Goal: Information Seeking & Learning: Check status

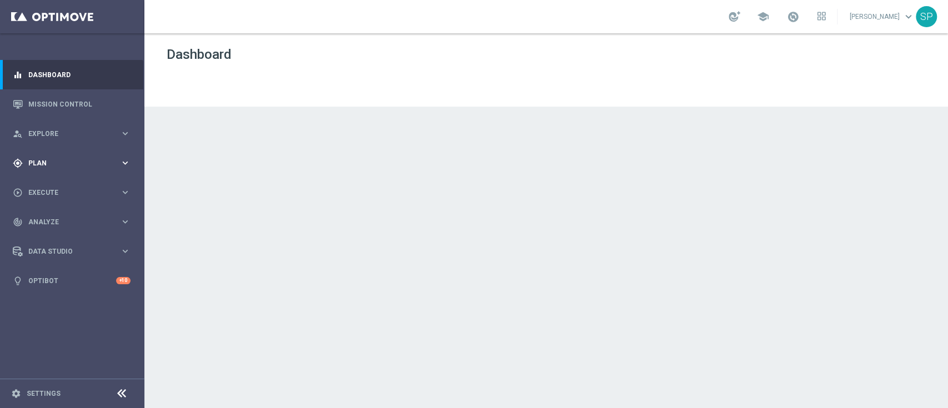
click at [126, 167] on icon "keyboard_arrow_right" at bounding box center [125, 163] width 11 height 11
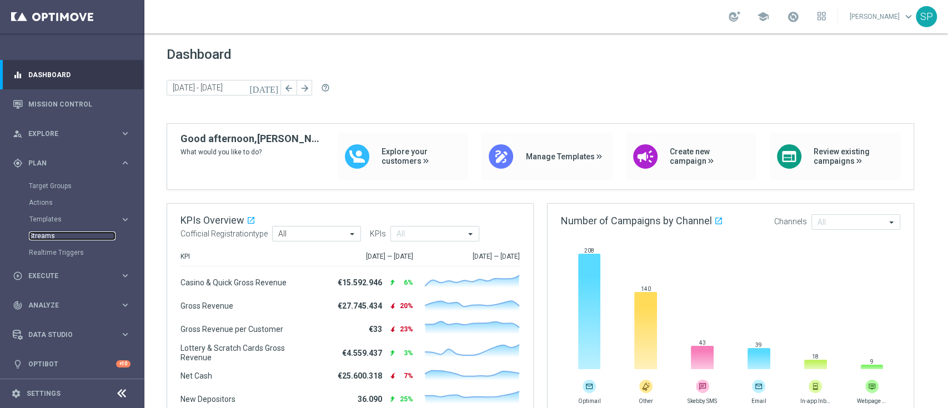
click at [50, 233] on link "Streams" at bounding box center [72, 236] width 87 height 9
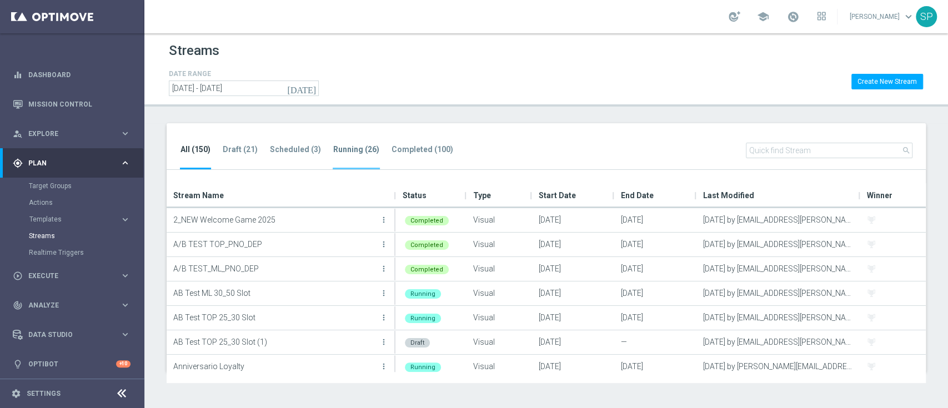
click at [337, 158] on li "Running (26)" at bounding box center [356, 156] width 47 height 26
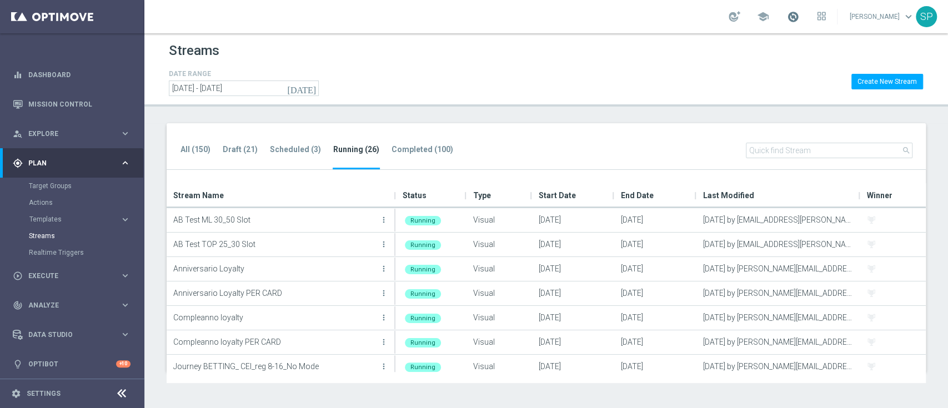
click at [796, 15] on span at bounding box center [793, 17] width 12 height 12
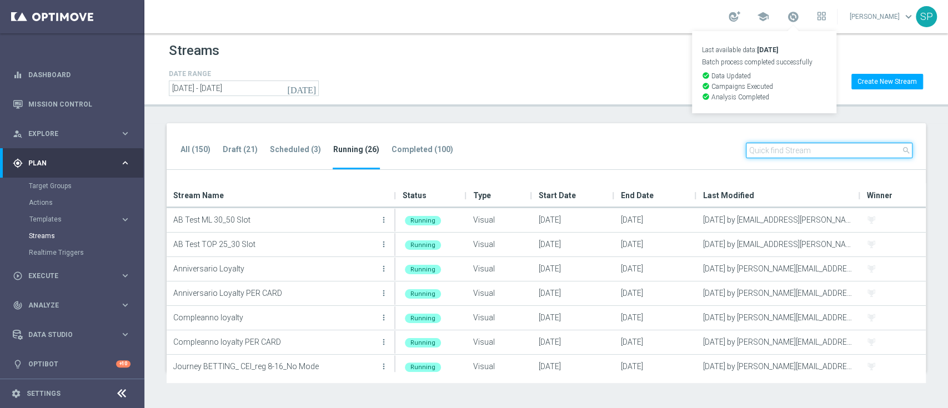
click at [777, 144] on input "text" at bounding box center [829, 151] width 167 height 16
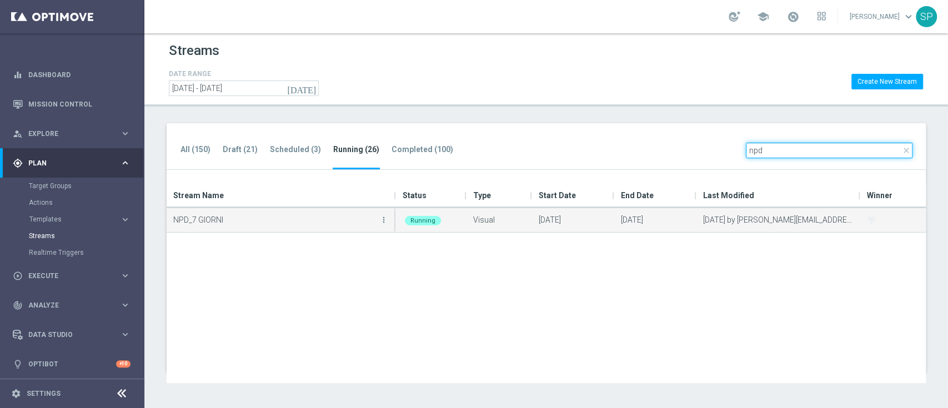
type input "npd"
click at [381, 225] on button "more_vert" at bounding box center [383, 220] width 11 height 22
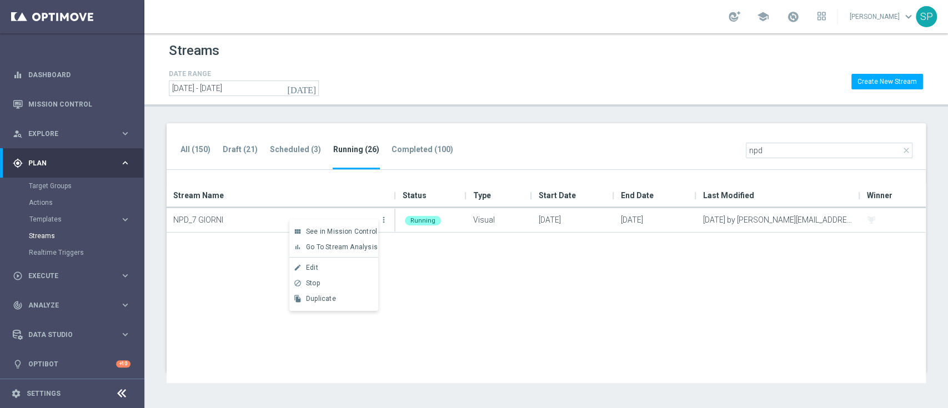
click at [247, 285] on div "NPD_7 GIORNI more_vert Running Visual 07 Mar 2025 08 Jan 2050 07 Mar 2025 by se…" at bounding box center [546, 295] width 759 height 175
click at [123, 159] on icon "keyboard_arrow_right" at bounding box center [125, 163] width 11 height 11
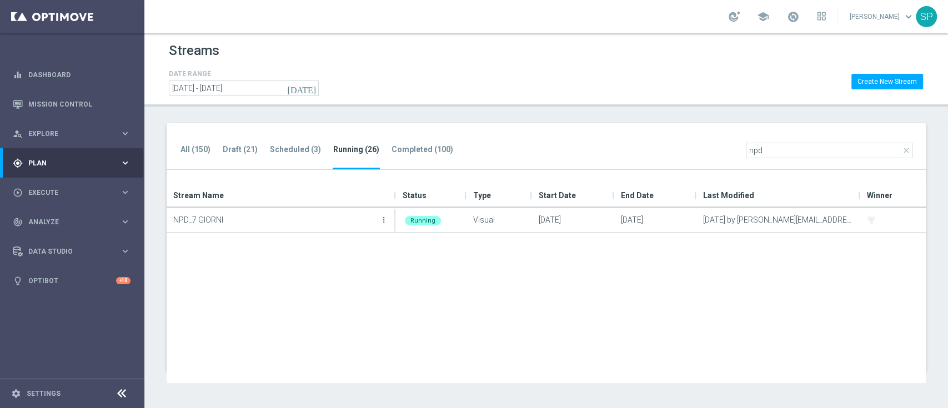
click at [123, 159] on icon "keyboard_arrow_right" at bounding box center [125, 163] width 11 height 11
click at [52, 235] on link "Streams" at bounding box center [72, 236] width 87 height 9
click at [314, 161] on li "Scheduled (3)" at bounding box center [295, 156] width 52 height 26
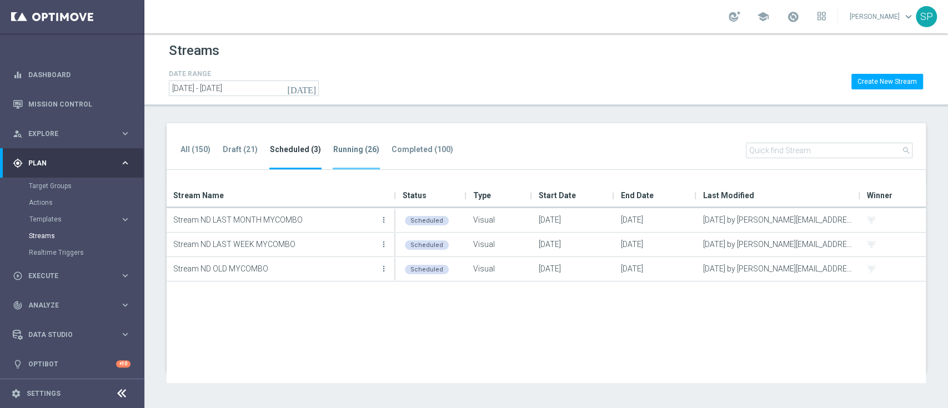
click at [368, 159] on li "Running (26)" at bounding box center [356, 156] width 47 height 26
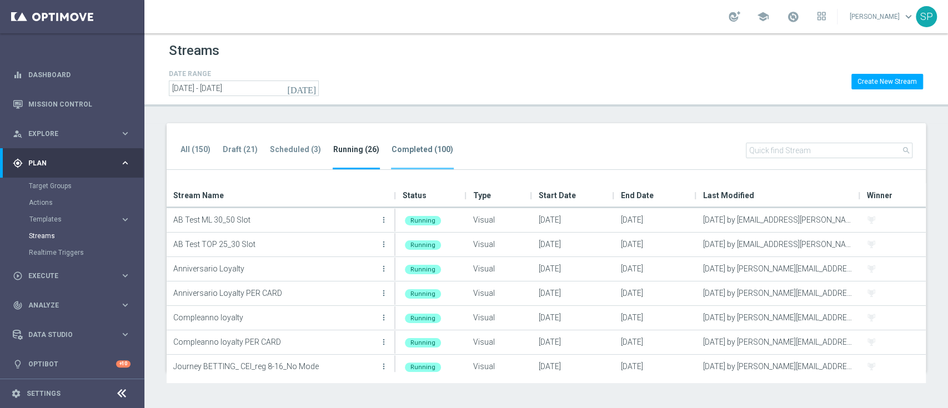
click at [437, 159] on li "Completed (100)" at bounding box center [422, 156] width 63 height 26
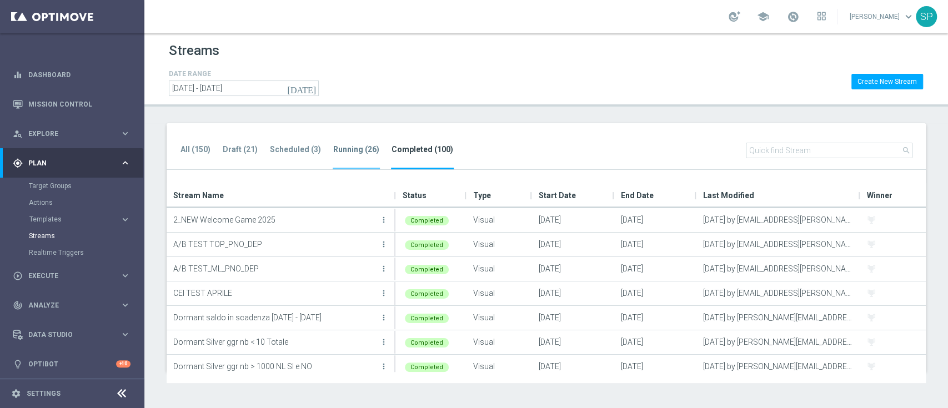
click at [344, 156] on li "Running (26)" at bounding box center [356, 156] width 47 height 26
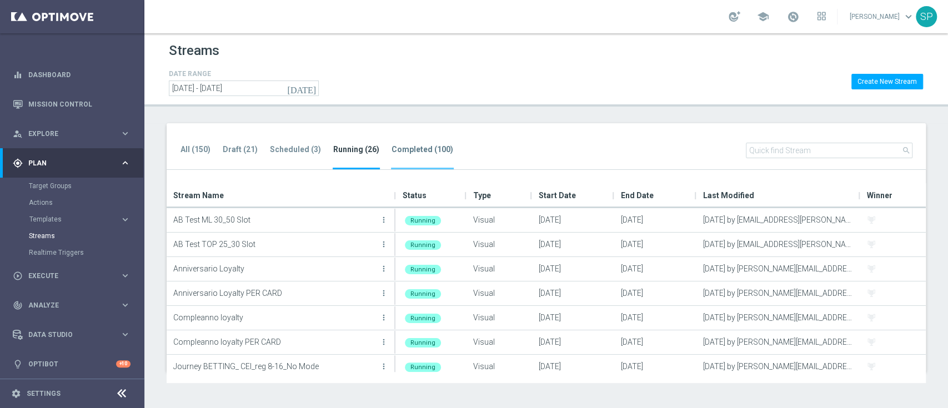
click at [412, 146] on tab-header "Completed (100)" at bounding box center [423, 149] width 62 height 9
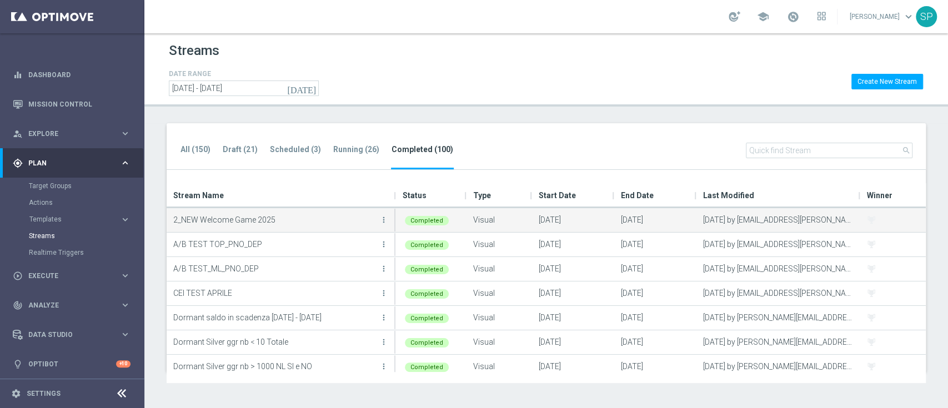
drag, startPoint x: 620, startPoint y: 222, endPoint x: 684, endPoint y: 224, distance: 63.4
click at [684, 224] on div "12 Apr 2025" at bounding box center [655, 220] width 82 height 24
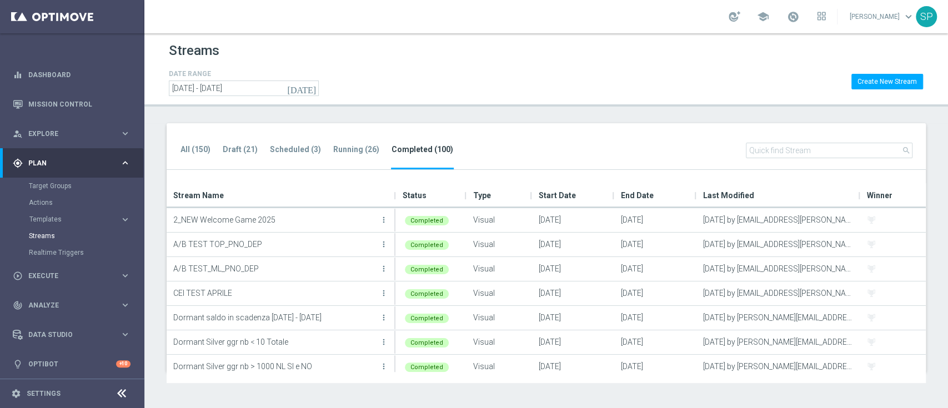
click at [364, 143] on ul "All (150) Draft (21) Scheduled (3) Running (26) Completed (100)" at bounding box center [322, 156] width 285 height 27
click at [357, 157] on li "Running (26)" at bounding box center [356, 156] width 47 height 26
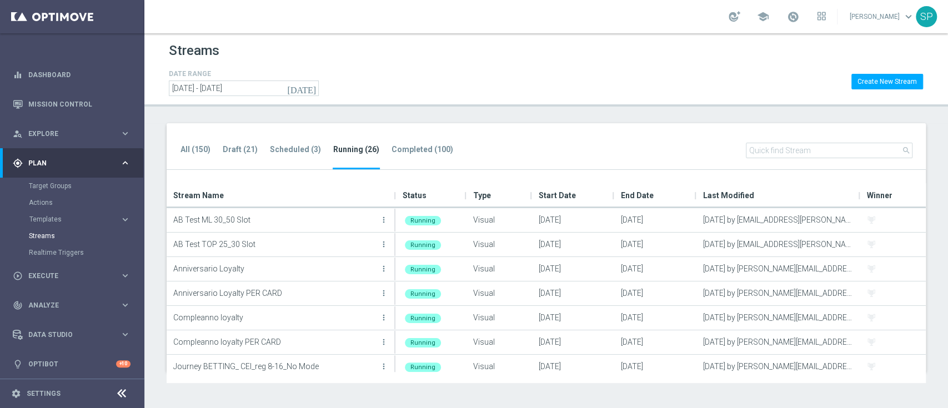
click at [464, 127] on div "All (150) Draft (21) Scheduled (3) Running (26) Completed (100) search" at bounding box center [546, 146] width 759 height 47
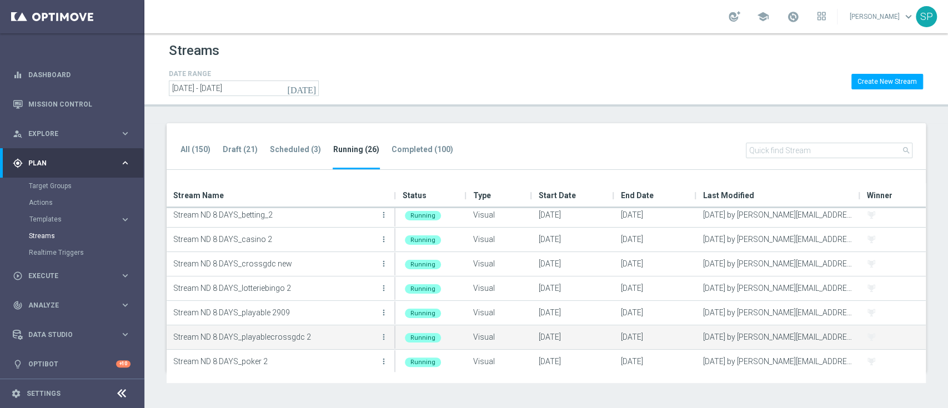
scroll to position [419, 0]
drag, startPoint x: 311, startPoint y: 336, endPoint x: 171, endPoint y: 336, distance: 140.5
click at [171, 336] on div "Stream ND 8 DAYS_playablecrossgdc 2 more_vert" at bounding box center [281, 339] width 229 height 24
click at [302, 337] on p "Stream ND 8 DAYS_playablecrossgdc 2" at bounding box center [275, 339] width 204 height 17
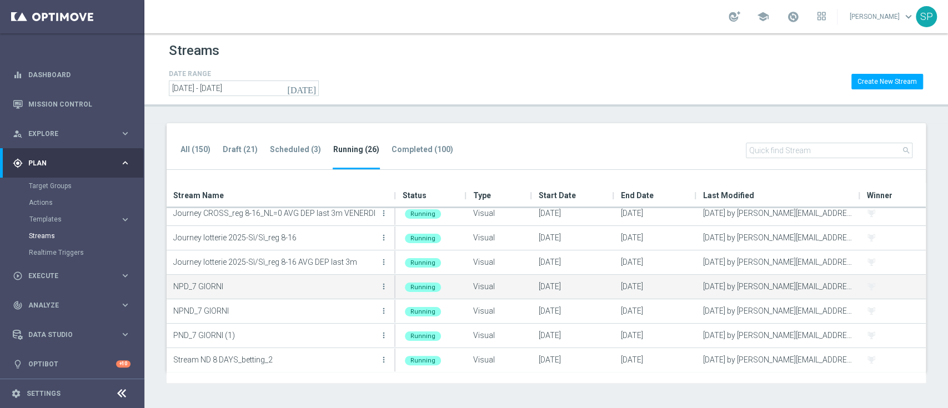
scroll to position [280, 0]
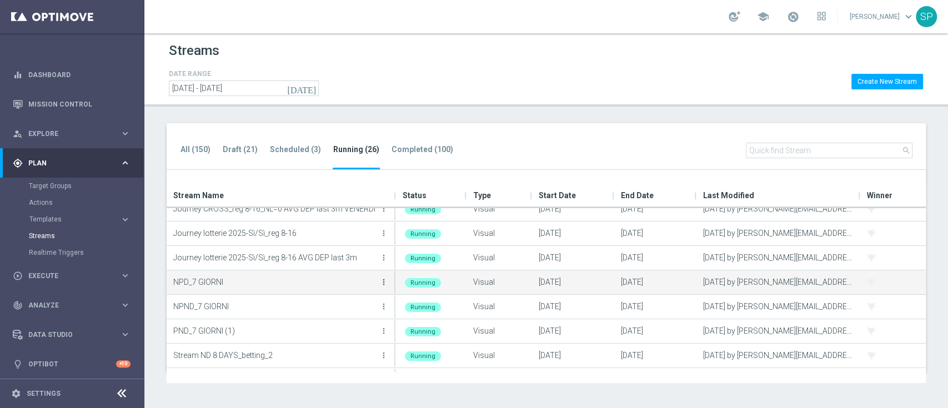
click at [382, 280] on icon "more_vert" at bounding box center [383, 282] width 9 height 9
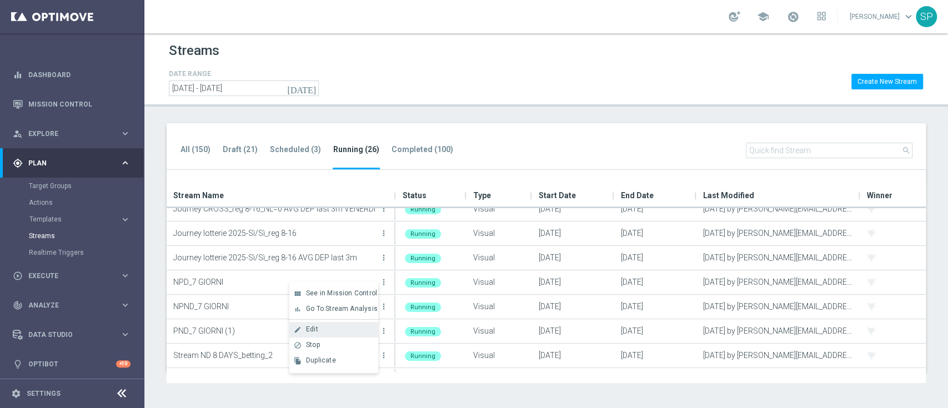
click at [363, 331] on div "Edit" at bounding box center [339, 330] width 67 height 8
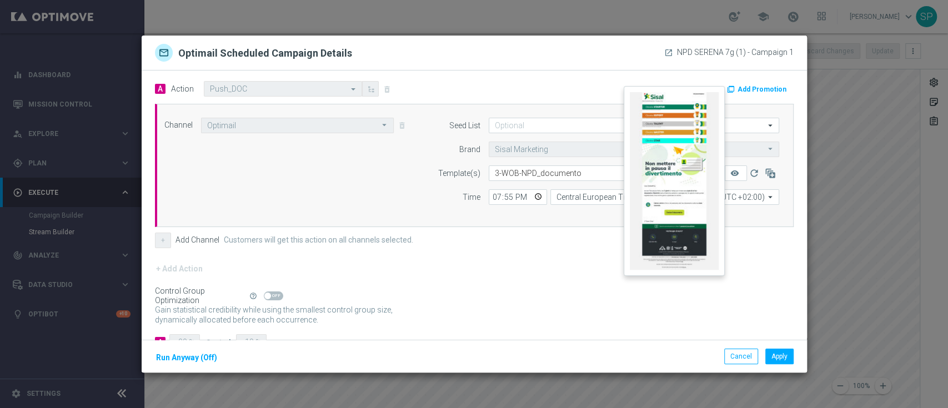
click at [732, 177] on button "remove_red_eye" at bounding box center [736, 174] width 22 height 16
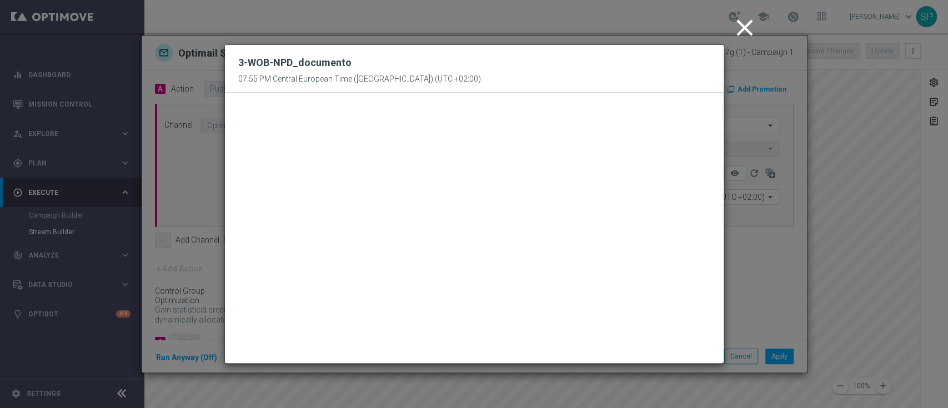
click at [743, 26] on icon "close" at bounding box center [745, 28] width 28 height 28
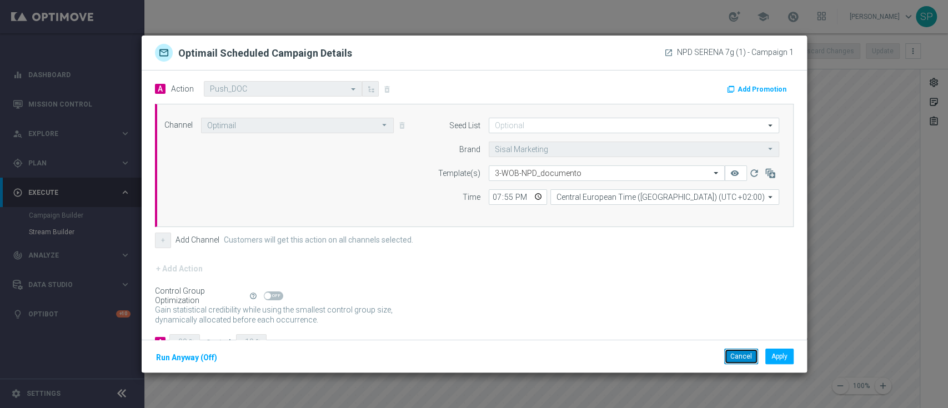
click at [746, 356] on button "Cancel" at bounding box center [741, 357] width 34 height 16
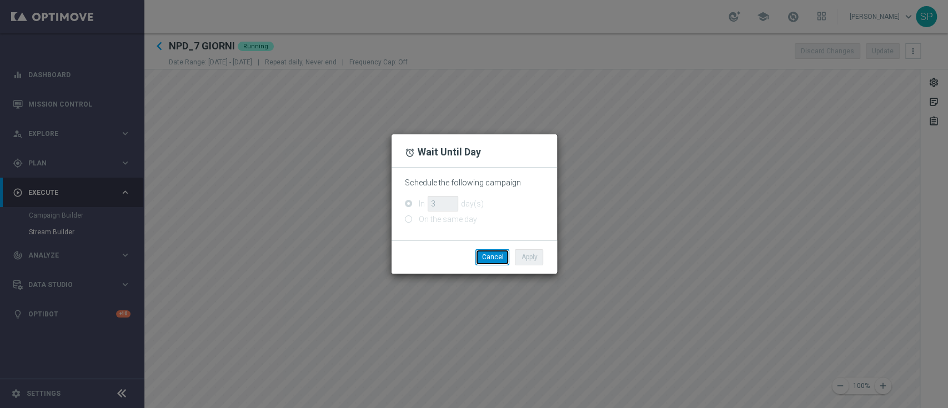
click at [493, 263] on button "Cancel" at bounding box center [492, 257] width 34 height 16
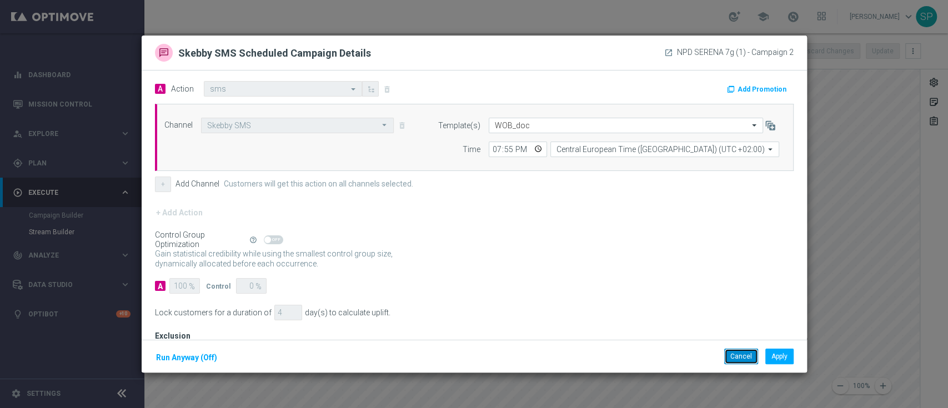
click at [750, 363] on button "Cancel" at bounding box center [741, 357] width 34 height 16
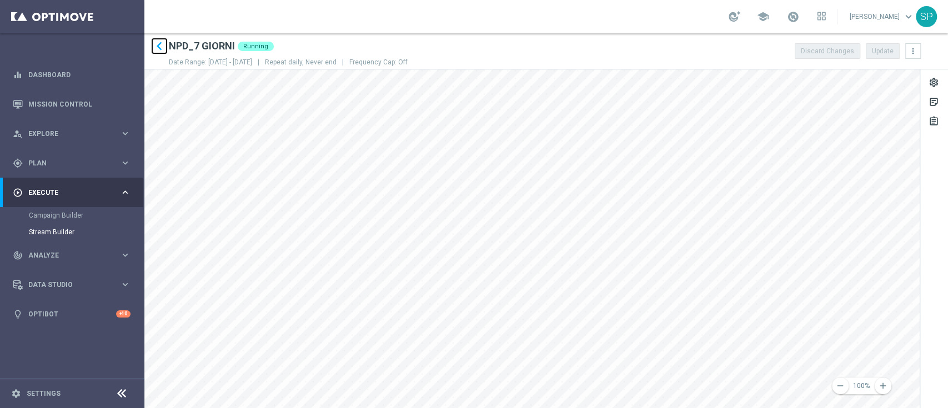
click at [164, 46] on icon "keyboard_arrow_left" at bounding box center [159, 46] width 17 height 17
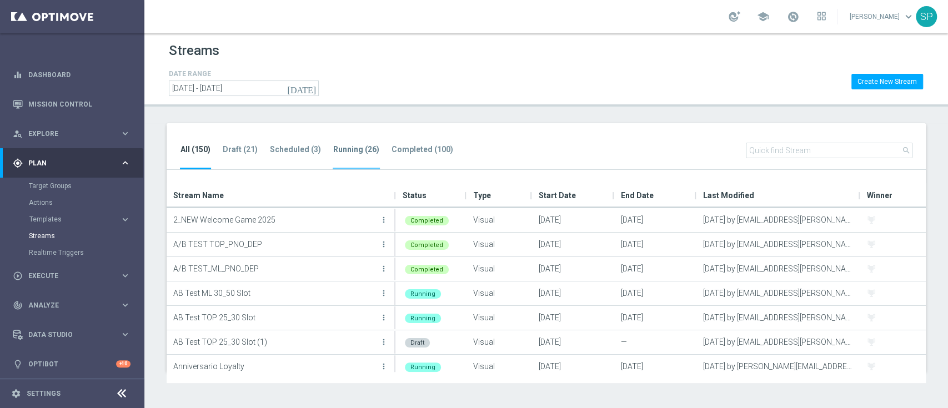
click at [359, 145] on tab-header "Running (26)" at bounding box center [356, 149] width 46 height 9
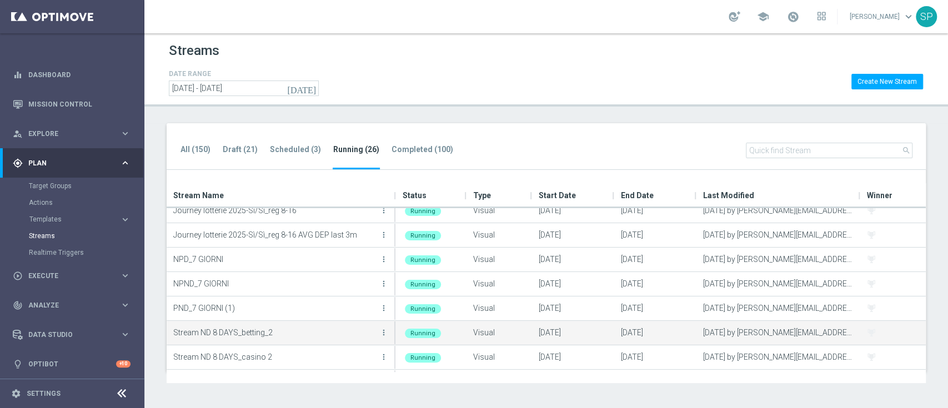
scroll to position [314, 0]
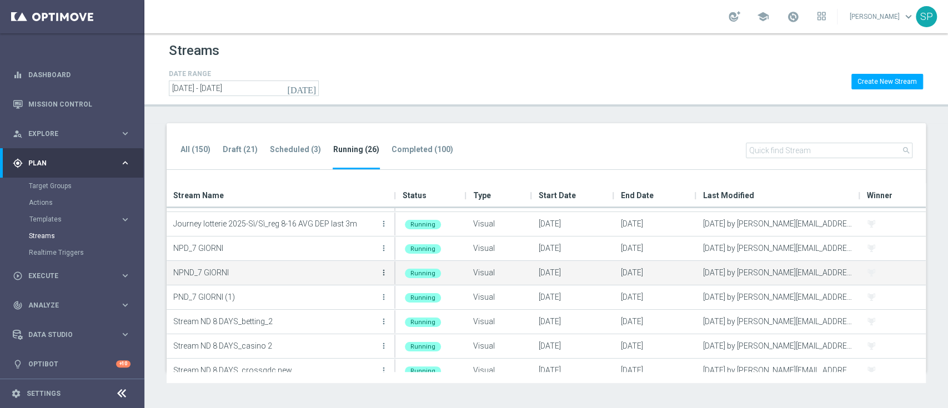
click at [384, 276] on icon "more_vert" at bounding box center [383, 272] width 9 height 9
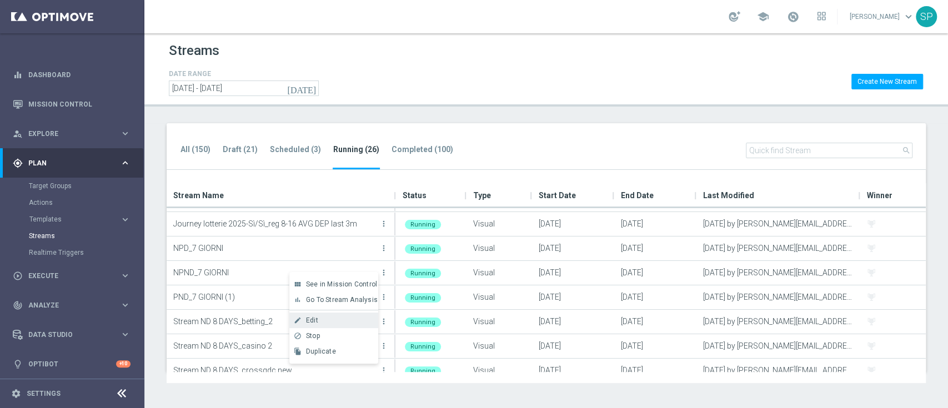
click at [353, 318] on div "Edit" at bounding box center [339, 321] width 67 height 8
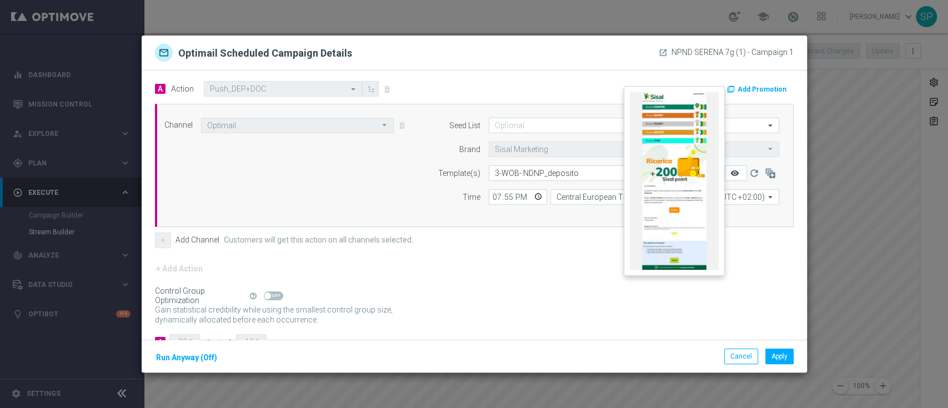
click at [730, 176] on icon "remove_red_eye" at bounding box center [734, 173] width 9 height 9
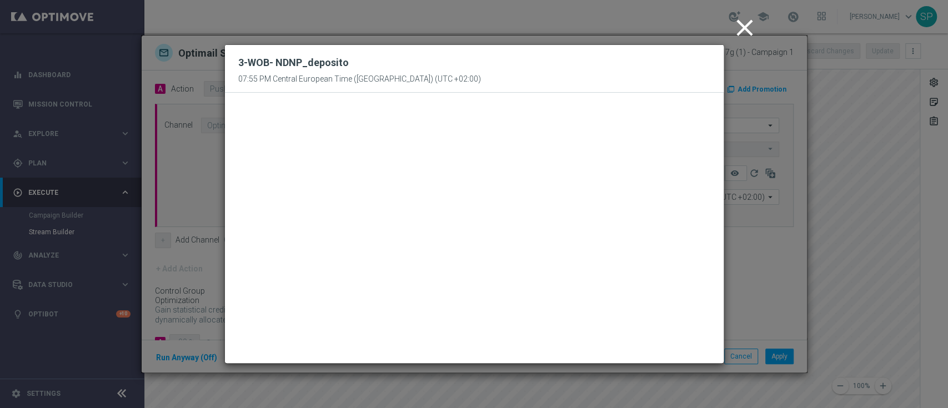
click at [754, 16] on icon "close" at bounding box center [745, 28] width 28 height 28
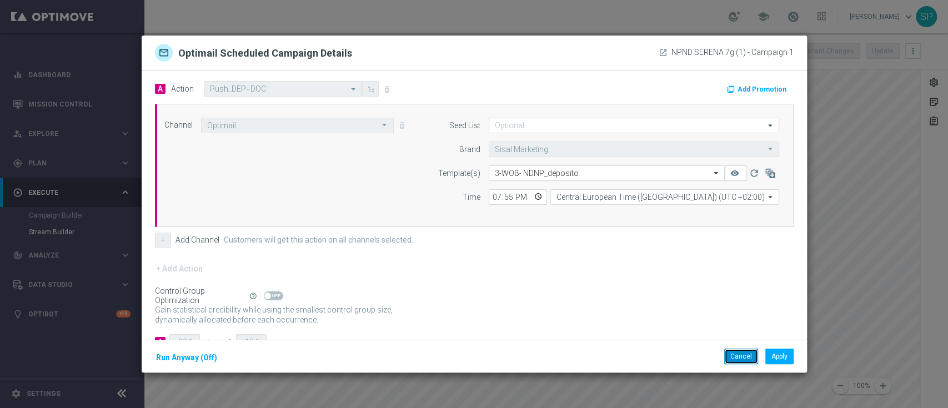
click at [747, 351] on button "Cancel" at bounding box center [741, 357] width 34 height 16
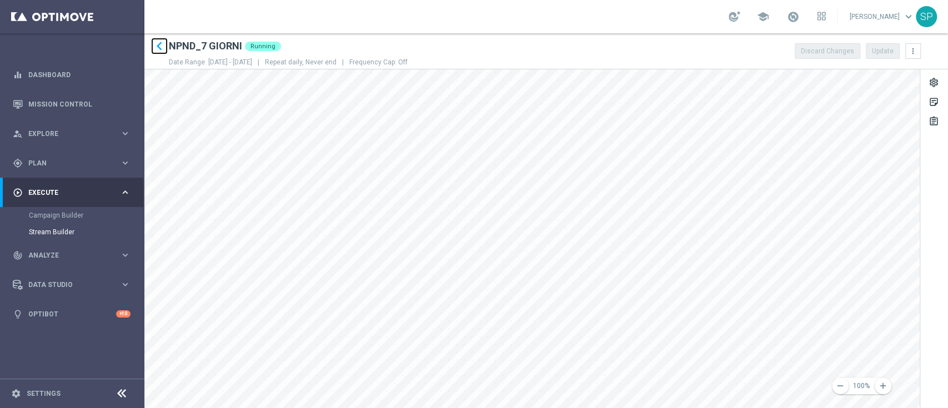
click at [160, 49] on icon "keyboard_arrow_left" at bounding box center [159, 46] width 17 height 17
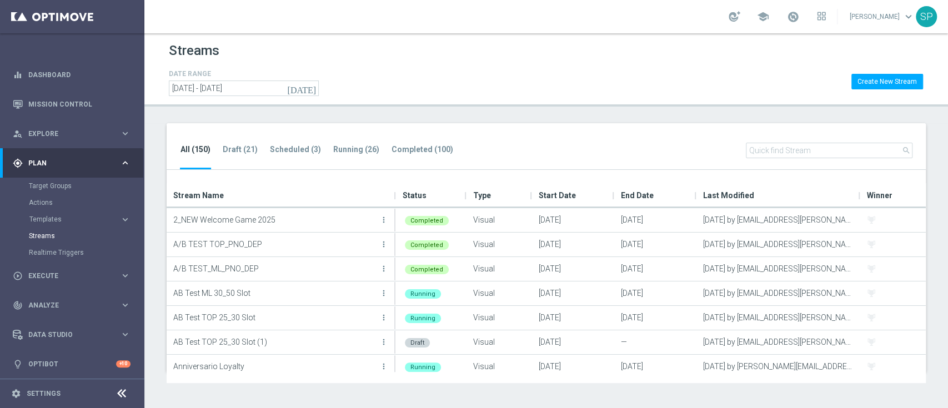
click at [621, 65] on div "Streams" at bounding box center [546, 53] width 755 height 27
click at [799, 18] on span at bounding box center [793, 17] width 12 height 12
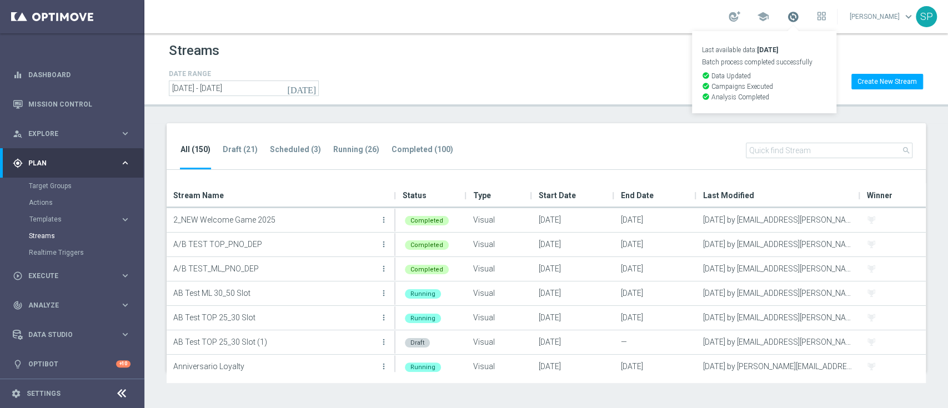
click at [799, 18] on span at bounding box center [793, 17] width 12 height 12
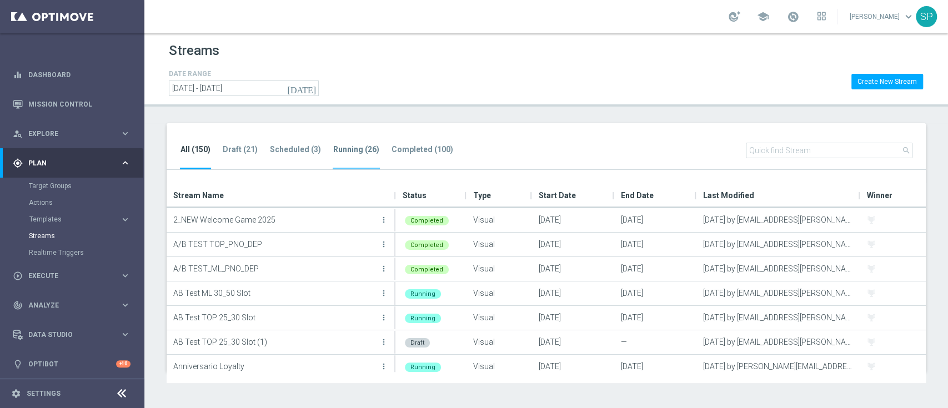
click at [349, 161] on li "Running (26)" at bounding box center [356, 156] width 47 height 26
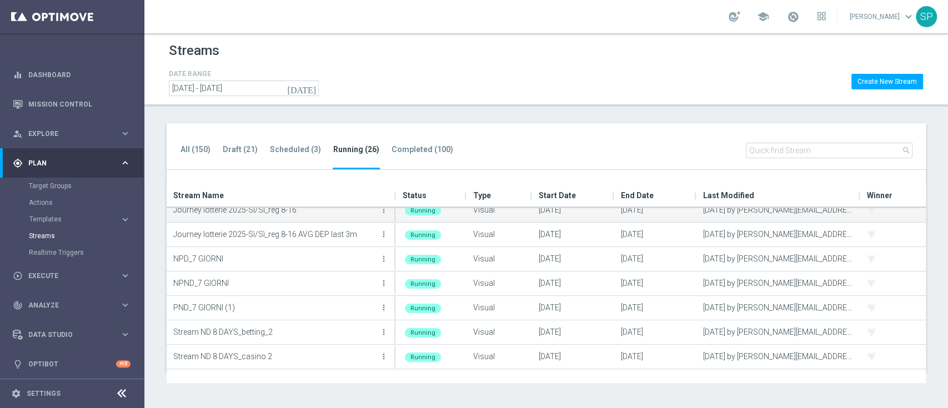
scroll to position [311, 0]
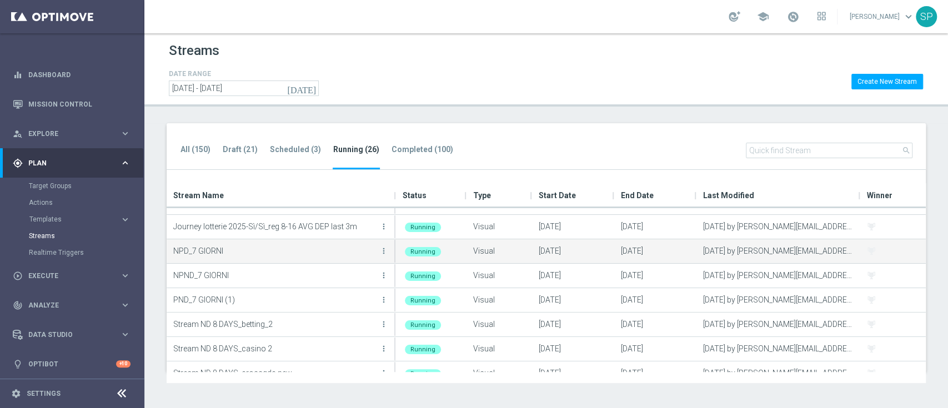
click at [385, 258] on button "more_vert" at bounding box center [383, 251] width 11 height 22
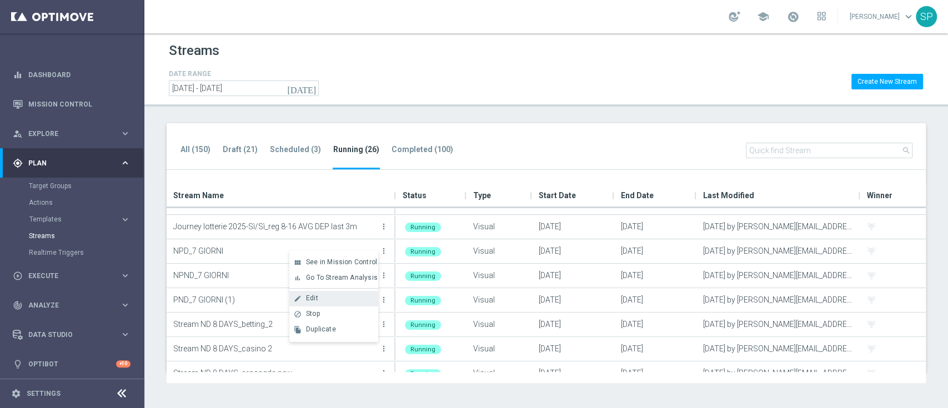
click at [363, 296] on div "Edit" at bounding box center [339, 298] width 67 height 8
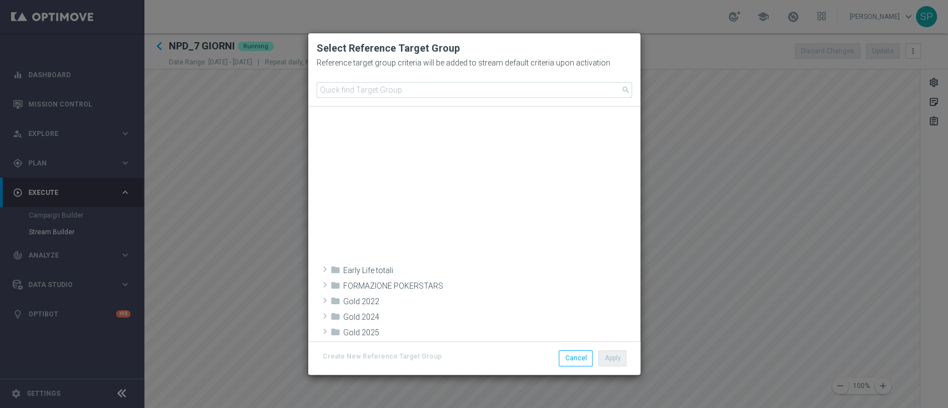
scroll to position [416, 0]
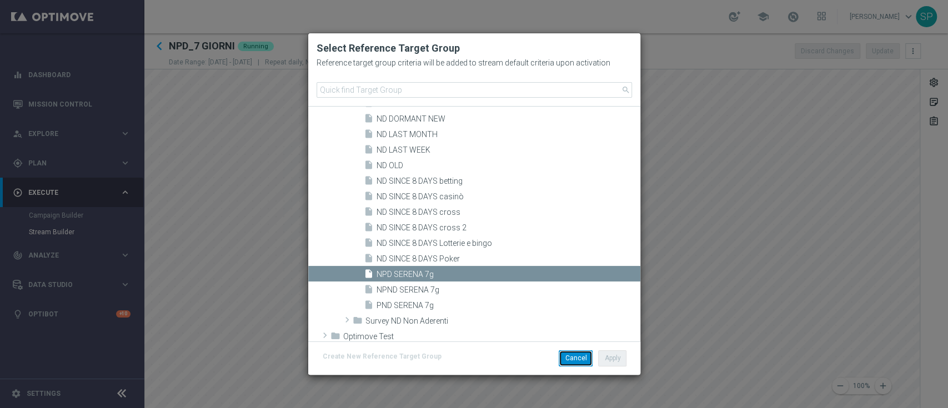
click at [573, 360] on button "Cancel" at bounding box center [576, 359] width 34 height 16
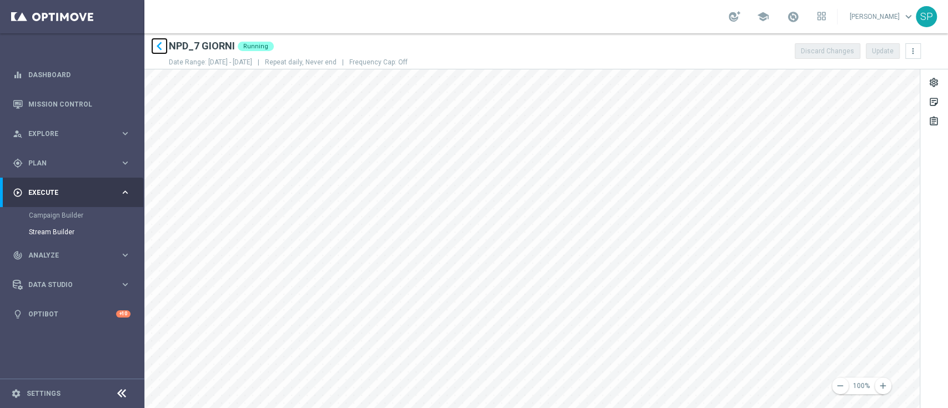
click at [159, 41] on icon "keyboard_arrow_left" at bounding box center [159, 46] width 17 height 17
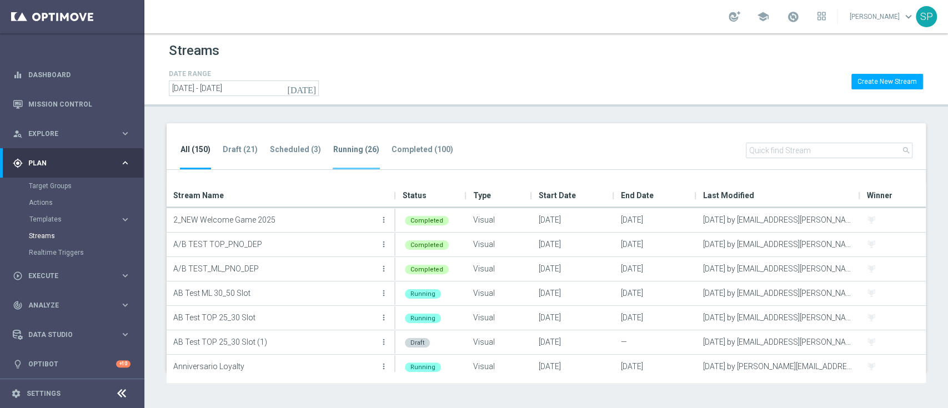
click at [333, 162] on li "Running (26)" at bounding box center [356, 156] width 47 height 26
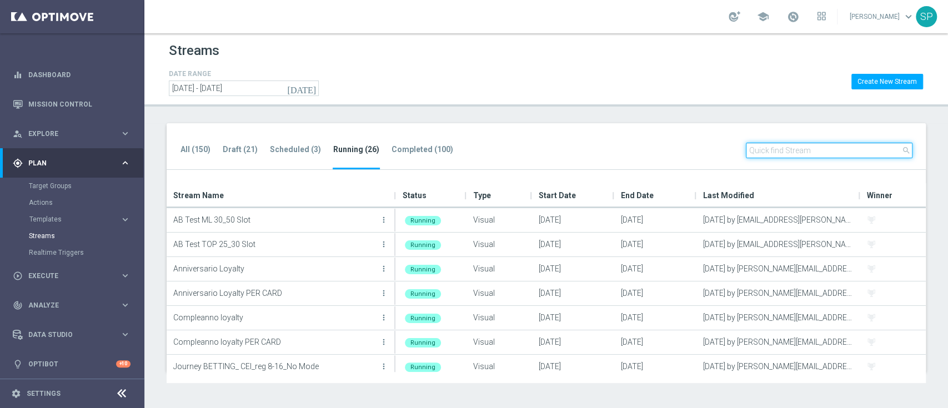
click at [779, 153] on input "text" at bounding box center [829, 151] width 167 height 16
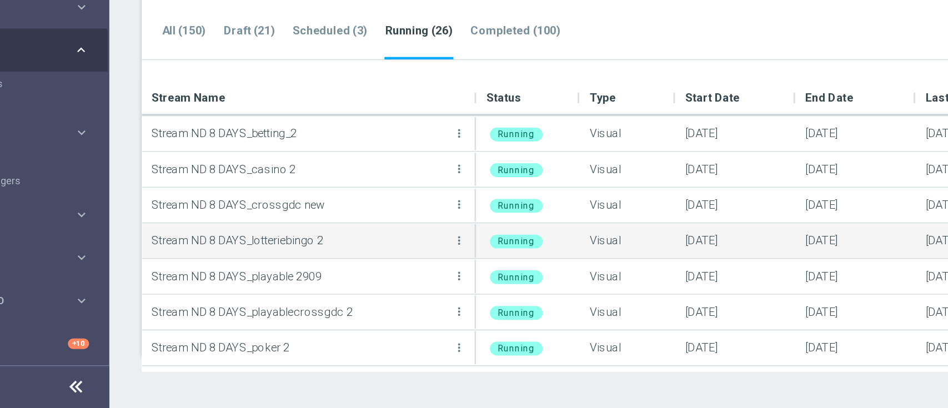
type input "8 days"
click at [322, 303] on div "Stream ND 8 DAYS_lotteriebingo 2 more_vert" at bounding box center [281, 293] width 216 height 22
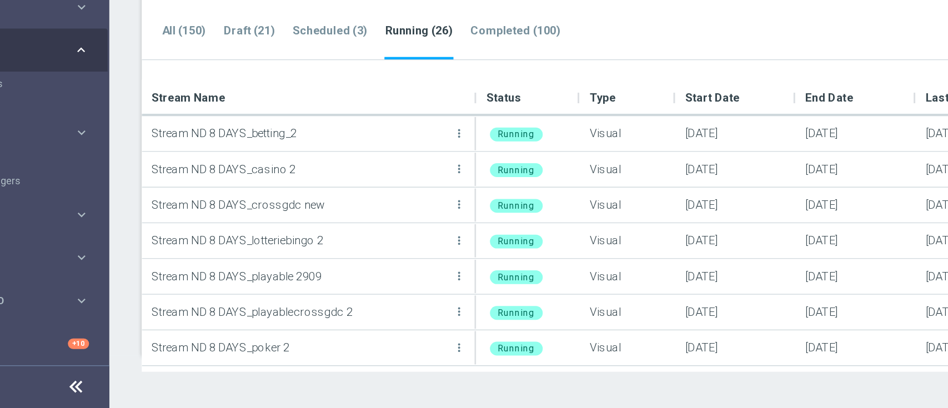
click at [415, 391] on div "Streams DATE RANGE today 02 Oct 2024 - 02 Oct 2026 Create New Stream All (150) …" at bounding box center [546, 220] width 804 height 375
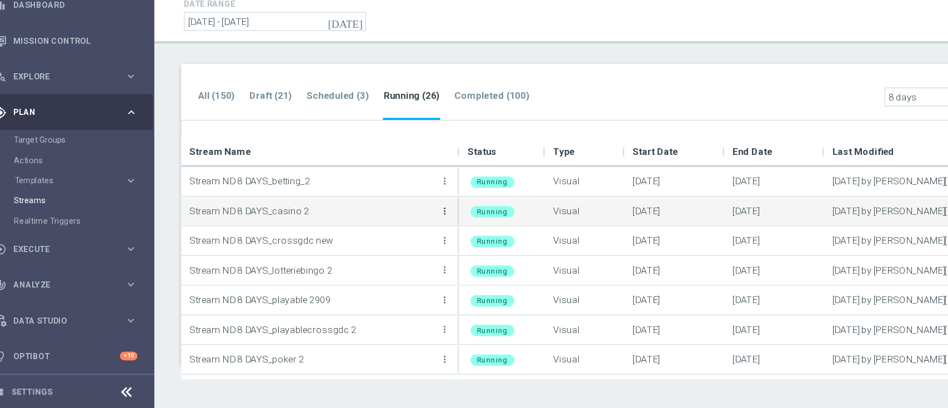
click at [382, 242] on icon "more_vert" at bounding box center [383, 244] width 9 height 9
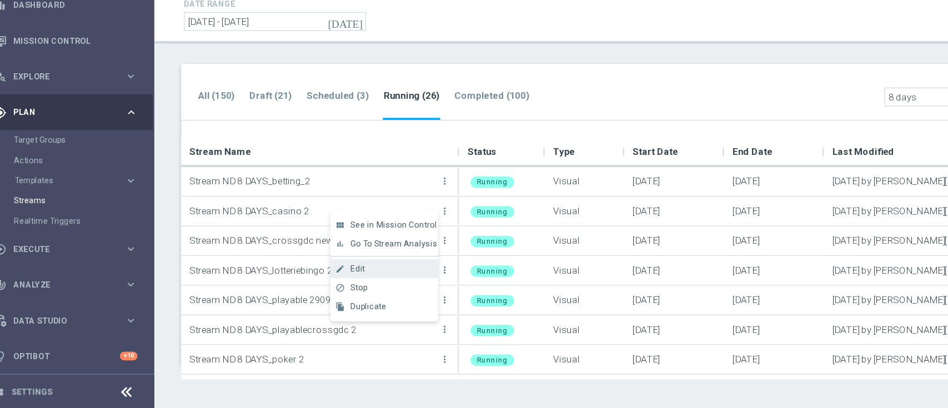
click at [350, 294] on div "Edit" at bounding box center [339, 292] width 67 height 8
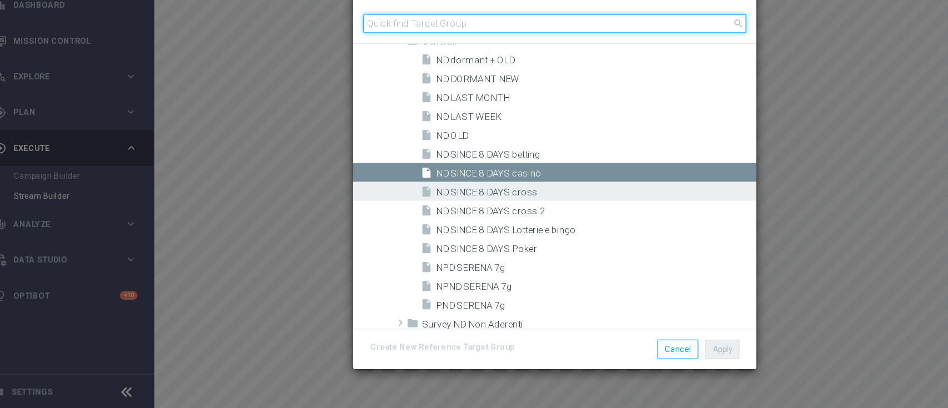
scroll to position [400, 0]
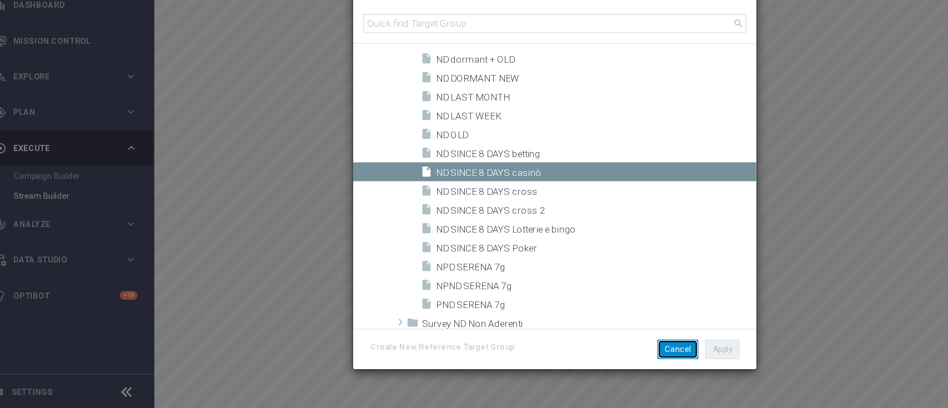
click at [569, 354] on button "Cancel" at bounding box center [576, 359] width 34 height 16
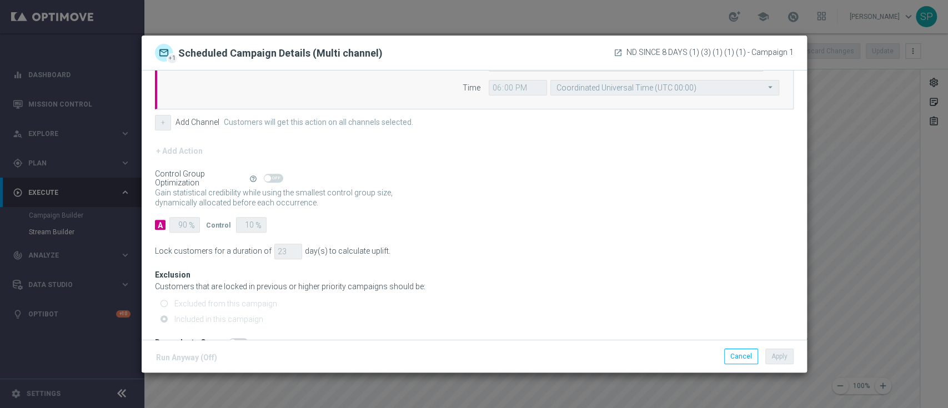
scroll to position [288, 0]
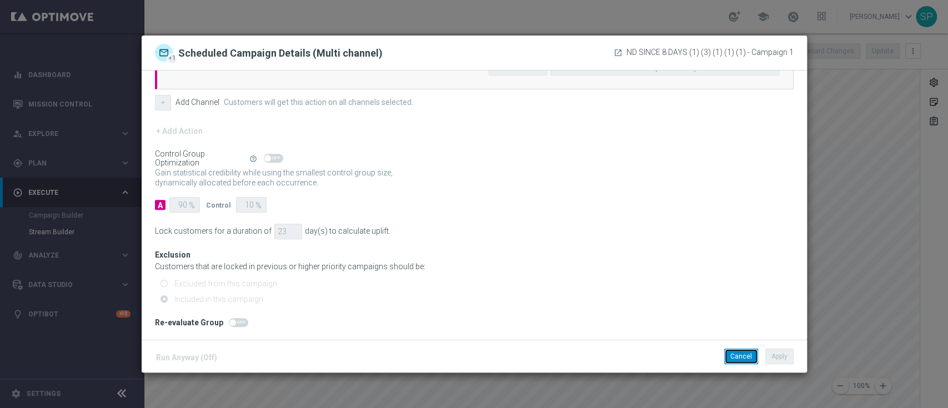
click at [742, 357] on button "Cancel" at bounding box center [741, 357] width 34 height 16
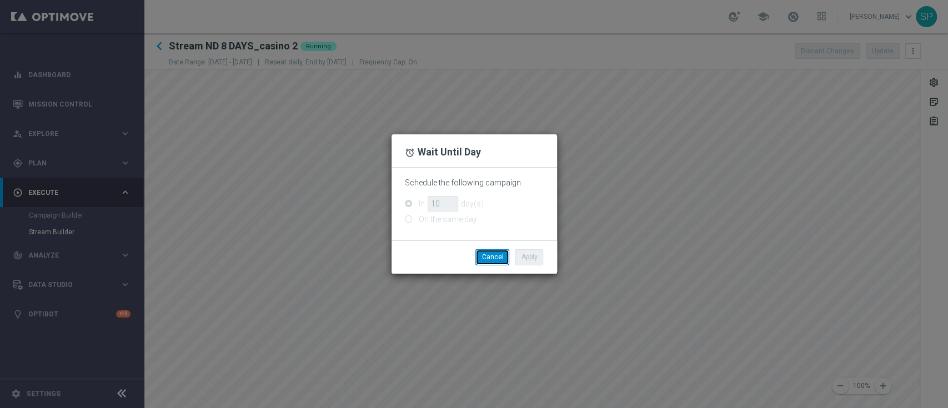
click at [489, 257] on button "Cancel" at bounding box center [492, 257] width 34 height 16
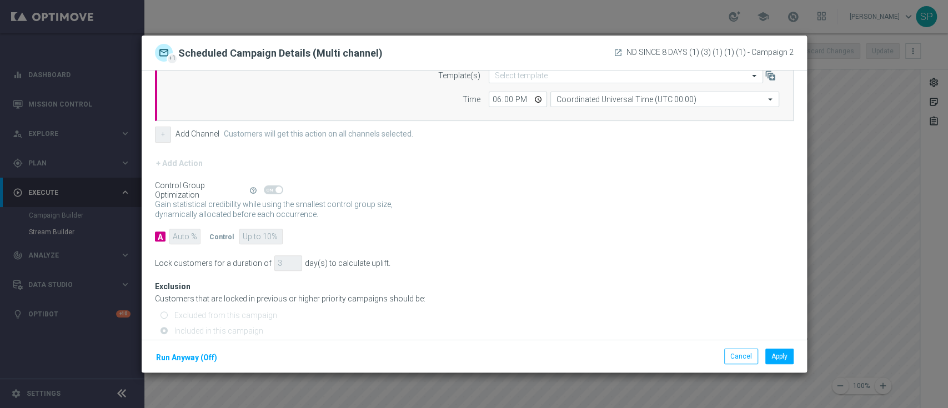
scroll to position [258, 0]
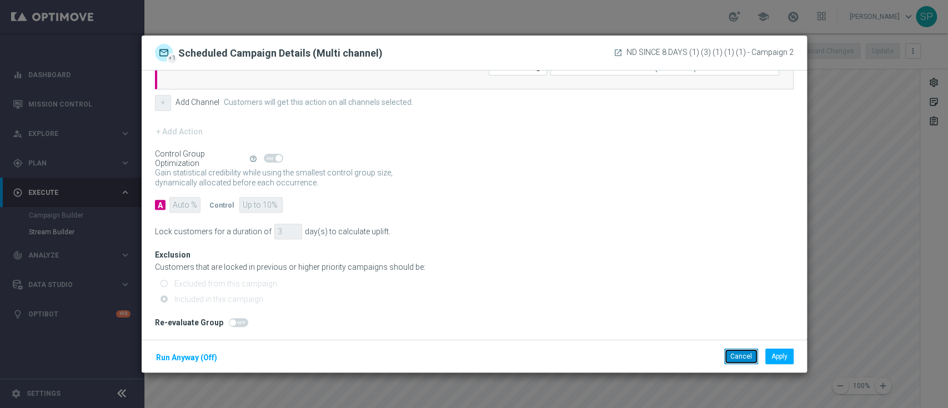
click at [743, 356] on button "Cancel" at bounding box center [741, 357] width 34 height 16
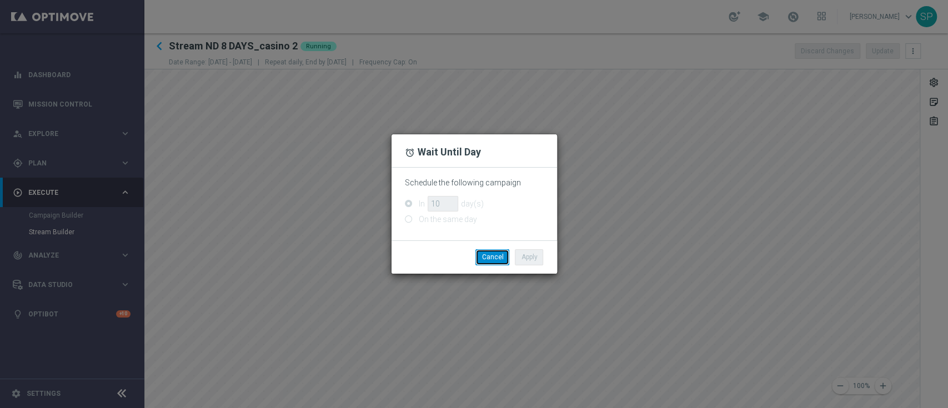
click at [489, 256] on button "Cancel" at bounding box center [492, 257] width 34 height 16
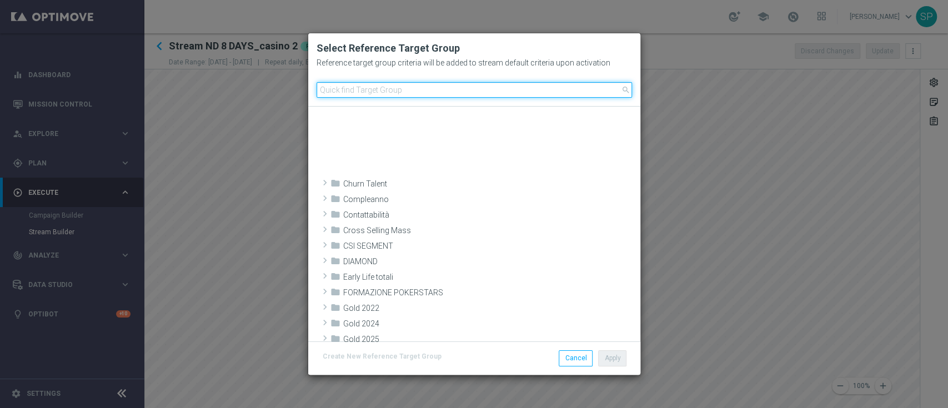
scroll to position [344, 0]
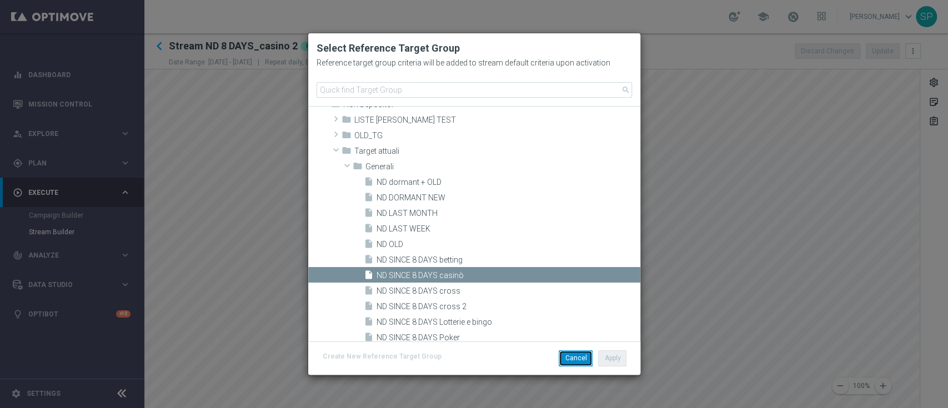
click at [573, 360] on button "Cancel" at bounding box center [576, 359] width 34 height 16
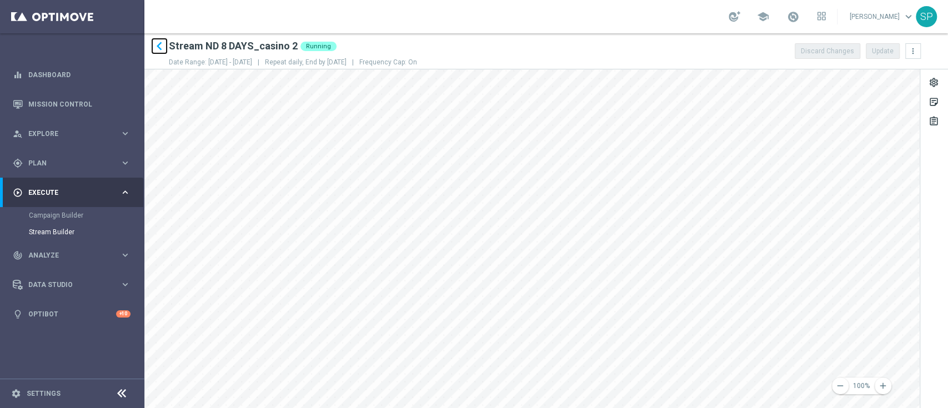
click at [158, 48] on icon "keyboard_arrow_left" at bounding box center [159, 46] width 17 height 17
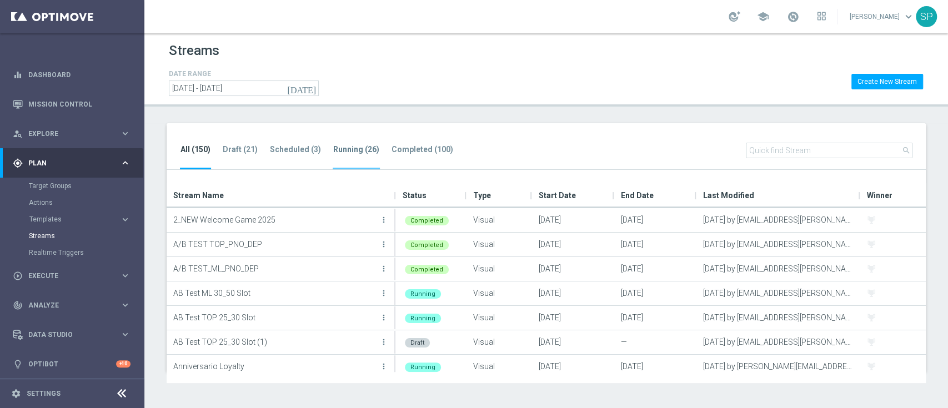
click at [356, 153] on tab-header "Running (26)" at bounding box center [356, 149] width 46 height 9
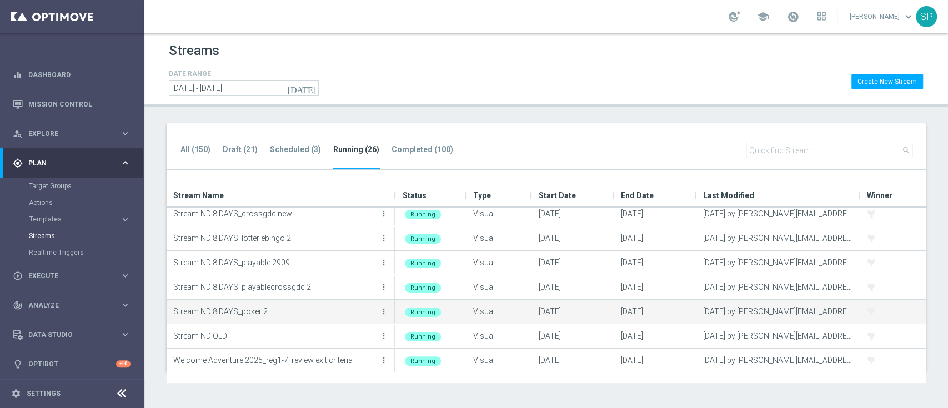
scroll to position [471, 0]
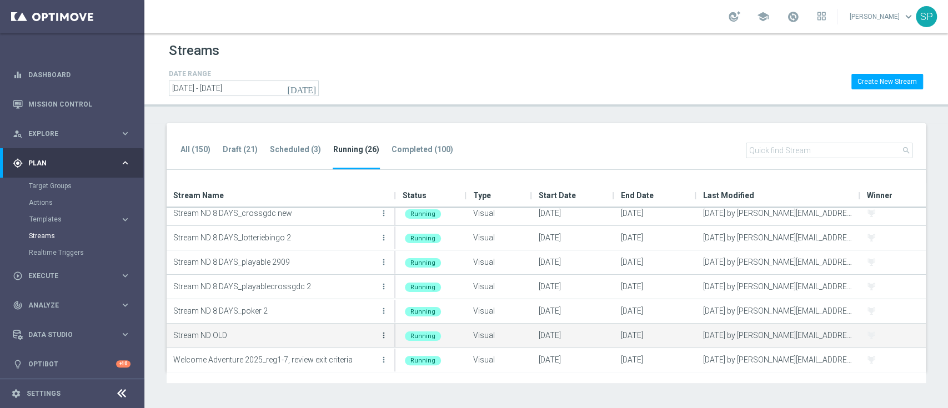
click at [385, 338] on icon "more_vert" at bounding box center [383, 335] width 9 height 9
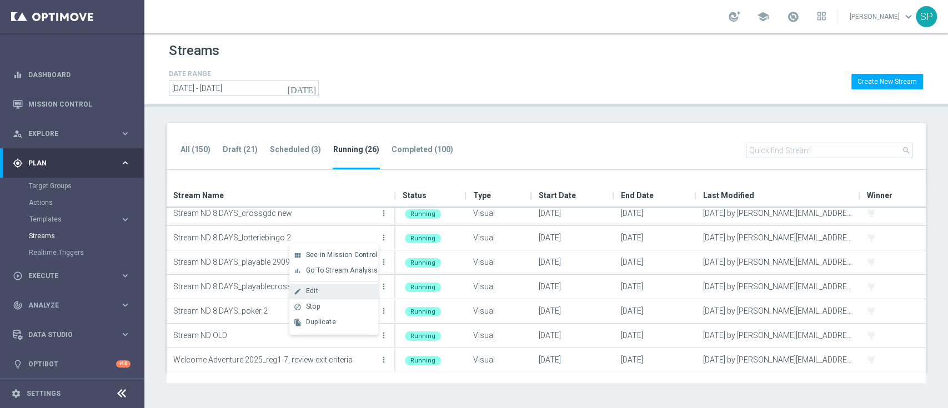
click at [333, 290] on div "Edit" at bounding box center [339, 291] width 67 height 8
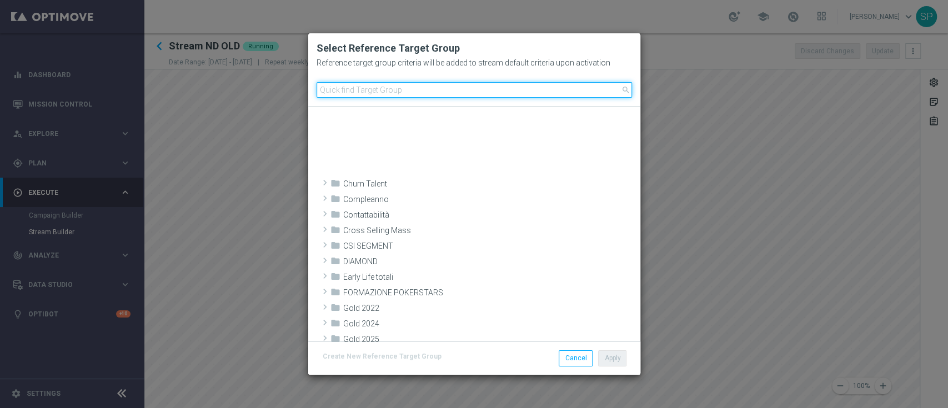
scroll to position [315, 0]
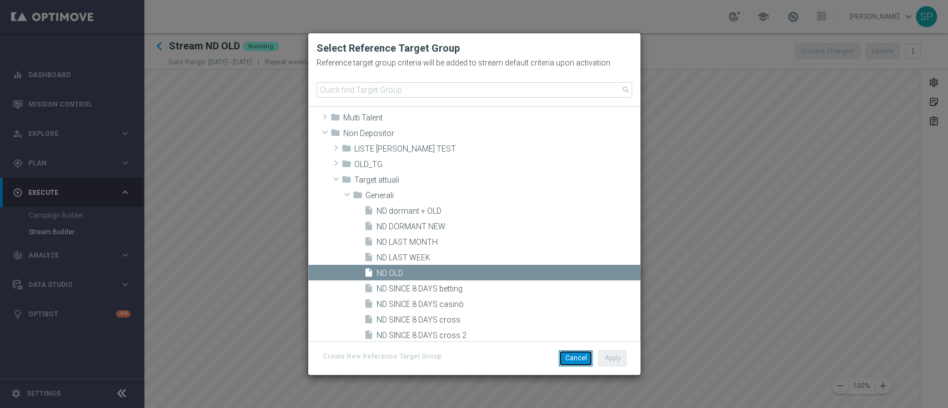
click at [570, 359] on button "Cancel" at bounding box center [576, 359] width 34 height 16
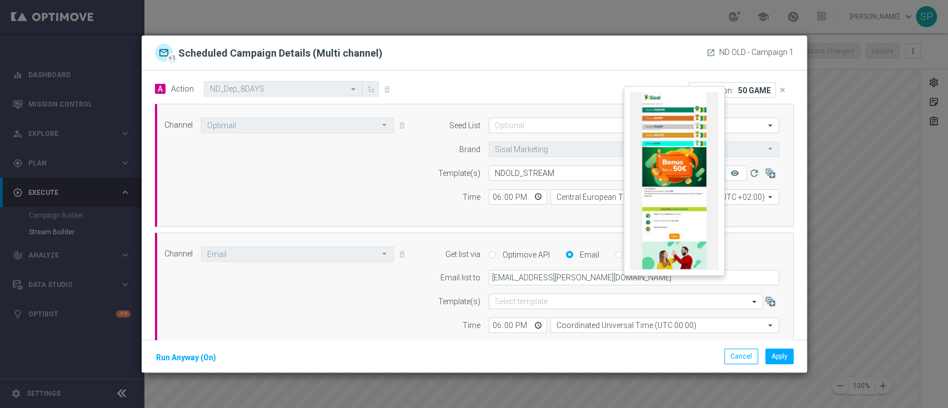
click at [728, 176] on button "remove_red_eye" at bounding box center [736, 174] width 22 height 16
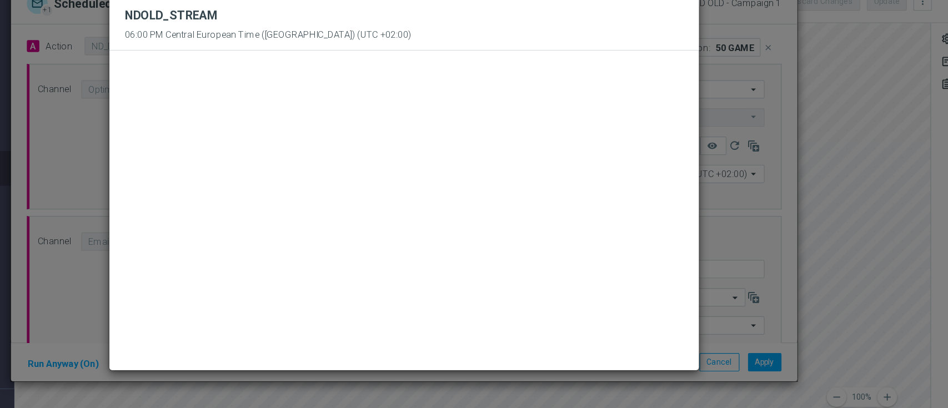
scroll to position [0, 0]
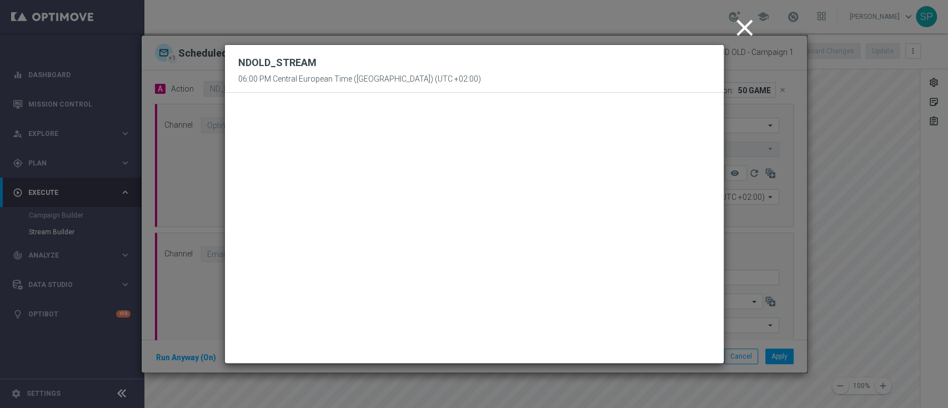
click at [742, 29] on icon "close" at bounding box center [745, 28] width 28 height 28
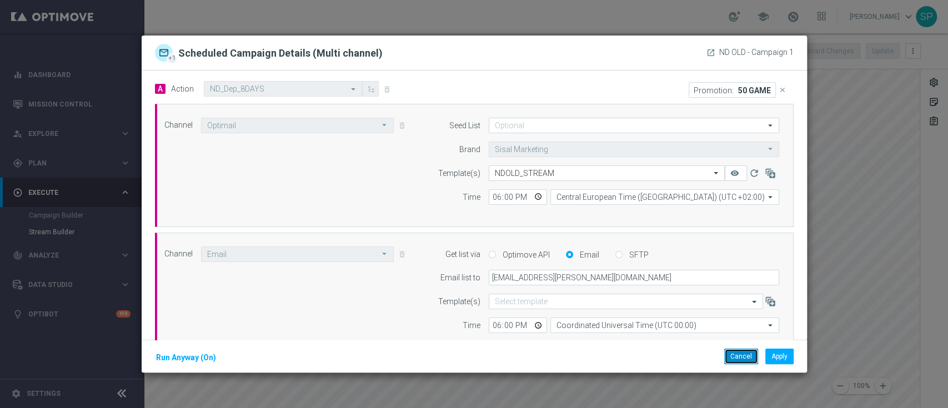
click at [742, 352] on button "Cancel" at bounding box center [741, 357] width 34 height 16
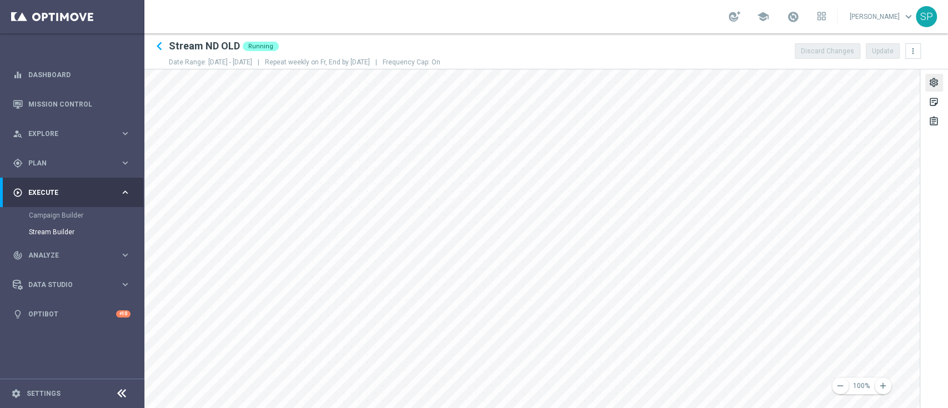
click at [931, 78] on div "settings" at bounding box center [934, 84] width 11 height 14
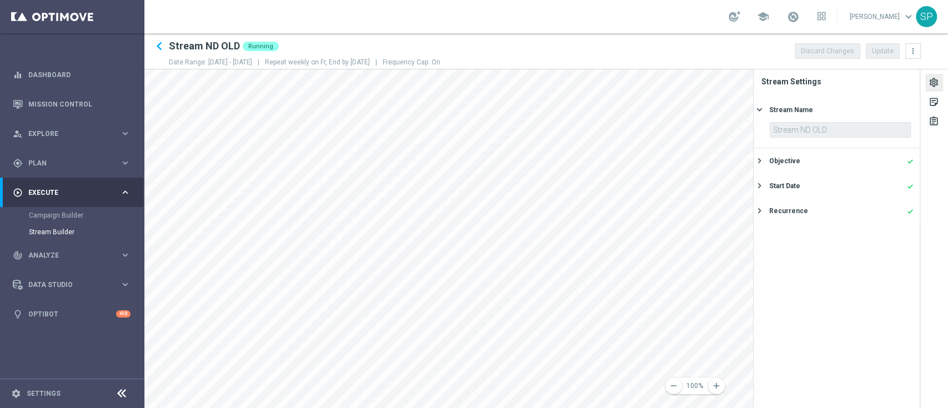
click at [938, 82] on div "settings" at bounding box center [934, 84] width 11 height 14
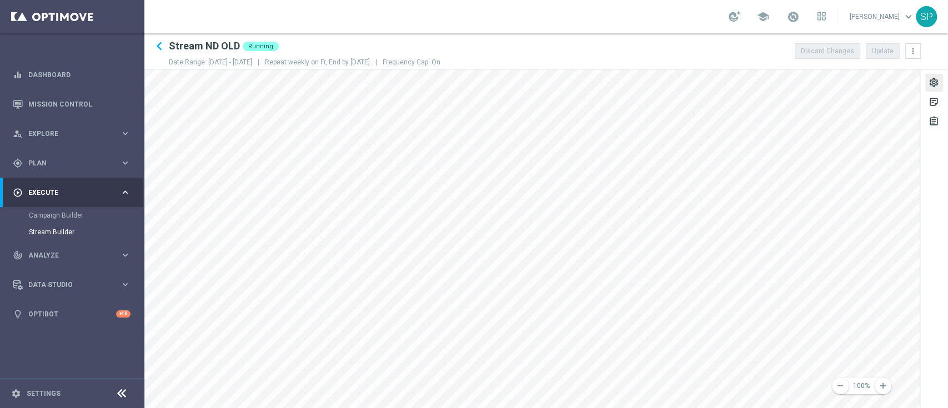
click at [932, 83] on div "settings" at bounding box center [934, 84] width 11 height 14
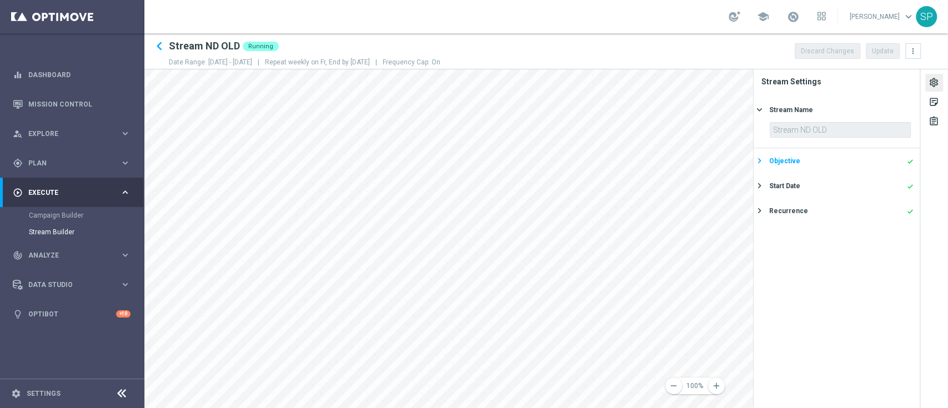
click at [831, 163] on div "Objective done" at bounding box center [841, 161] width 144 height 10
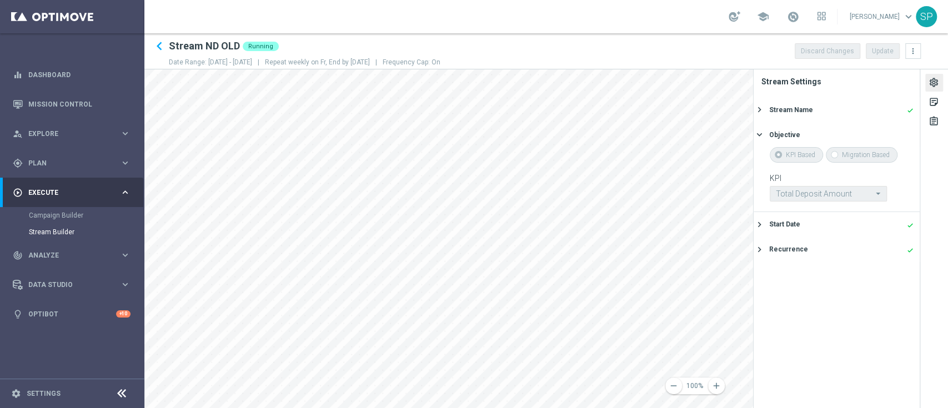
click at [897, 233] on div "Start Date done keyboard_arrow_right" at bounding box center [837, 224] width 166 height 25
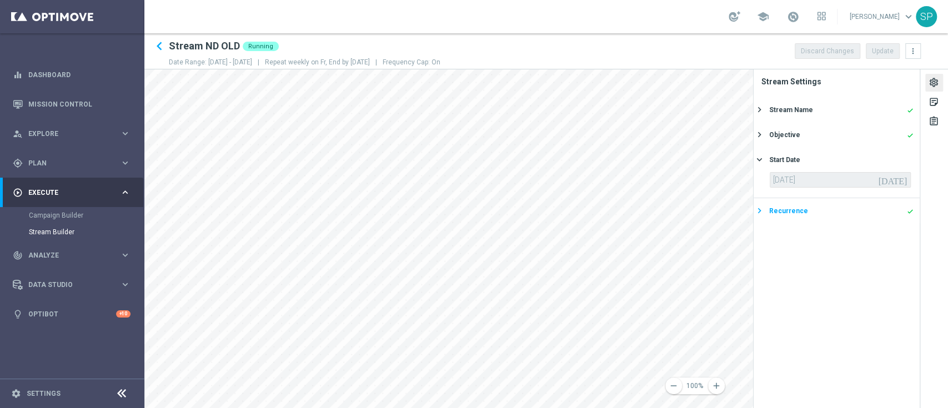
click at [794, 206] on div "Recurrence" at bounding box center [788, 211] width 39 height 10
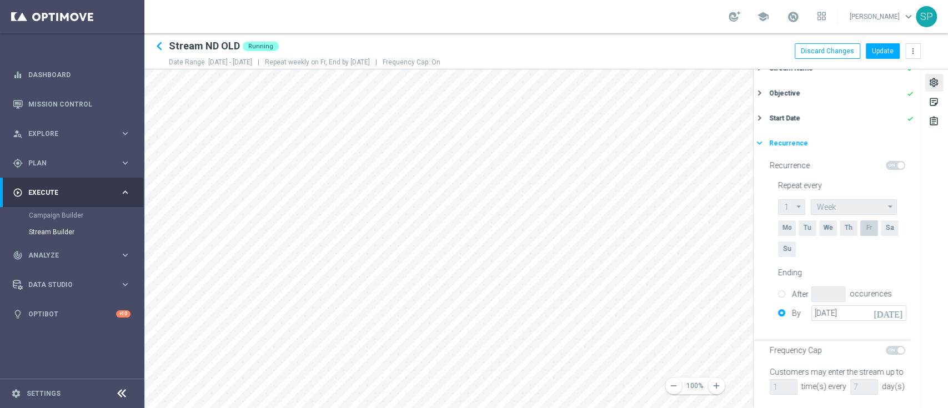
scroll to position [68, 0]
drag, startPoint x: 784, startPoint y: 348, endPoint x: 887, endPoint y: 339, distance: 102.6
click at [887, 339] on section "Recurrence Repeat every 1 1 arrow_drop_down Drag here to set row groups Drag he…" at bounding box center [837, 282] width 166 height 253
click at [935, 99] on div "sticky_note_2" at bounding box center [934, 104] width 11 height 14
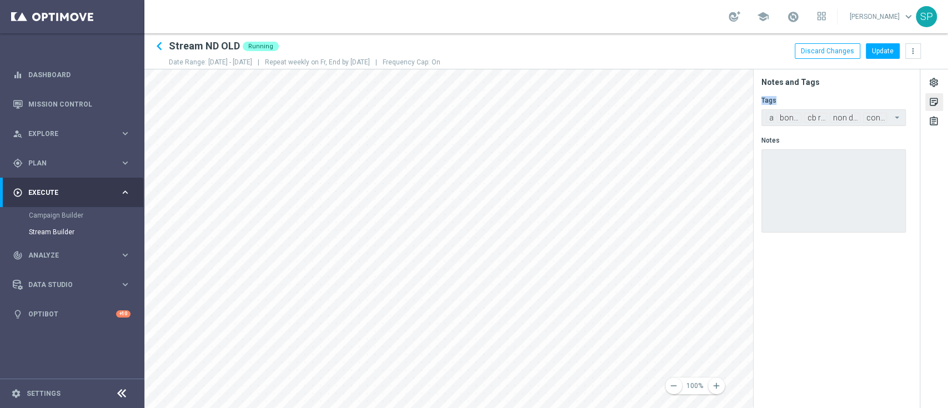
drag, startPoint x: 761, startPoint y: 94, endPoint x: 788, endPoint y: 101, distance: 27.6
click at [788, 101] on form "Tags Add a new tag × all × bonus cash × cb ricarica × non depositors × conversi…" at bounding box center [841, 167] width 158 height 148
click at [930, 122] on div "assignment" at bounding box center [934, 123] width 11 height 14
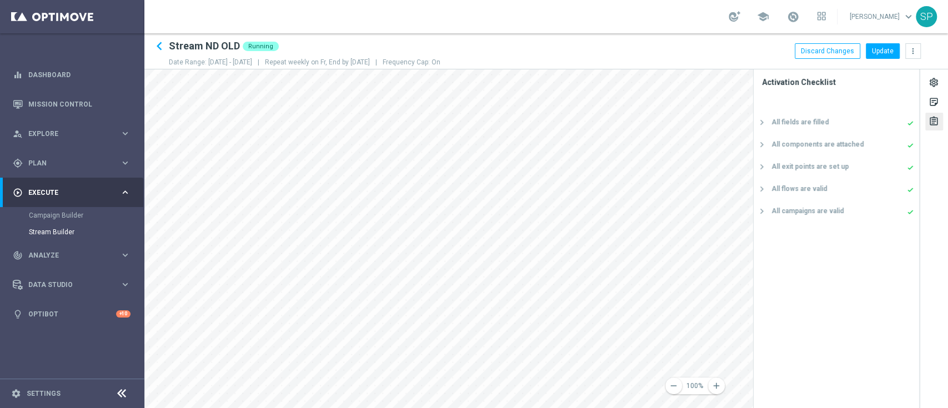
click at [805, 120] on div "All fields are filled" at bounding box center [800, 122] width 57 height 10
click at [793, 146] on div "All components are attached" at bounding box center [818, 144] width 92 height 10
click at [818, 208] on div "All campaigns are valid" at bounding box center [808, 211] width 72 height 10
click at [162, 46] on icon "keyboard_arrow_left" at bounding box center [159, 46] width 17 height 17
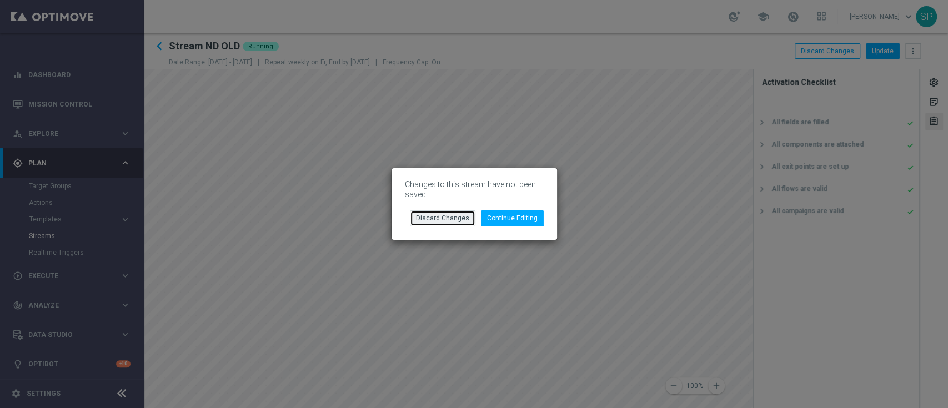
click at [433, 219] on button "Discard Changes" at bounding box center [443, 219] width 66 height 16
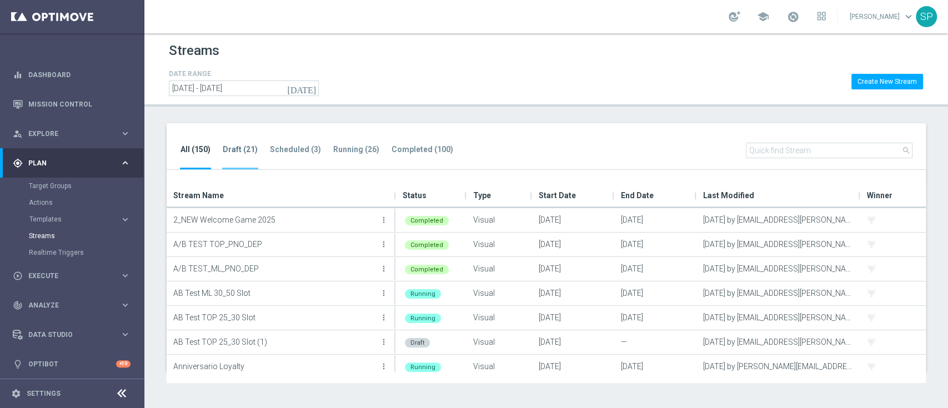
click at [242, 153] on tab-header "Draft (21)" at bounding box center [240, 149] width 35 height 9
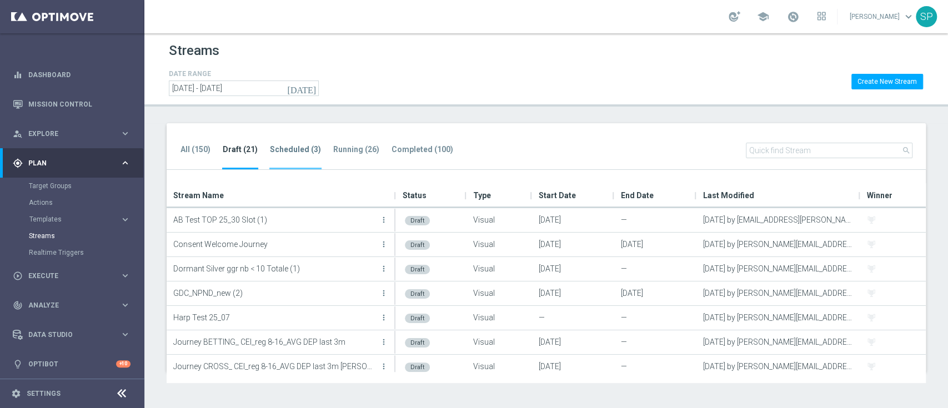
click at [284, 154] on li "Scheduled (3)" at bounding box center [295, 156] width 52 height 26
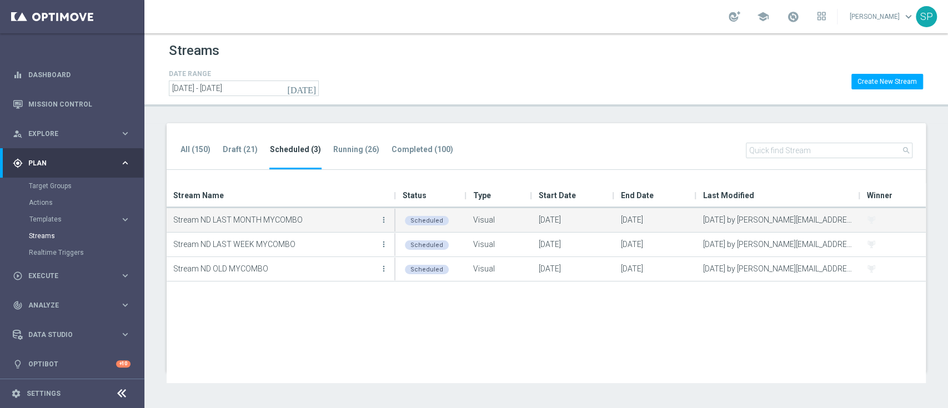
click at [383, 227] on button "more_vert" at bounding box center [383, 220] width 11 height 22
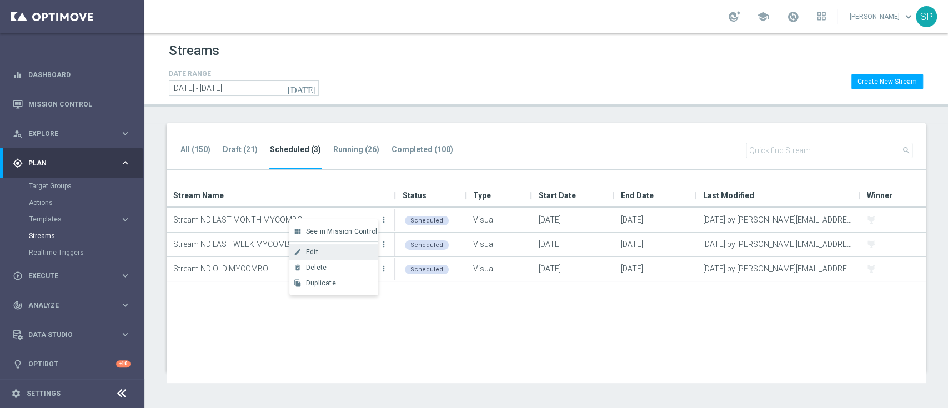
click at [348, 252] on div "Edit" at bounding box center [339, 252] width 67 height 8
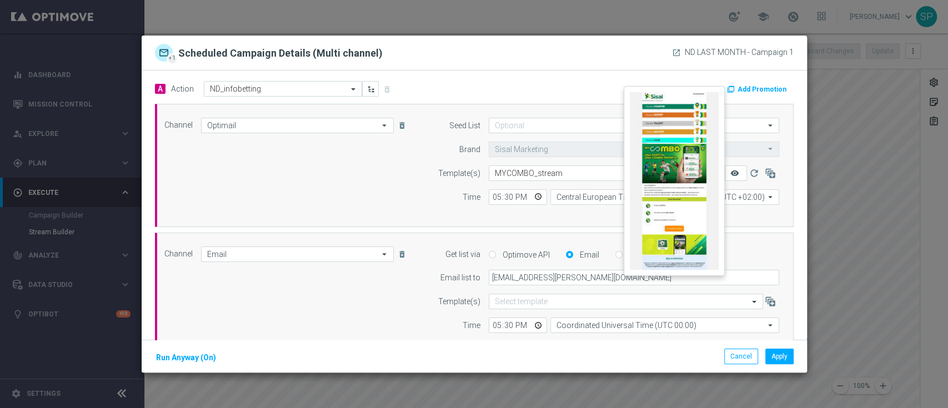
click at [730, 170] on icon "remove_red_eye" at bounding box center [734, 173] width 9 height 9
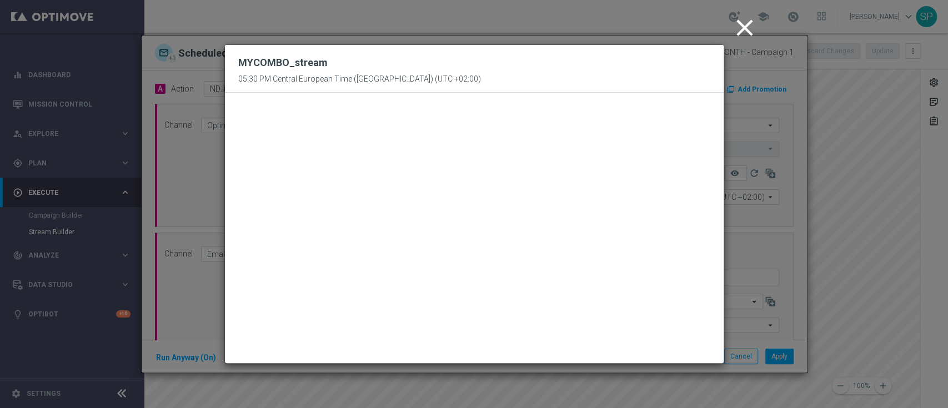
click at [748, 36] on icon "close" at bounding box center [745, 28] width 28 height 28
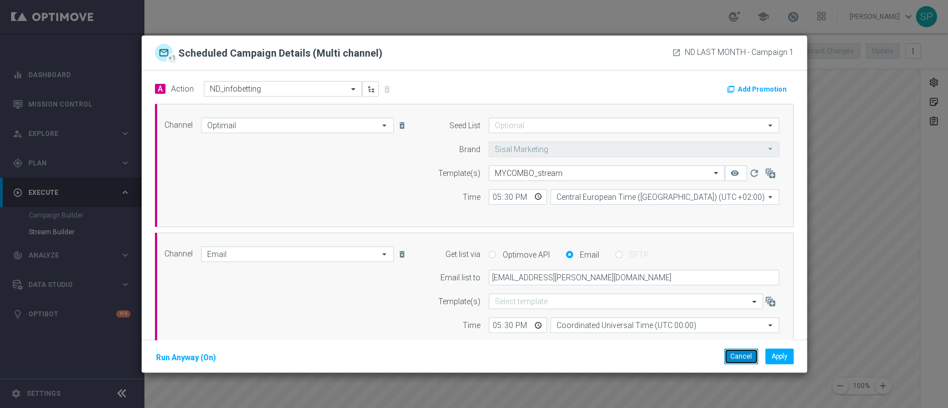
click at [744, 358] on button "Cancel" at bounding box center [741, 357] width 34 height 16
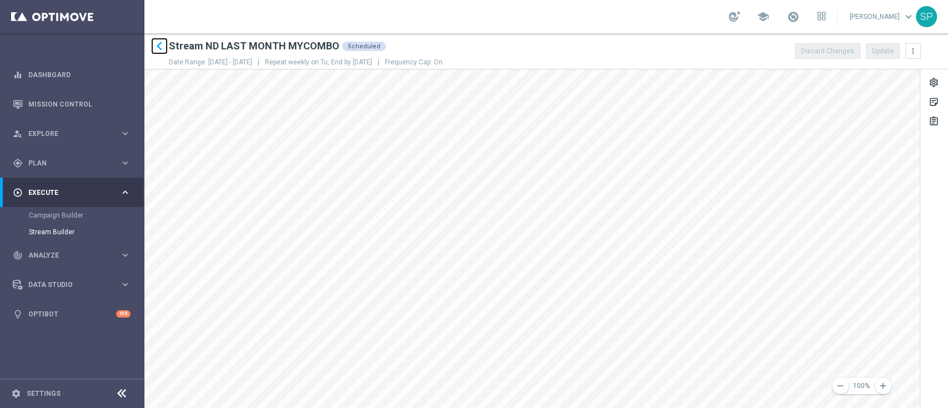
click at [159, 50] on icon "keyboard_arrow_left" at bounding box center [159, 46] width 17 height 17
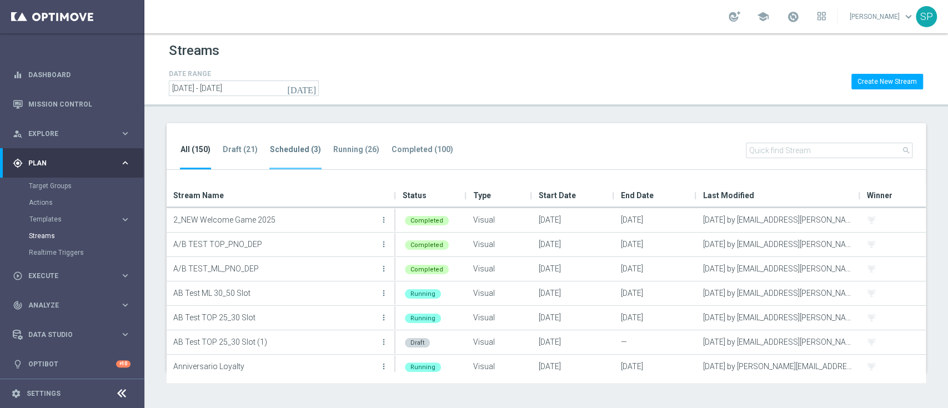
click at [306, 153] on tab-header "Scheduled (3)" at bounding box center [295, 149] width 51 height 9
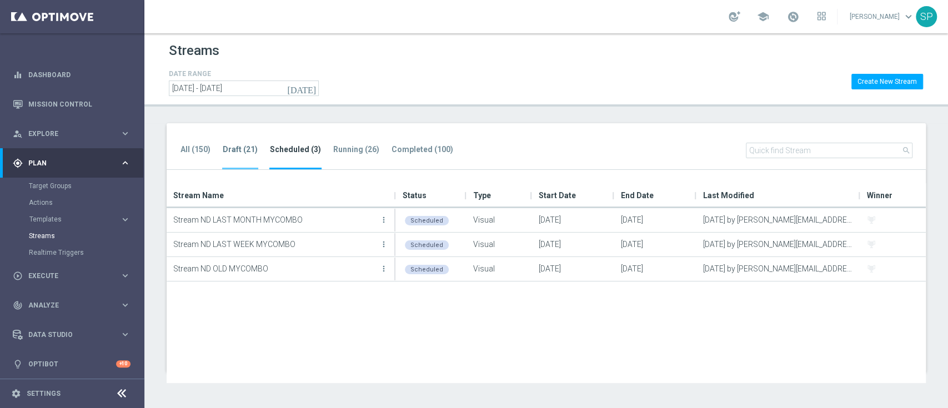
click at [243, 162] on li "Draft (21)" at bounding box center [240, 156] width 36 height 26
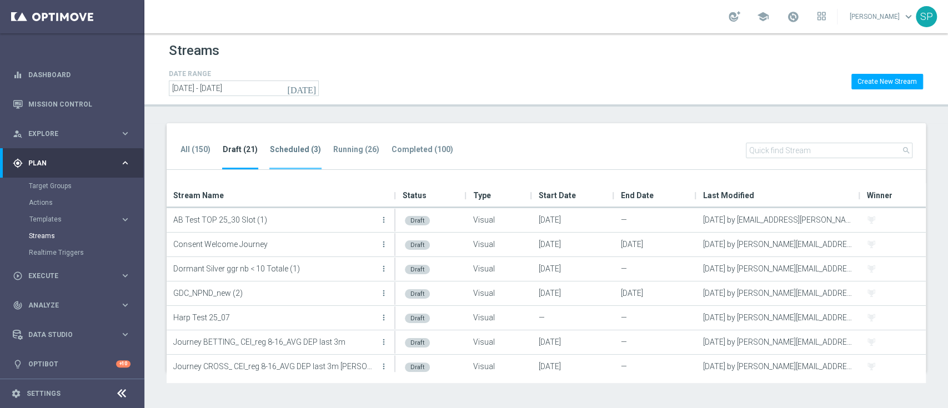
click at [291, 162] on li "Scheduled (3)" at bounding box center [295, 156] width 52 height 26
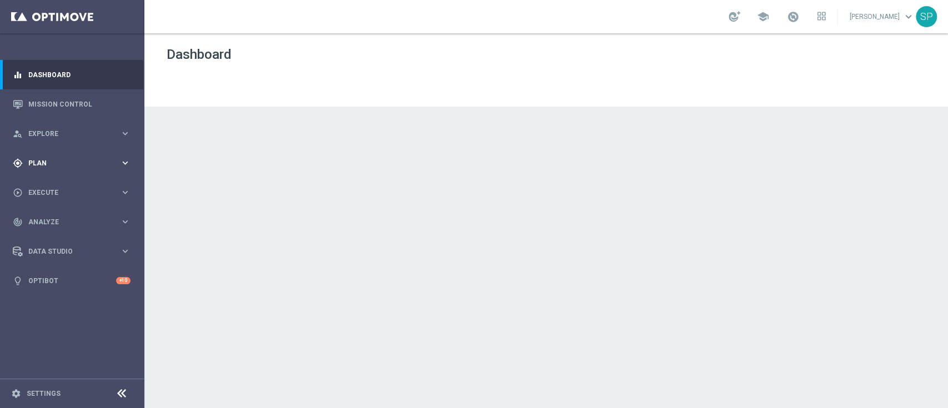
click at [131, 171] on div "gps_fixed Plan keyboard_arrow_right" at bounding box center [71, 162] width 143 height 29
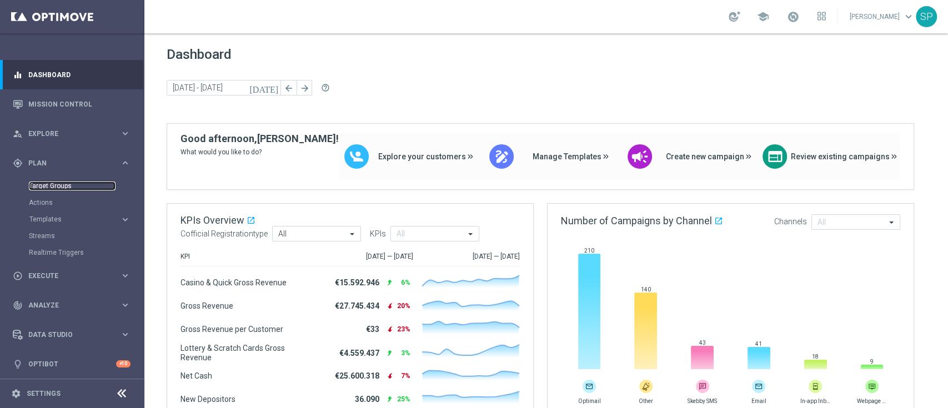
click at [54, 182] on link "Target Groups" at bounding box center [72, 186] width 87 height 9
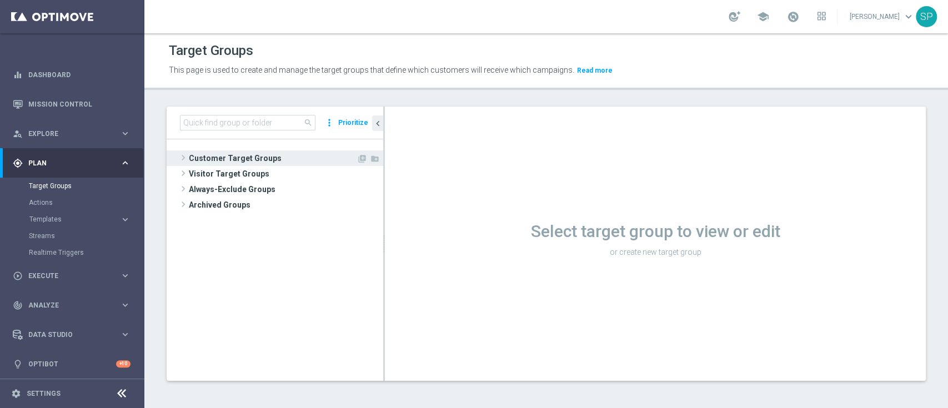
click at [287, 153] on span "Customer Target Groups" at bounding box center [273, 159] width 168 height 16
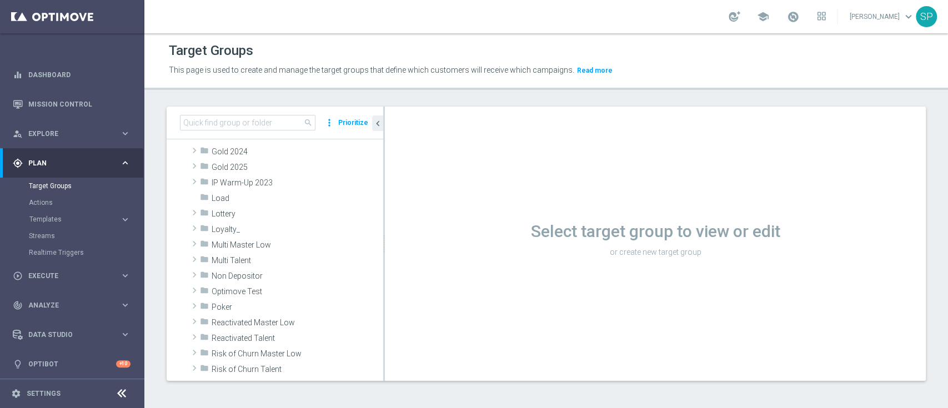
scroll to position [226, 0]
click at [250, 276] on span "Non Depositor" at bounding box center [271, 275] width 119 height 9
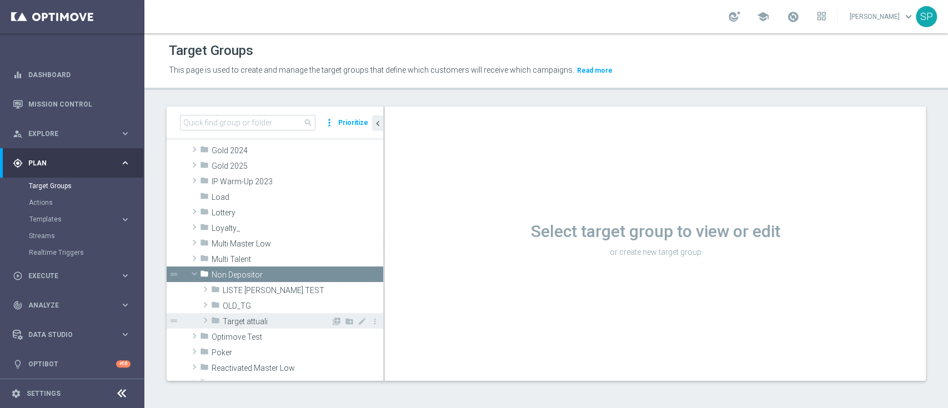
click at [252, 322] on span "Target attuali" at bounding box center [277, 321] width 108 height 9
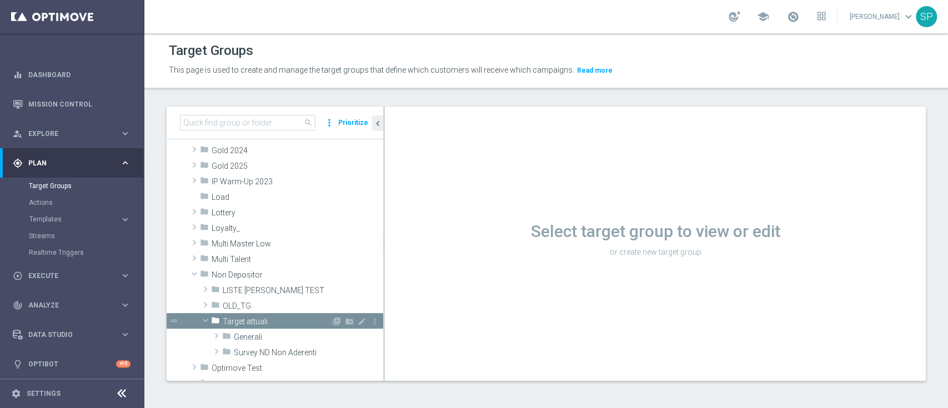
scroll to position [258, 0]
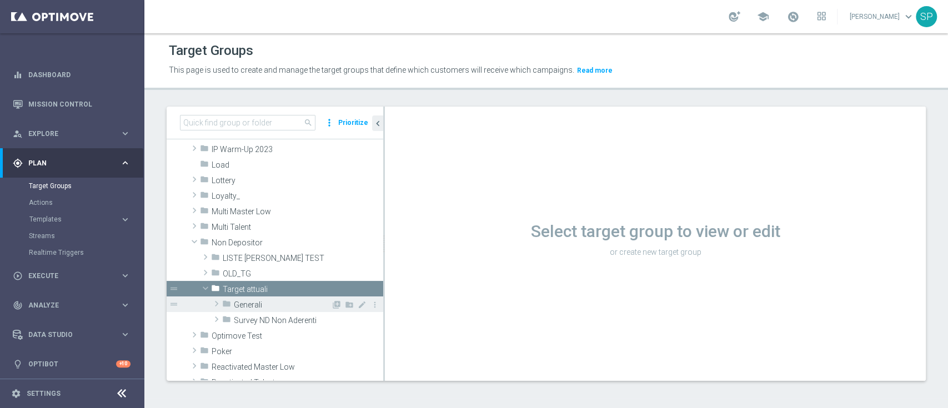
click at [262, 302] on span "Generali" at bounding box center [282, 305] width 97 height 9
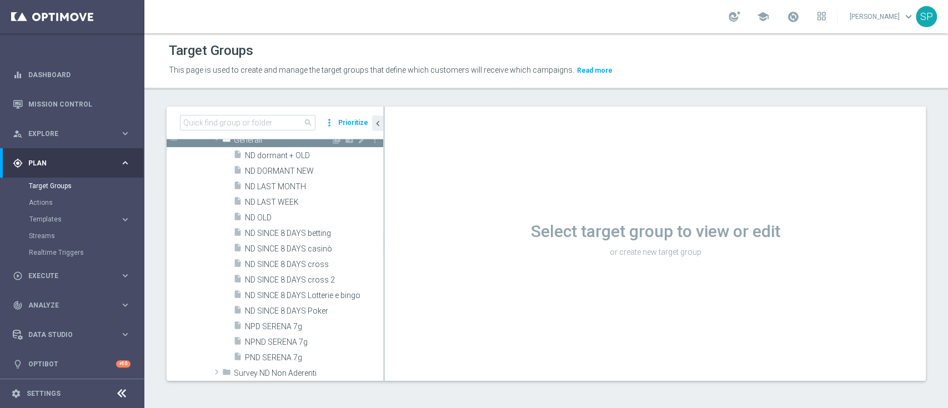
scroll to position [437, 0]
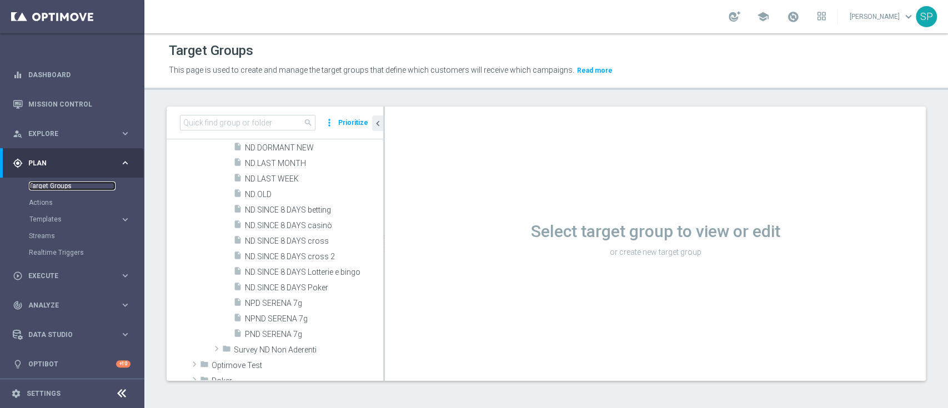
click at [56, 186] on link "Target Groups" at bounding box center [72, 186] width 87 height 9
click at [283, 126] on input at bounding box center [248, 123] width 136 height 16
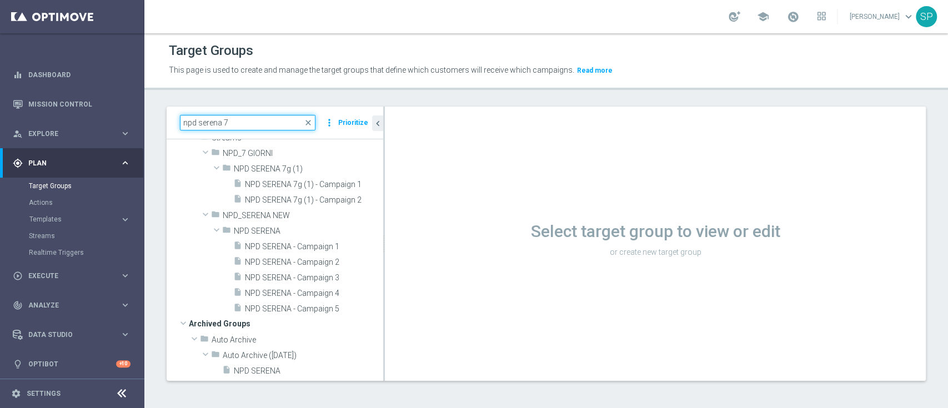
scroll to position [0, 0]
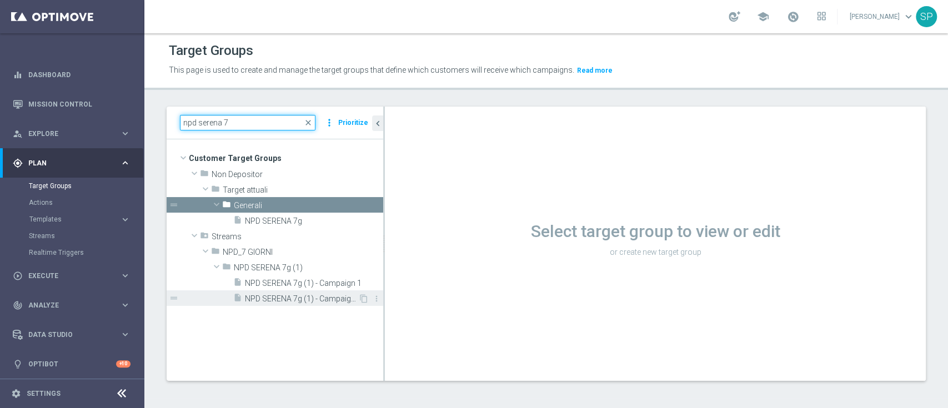
type input "npd serena 7"
click at [292, 298] on span "NPD SERENA 7g (1) - Campaign 2" at bounding box center [301, 298] width 113 height 9
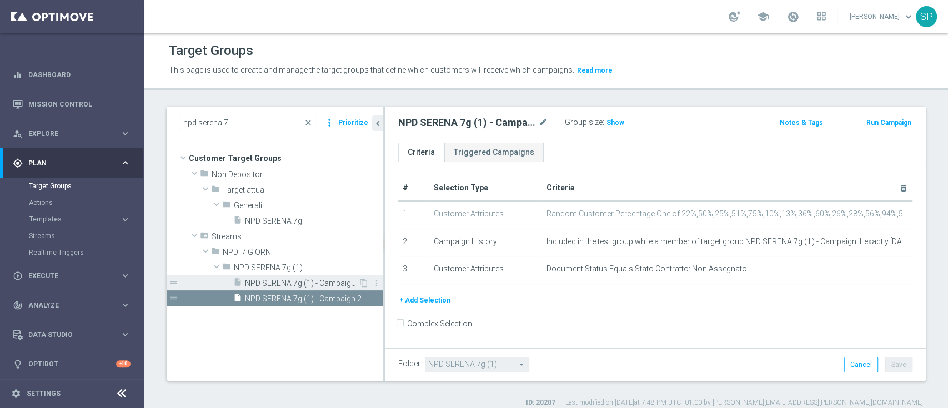
click at [272, 283] on span "NPD SERENA 7g (1) - Campaign 1" at bounding box center [301, 283] width 113 height 9
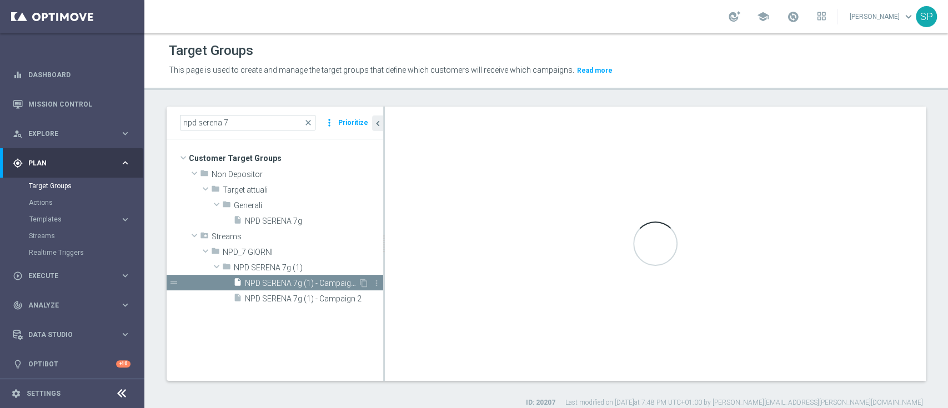
checkbox input "true"
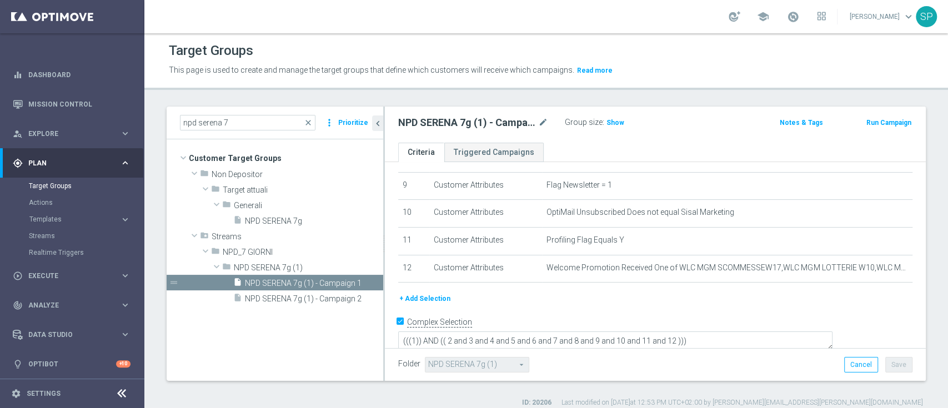
scroll to position [249, 0]
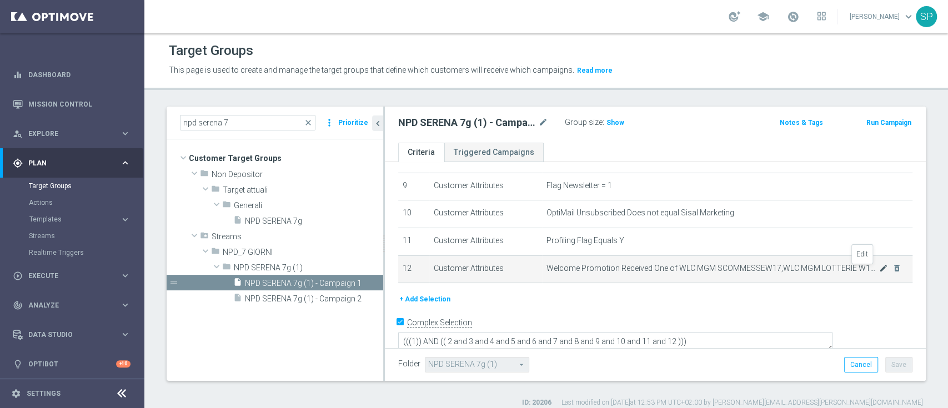
click at [879, 271] on icon "mode_edit" at bounding box center [883, 268] width 9 height 9
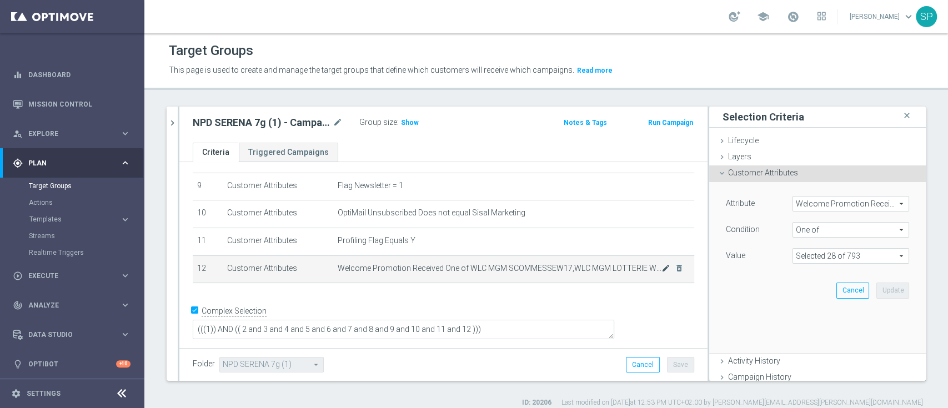
scroll to position [238, 0]
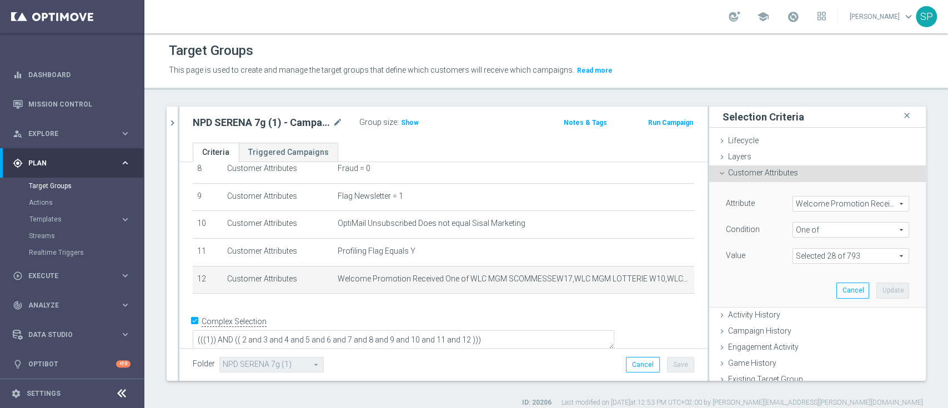
click at [863, 254] on span at bounding box center [851, 256] width 116 height 14
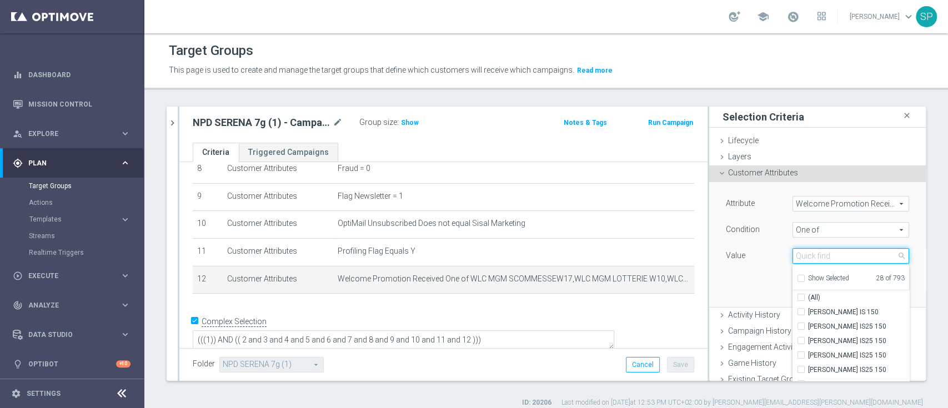
click at [863, 254] on input "search" at bounding box center [851, 256] width 117 height 16
type input "wlc scommesse"
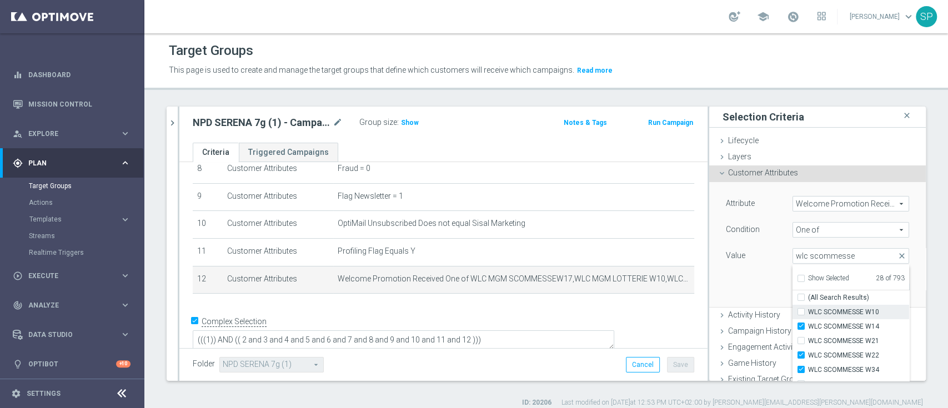
click at [808, 313] on span "WLC SCOMMESSE W10" at bounding box center [858, 312] width 101 height 9
click at [801, 313] on input "WLC SCOMMESSE W10" at bounding box center [804, 312] width 7 height 7
checkbox input "true"
type input "Selected 29 of 793"
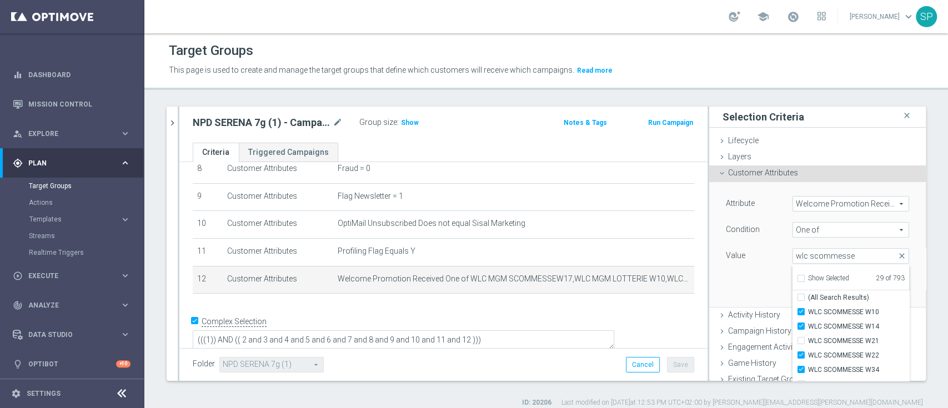
click at [740, 278] on div "Attribute Welcome Promotion Received Welcome Promotion Received arrow_drop_down…" at bounding box center [818, 244] width 200 height 124
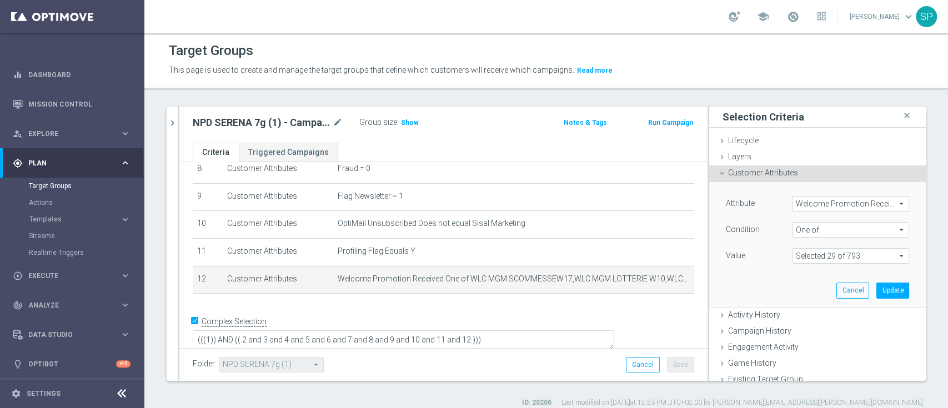
click at [809, 257] on span at bounding box center [851, 256] width 116 height 14
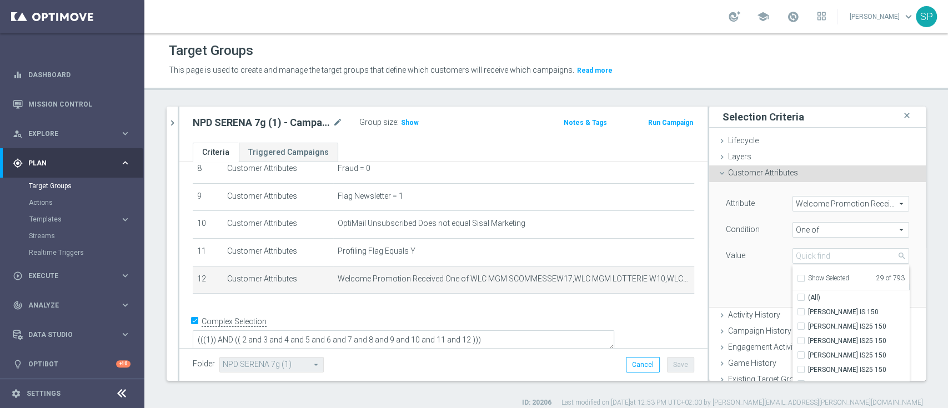
click at [808, 277] on span "Show Selected" at bounding box center [828, 278] width 41 height 8
click at [802, 277] on input "Show Selected" at bounding box center [800, 280] width 7 height 7
checkbox input "true"
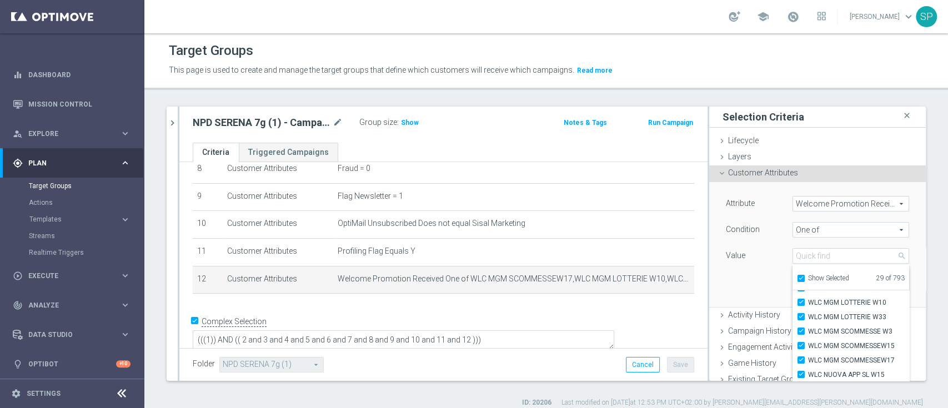
click at [734, 267] on div "Attribute Welcome Promotion Received Welcome Promotion Received arrow_drop_down…" at bounding box center [818, 244] width 200 height 124
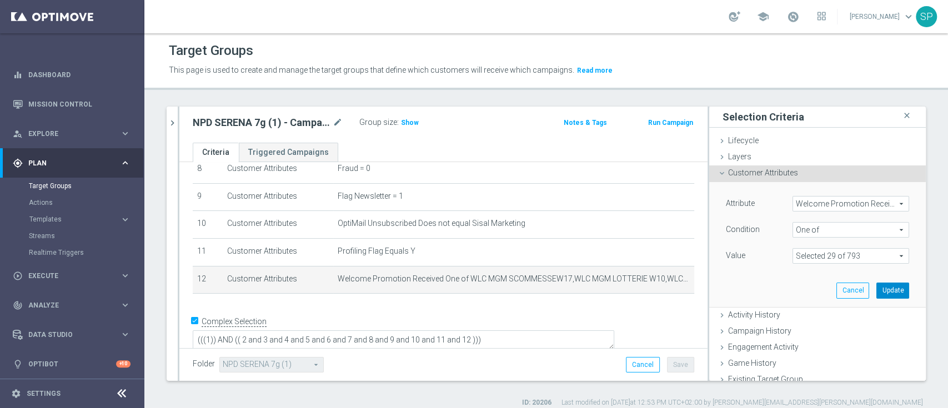
click at [877, 292] on button "Update" at bounding box center [893, 291] width 33 height 16
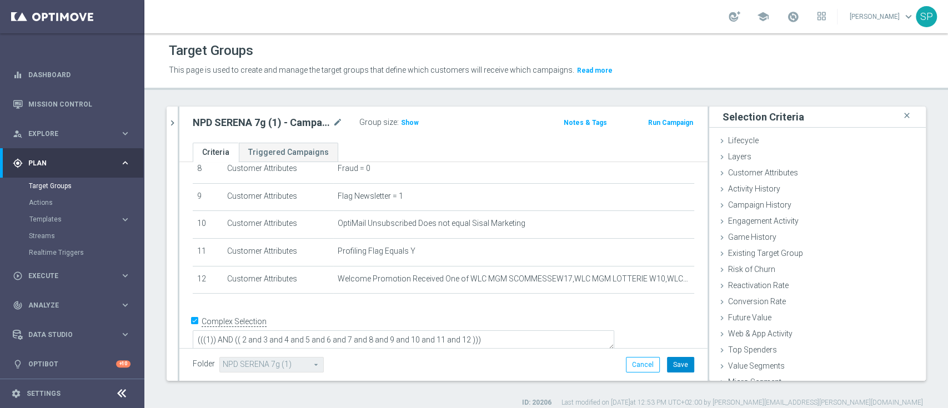
click at [671, 360] on button "Save" at bounding box center [680, 365] width 27 height 16
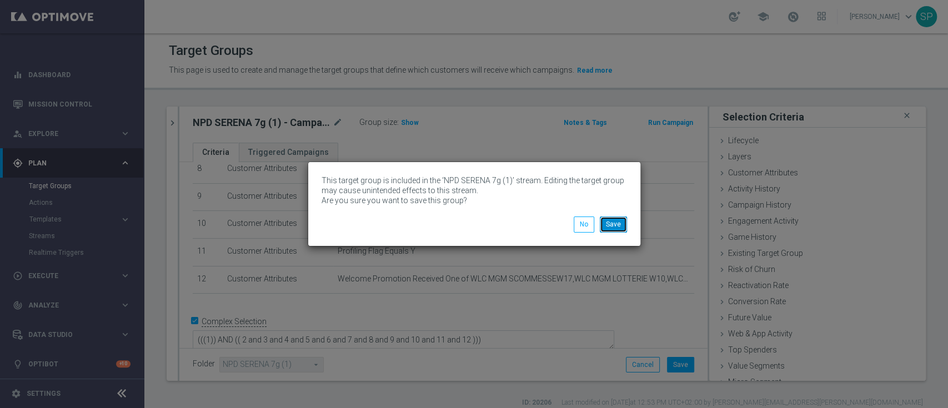
click at [614, 222] on button "Save" at bounding box center [613, 225] width 27 height 16
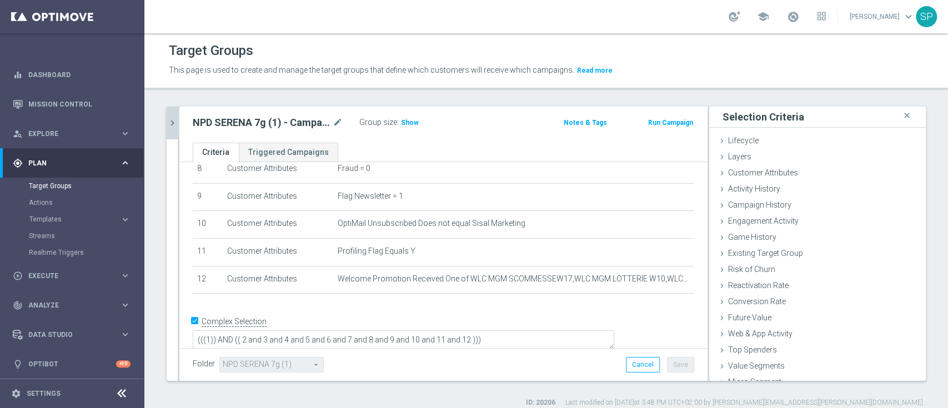
click at [173, 116] on button "chevron_right" at bounding box center [172, 123] width 11 height 33
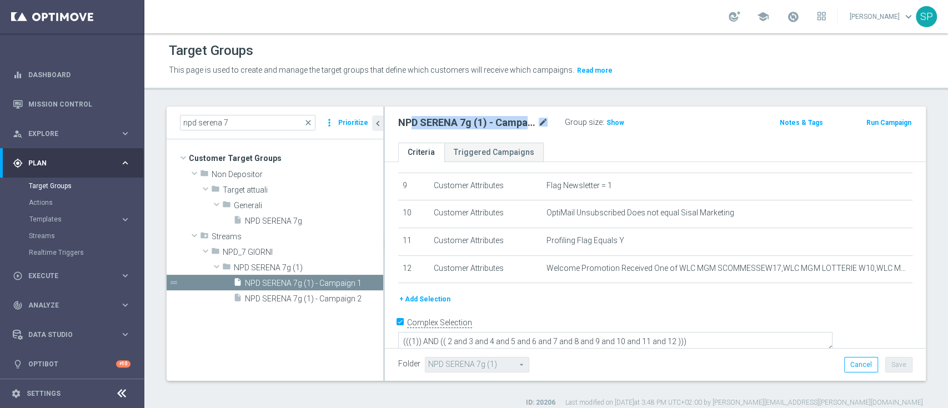
drag, startPoint x: 409, startPoint y: 126, endPoint x: 547, endPoint y: 116, distance: 138.6
click at [547, 116] on div "NPD SERENA 7g (1) - Campaign 1 mode_edit" at bounding box center [473, 122] width 150 height 13
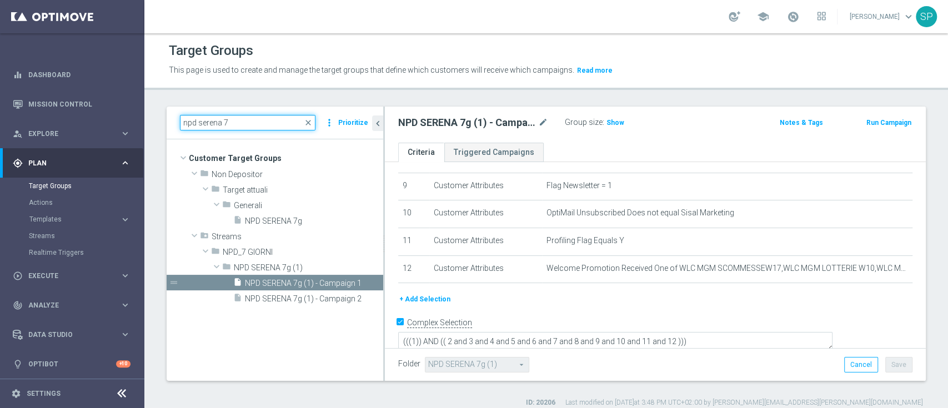
click at [278, 121] on input "npd serena 7" at bounding box center [248, 123] width 136 height 16
click at [56, 223] on button "Templates keyboard_arrow_right" at bounding box center [80, 219] width 102 height 9
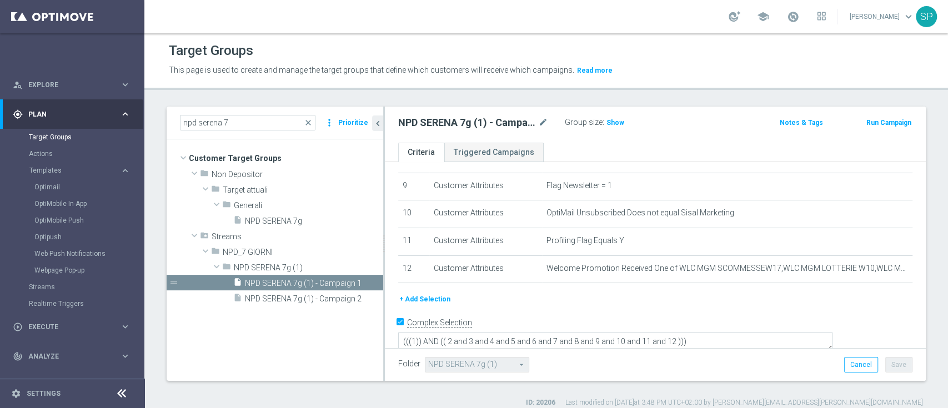
scroll to position [71, 0]
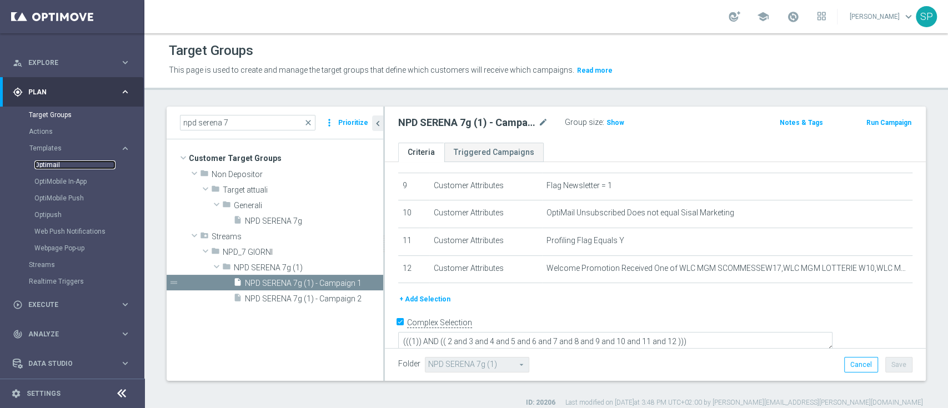
click at [57, 164] on link "Optimail" at bounding box center [74, 165] width 81 height 9
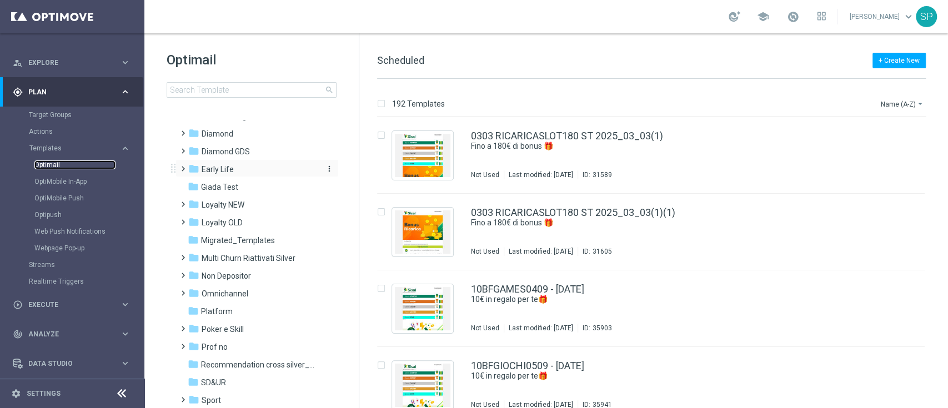
scroll to position [130, 0]
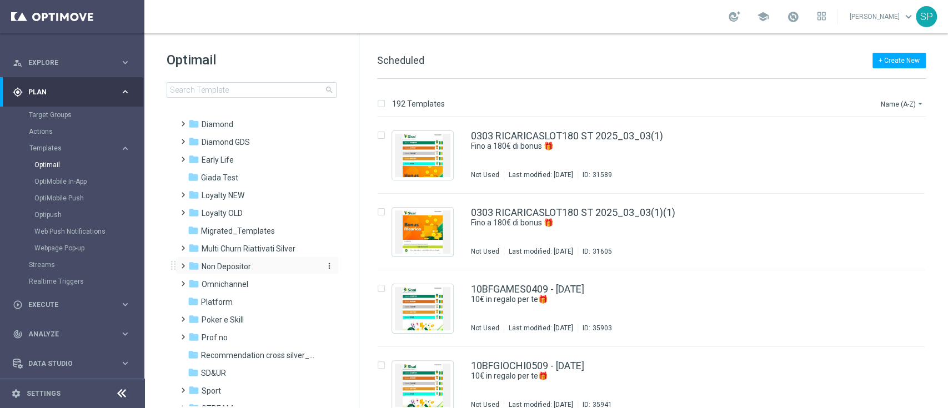
click at [226, 266] on span "Non Depositor" at bounding box center [226, 267] width 49 height 10
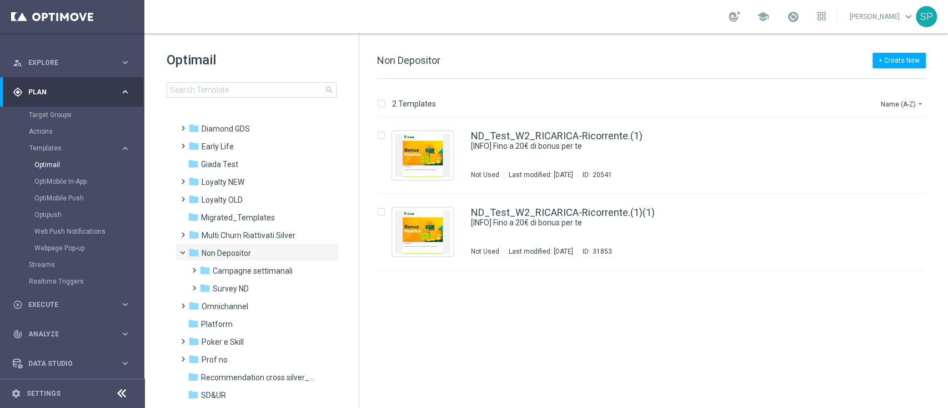
scroll to position [147, 0]
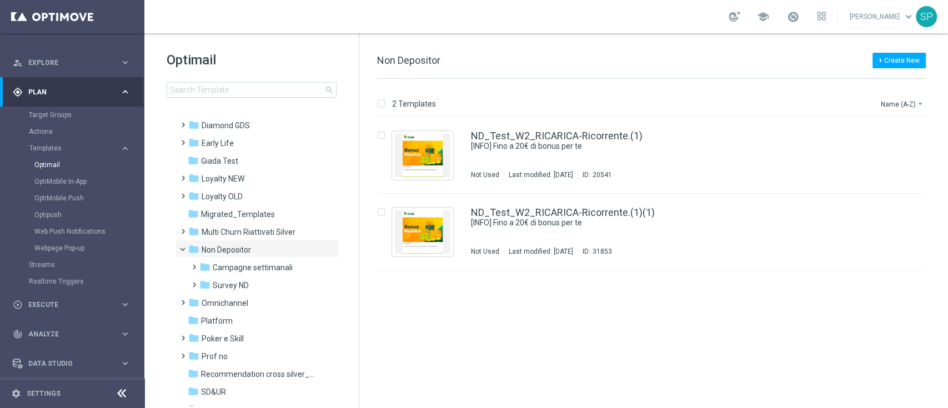
click at [226, 266] on span "Campagne settimanali" at bounding box center [253, 268] width 80 height 10
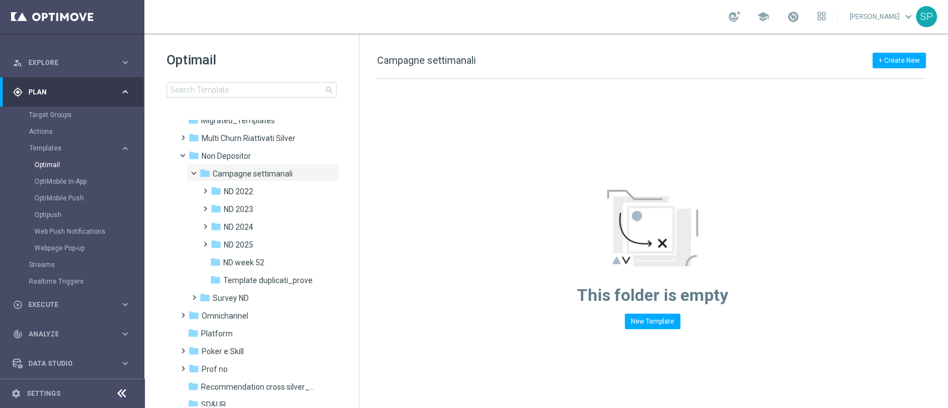
scroll to position [281, 0]
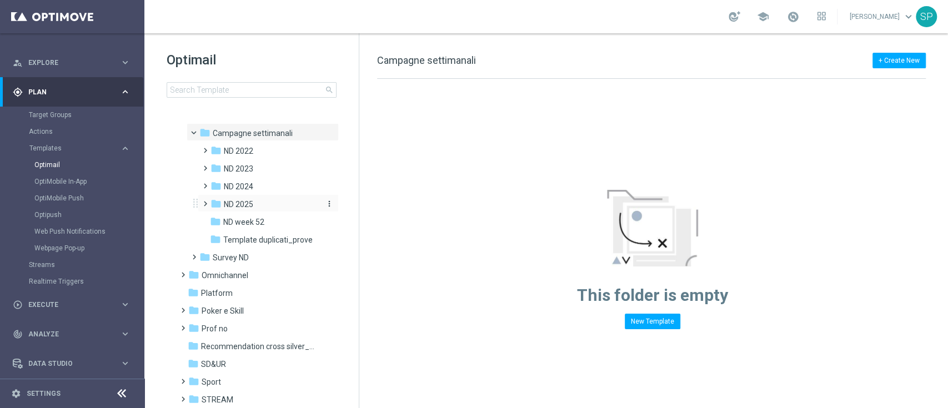
click at [274, 207] on div "folder ND 2025" at bounding box center [265, 204] width 109 height 13
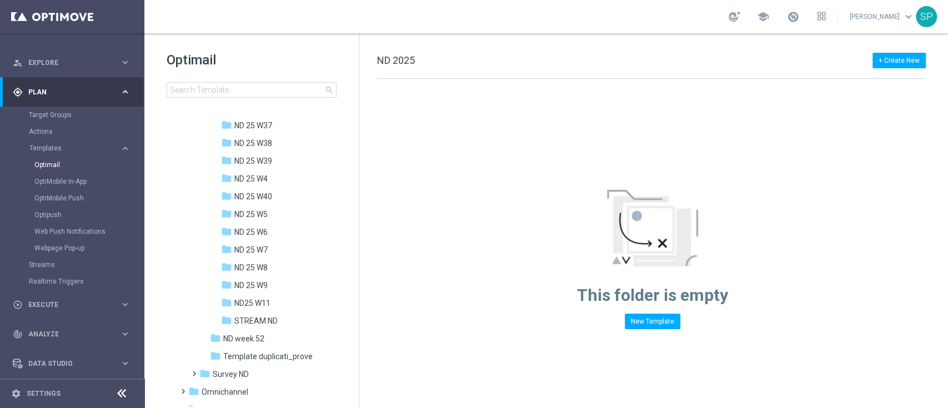
scroll to position [858, 0]
click at [273, 323] on span "STREAM ND" at bounding box center [255, 321] width 43 height 10
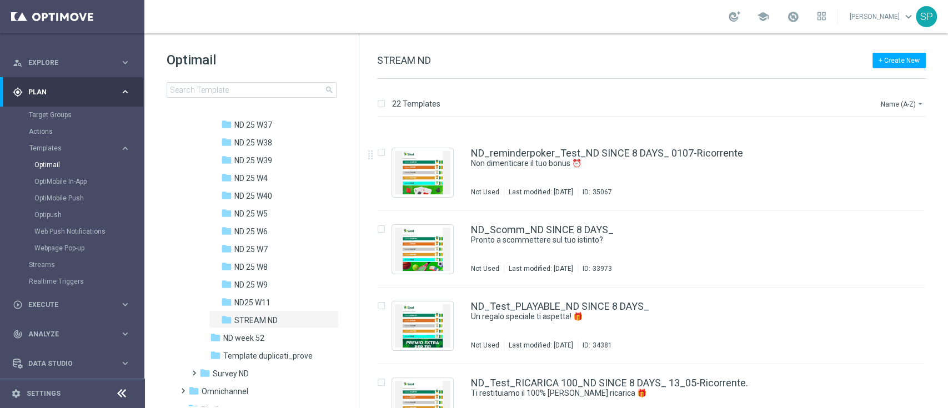
scroll to position [1089, 0]
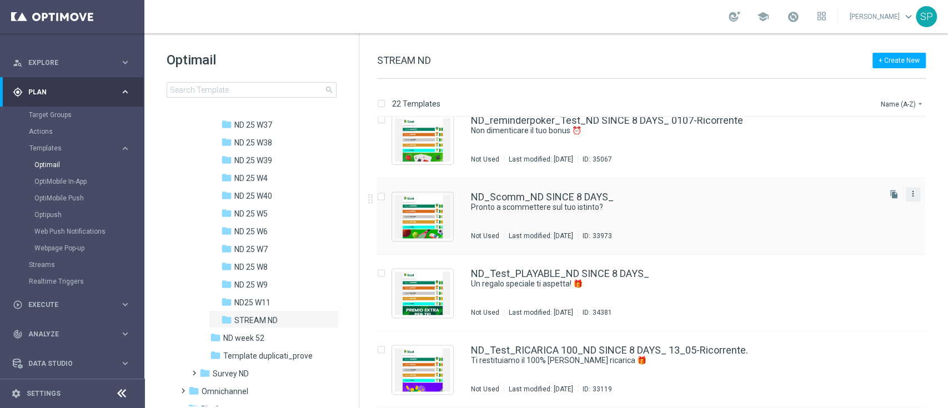
click at [913, 191] on icon "more_vert" at bounding box center [913, 193] width 9 height 9
click at [424, 225] on img "Press SPACE to select this row." at bounding box center [423, 216] width 56 height 43
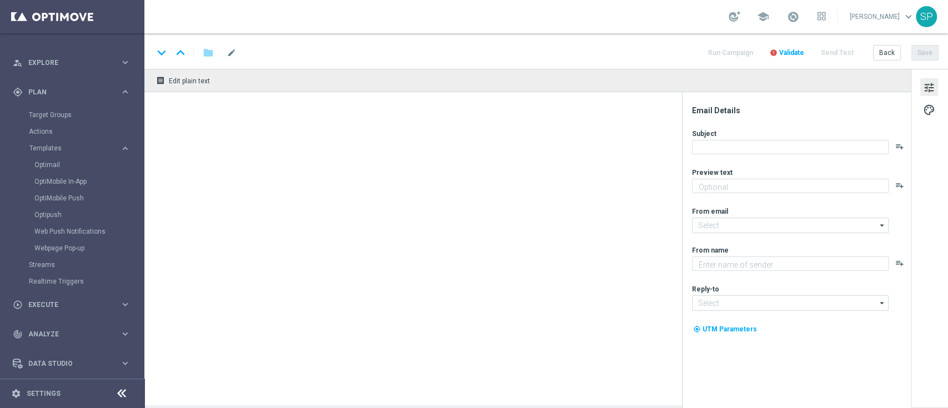
type textarea "Fino a 70€!"
type input "newsletter@comunicazioni.sisal.it"
type textarea "Sisal"
type input "info@sisal.it"
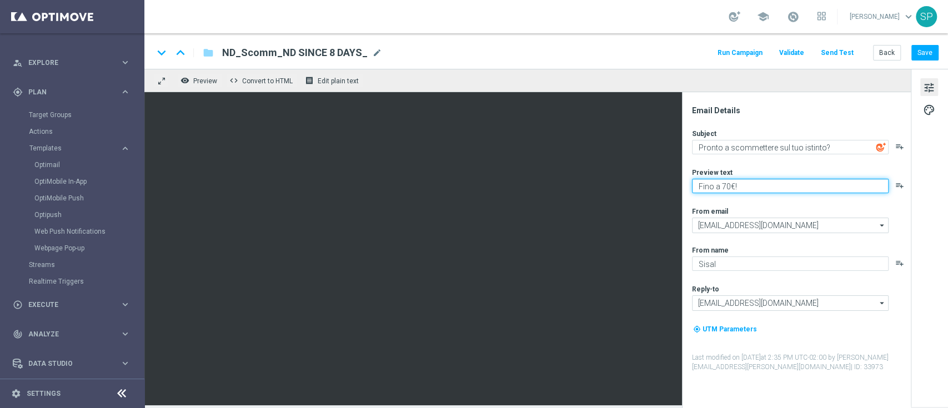
drag, startPoint x: 750, startPoint y: 179, endPoint x: 686, endPoint y: 183, distance: 64.6
click at [686, 183] on div "Email Details Subject Pronto a scommettere sul tuo istinto? playlist_add Previe…" at bounding box center [796, 250] width 229 height 316
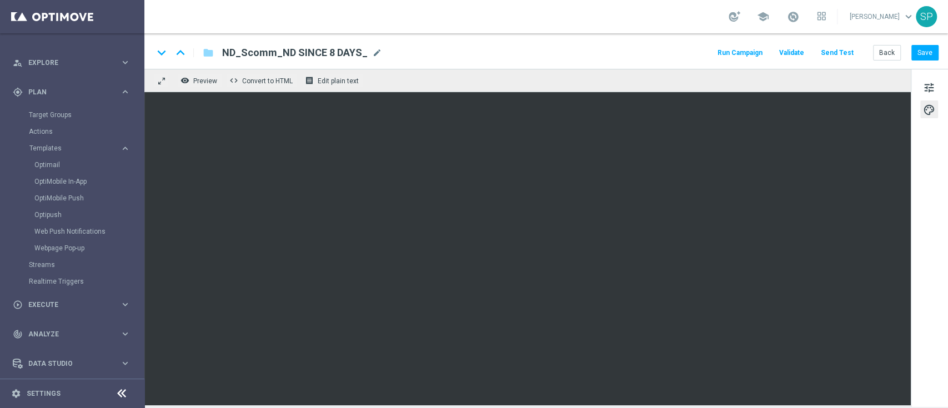
click at [919, 280] on div "tune palette" at bounding box center [929, 238] width 37 height 338
click at [929, 56] on button "Save" at bounding box center [925, 53] width 27 height 16
click at [884, 54] on button "Back" at bounding box center [887, 53] width 28 height 16
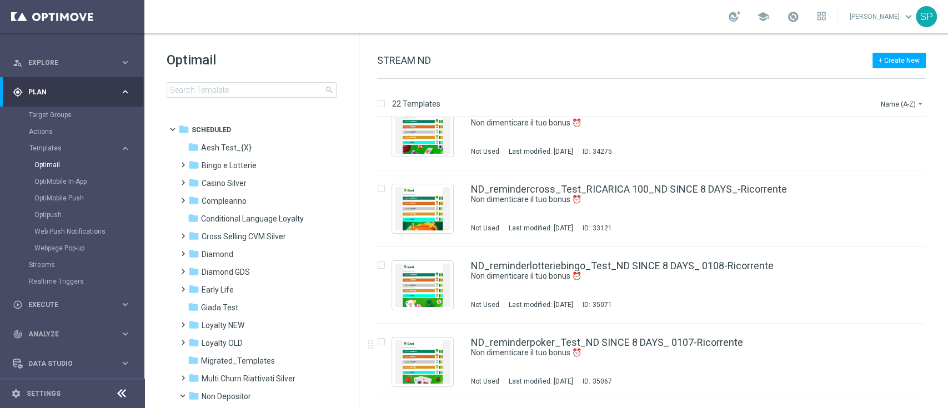
scroll to position [868, 0]
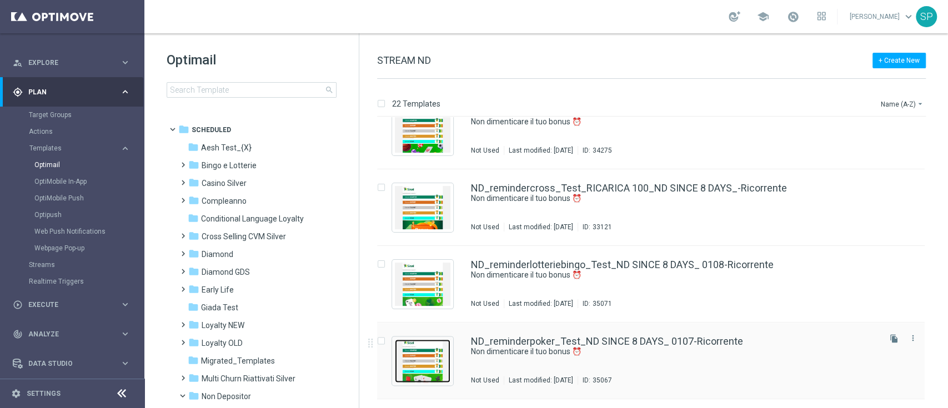
click at [427, 374] on img "Press SPACE to select this row." at bounding box center [423, 360] width 56 height 43
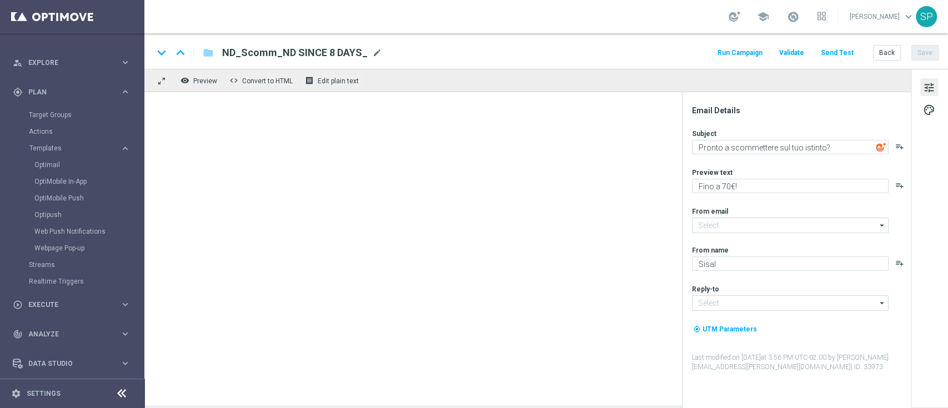
type textarea "Non dimenticare il tuo bonus ⏰"
type textarea "Fino a 100€!"
type input "newsletter@comunicazioni.sisal.it"
type input "info@sisal.it"
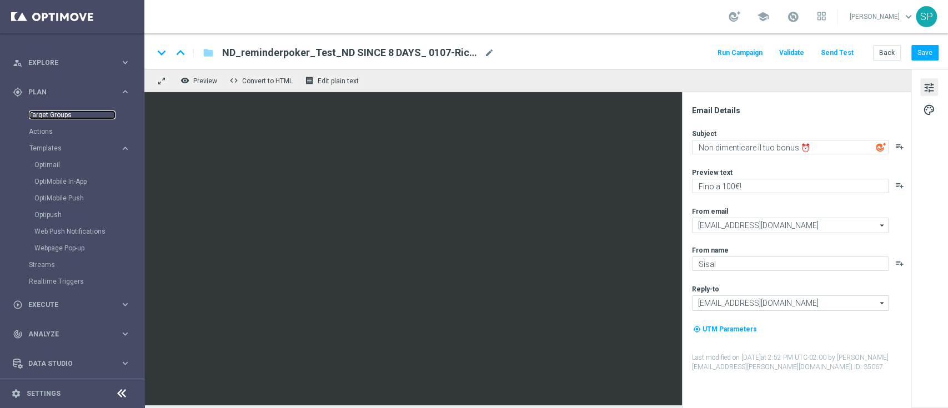
click at [46, 116] on link "Target Groups" at bounding box center [72, 115] width 87 height 9
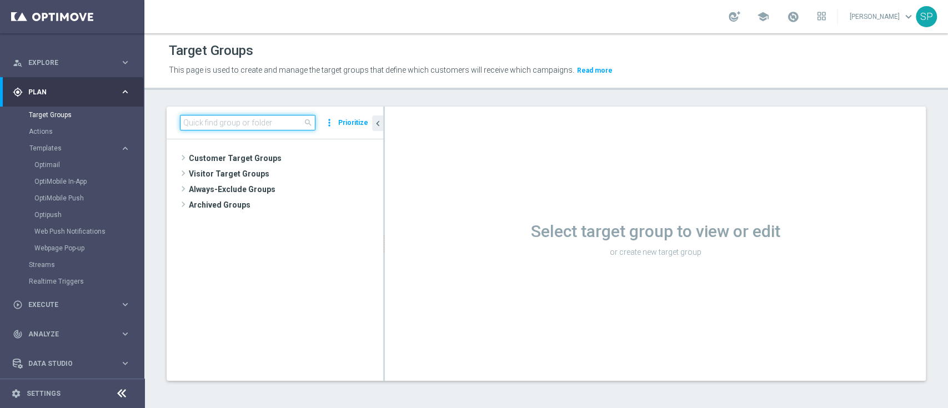
click at [208, 115] on input at bounding box center [248, 123] width 136 height 16
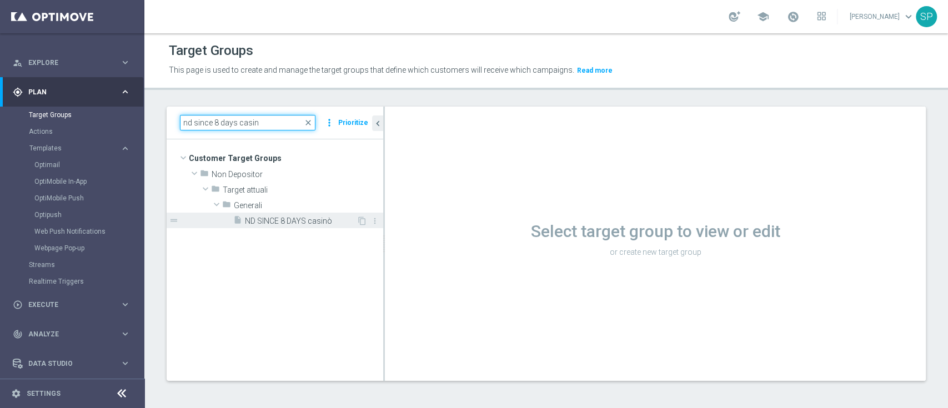
type input "nd since 8 days casin"
click at [293, 217] on span "ND SINCE 8 DAYS casinò" at bounding box center [301, 221] width 112 height 9
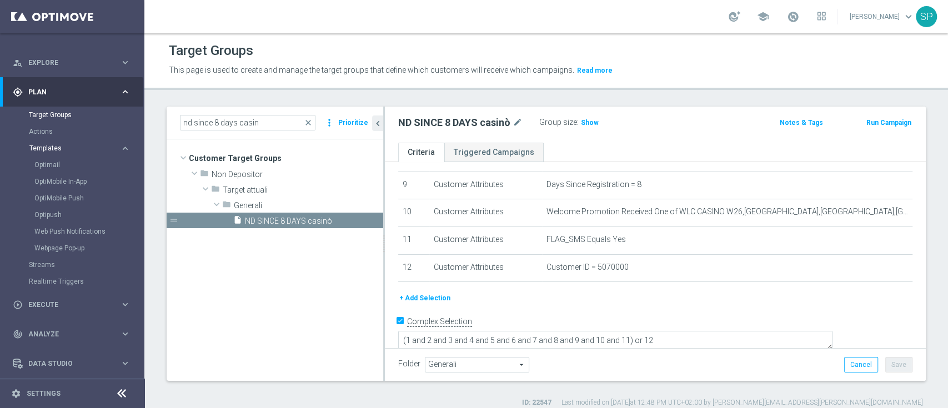
click at [46, 148] on span "Templates" at bounding box center [68, 148] width 79 height 7
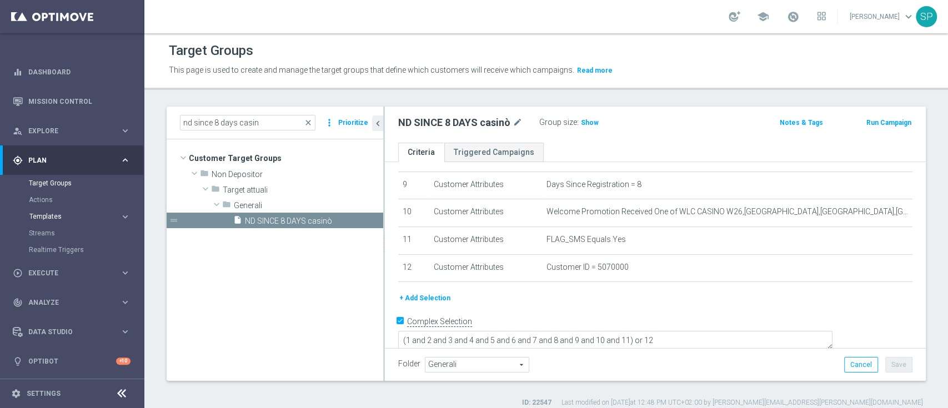
scroll to position [2, 0]
click at [46, 148] on div "gps_fixed Plan keyboard_arrow_right" at bounding box center [71, 160] width 143 height 29
click at [52, 162] on span "Plan" at bounding box center [74, 163] width 92 height 7
click at [48, 221] on span "Templates" at bounding box center [68, 219] width 79 height 7
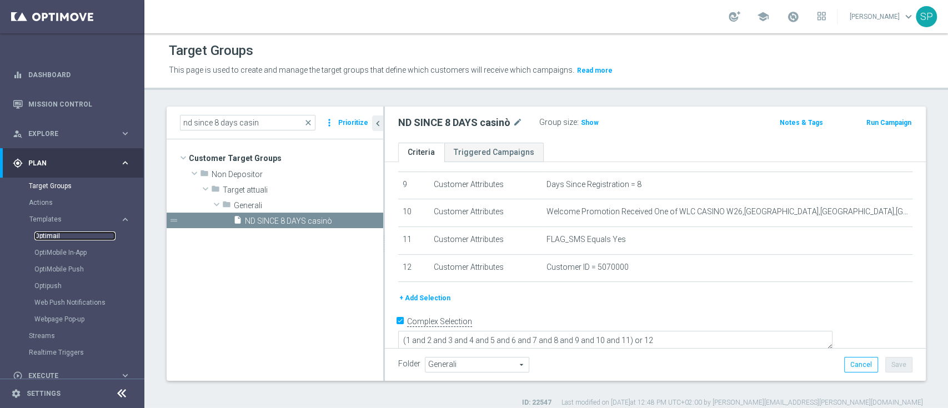
click at [47, 233] on link "Optimail" at bounding box center [74, 236] width 81 height 9
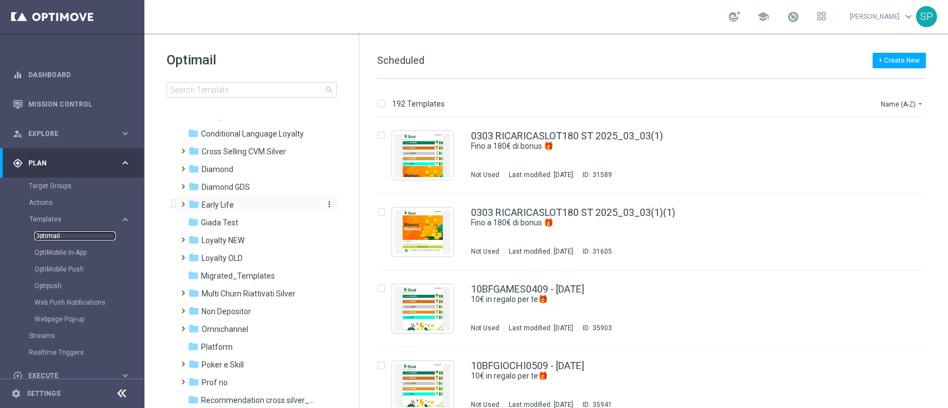
scroll to position [107, 0]
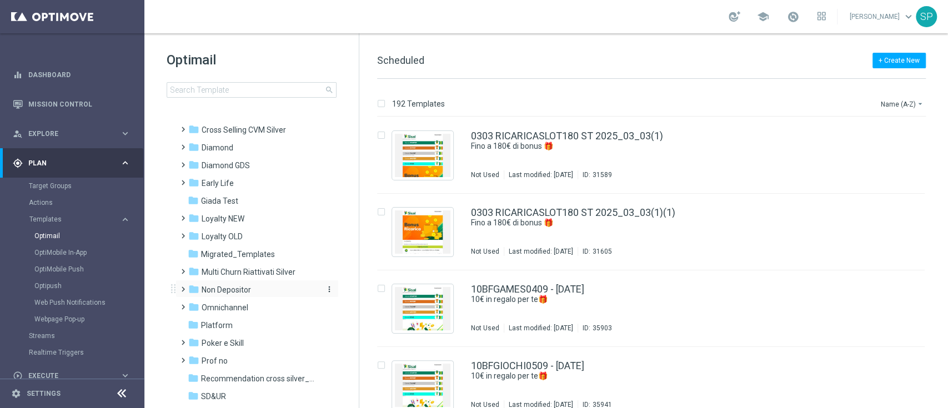
click at [262, 294] on div "folder Non Depositor" at bounding box center [252, 290] width 128 height 13
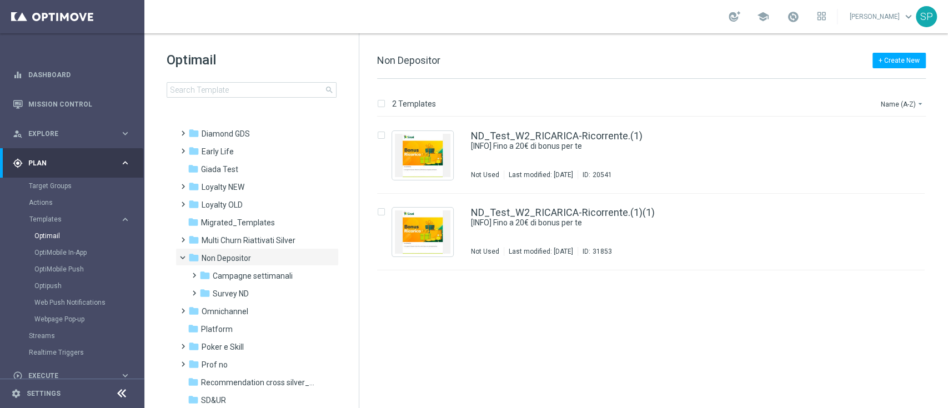
scroll to position [139, 0]
click at [275, 277] on span "Campagne settimanali" at bounding box center [253, 276] width 80 height 10
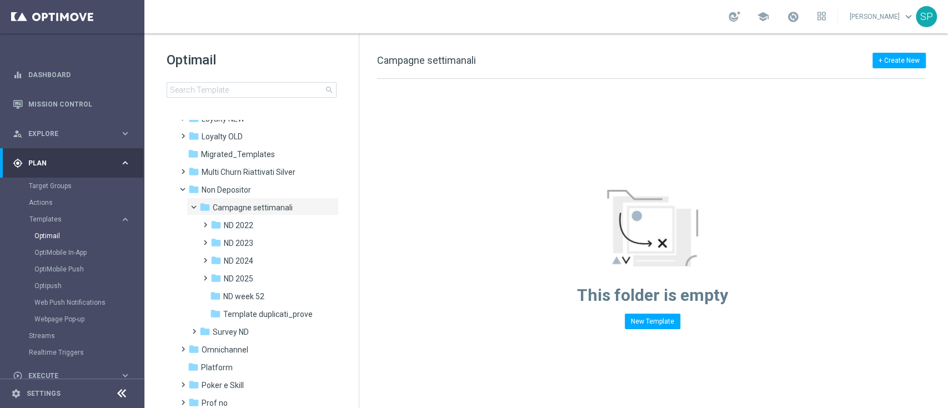
scroll to position [207, 0]
click at [275, 277] on div "folder ND 2025" at bounding box center [265, 278] width 109 height 13
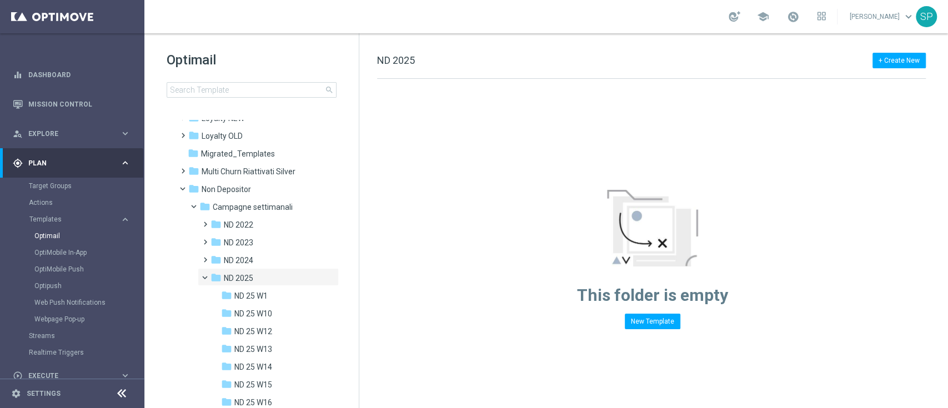
click at [275, 277] on div "folder ND 2025" at bounding box center [265, 278] width 109 height 13
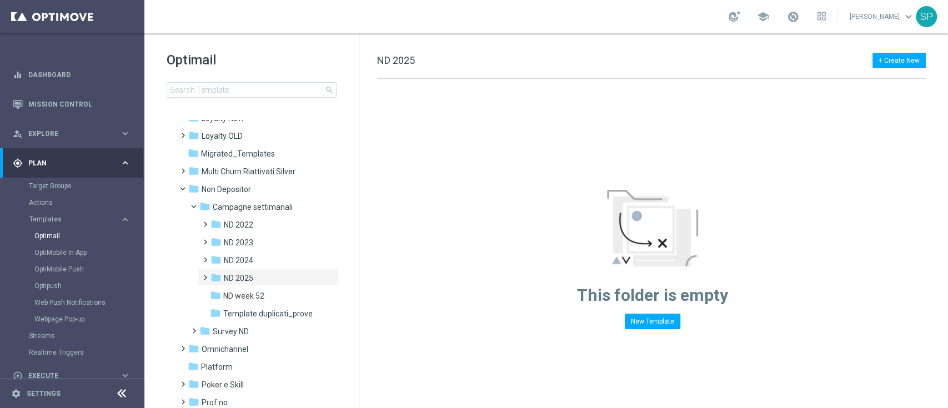
click at [275, 277] on div "folder ND 2025" at bounding box center [265, 278] width 109 height 13
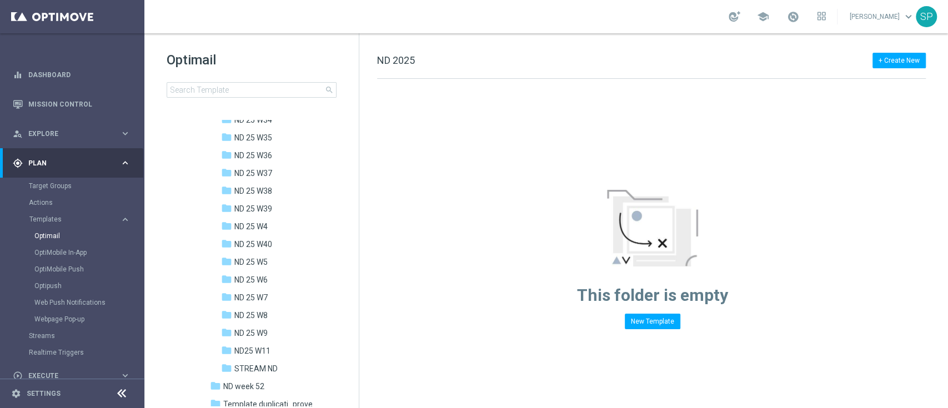
scroll to position [878, 0]
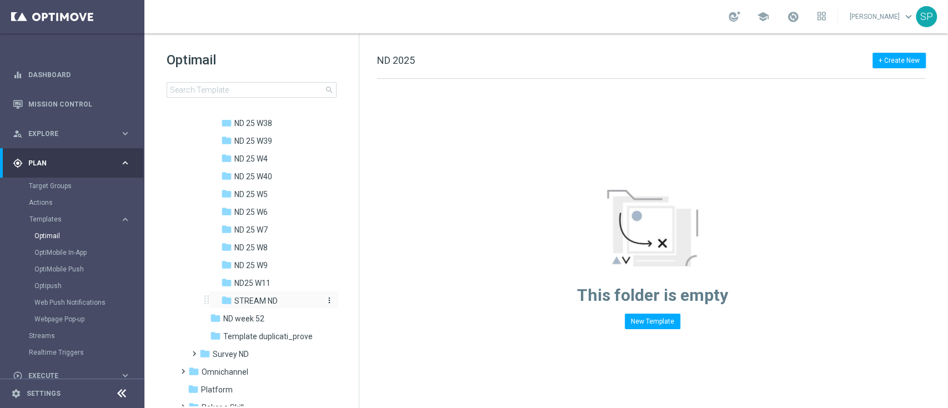
click at [272, 300] on span "STREAM ND" at bounding box center [255, 301] width 43 height 10
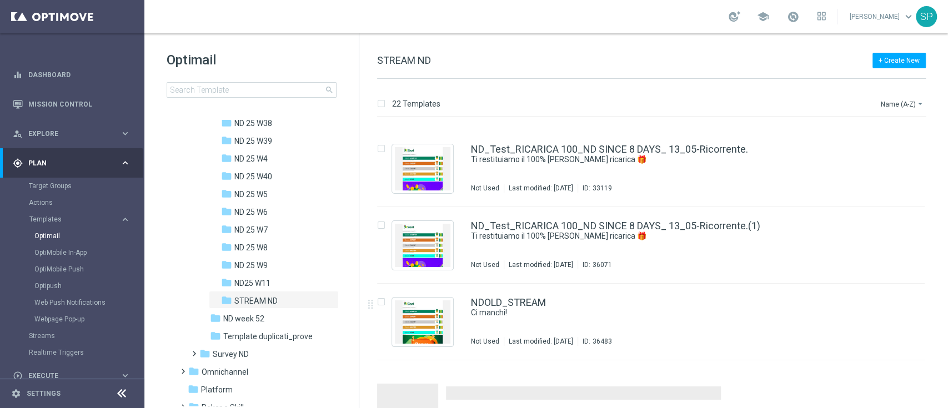
scroll to position [1318, 0]
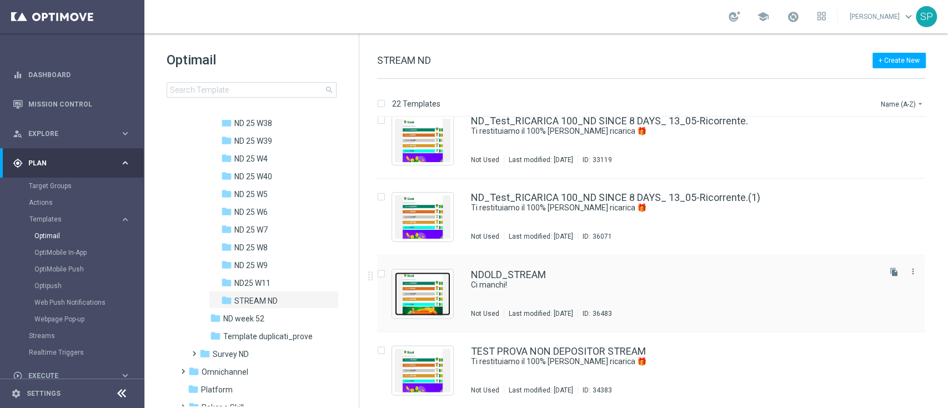
click at [446, 284] on img "Press SPACE to select this row." at bounding box center [423, 293] width 56 height 43
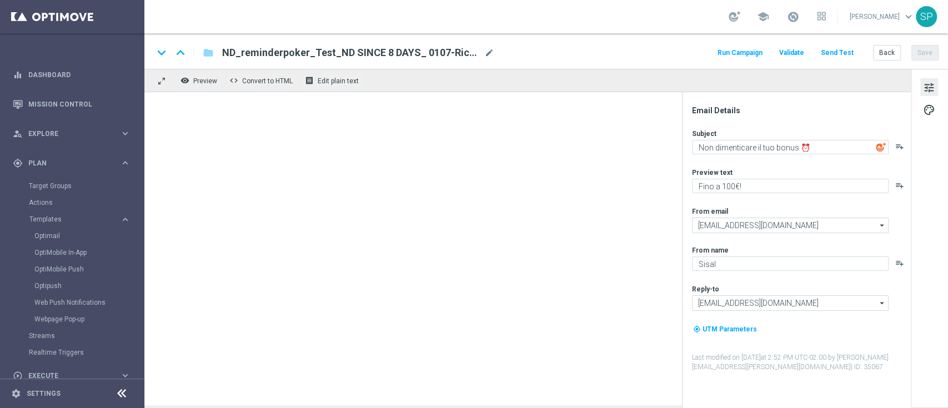
type textarea "Ci manchi!"
type textarea "Ecco un bonus per te"
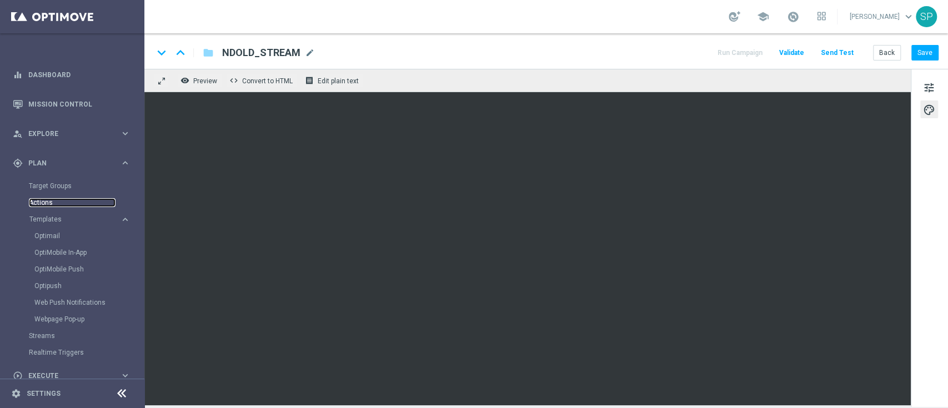
click at [47, 204] on link "Actions" at bounding box center [72, 202] width 87 height 9
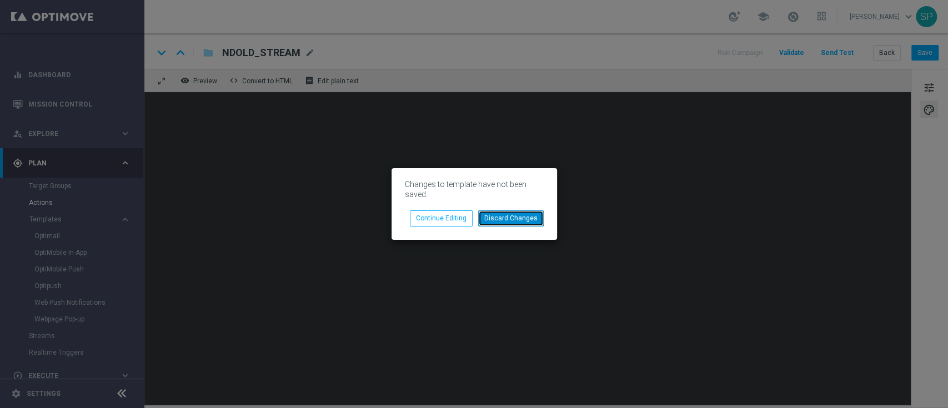
click at [491, 216] on button "Discard Changes" at bounding box center [511, 219] width 66 height 16
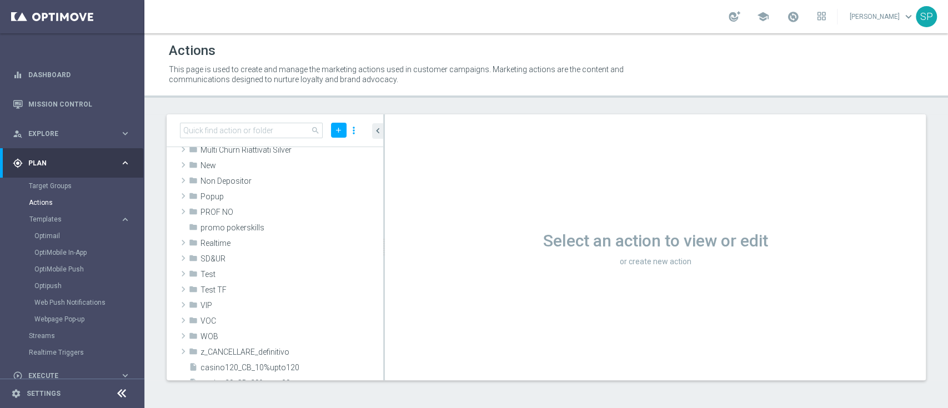
scroll to position [211, 0]
click at [43, 238] on link "Optimail" at bounding box center [74, 236] width 81 height 9
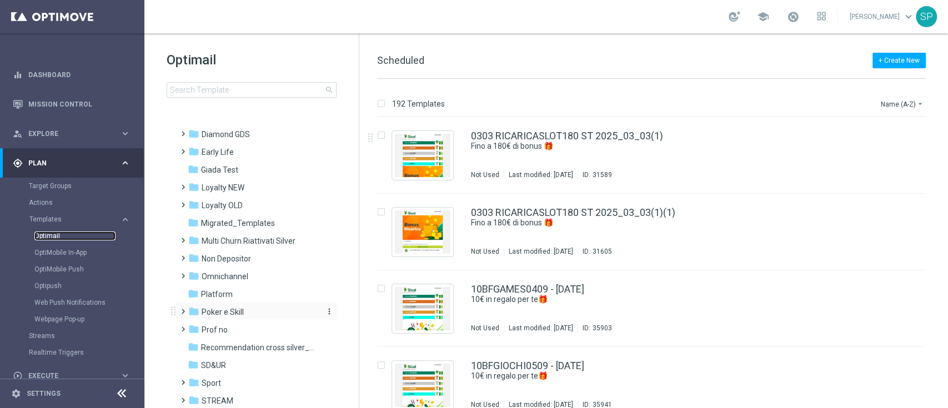
scroll to position [204, 0]
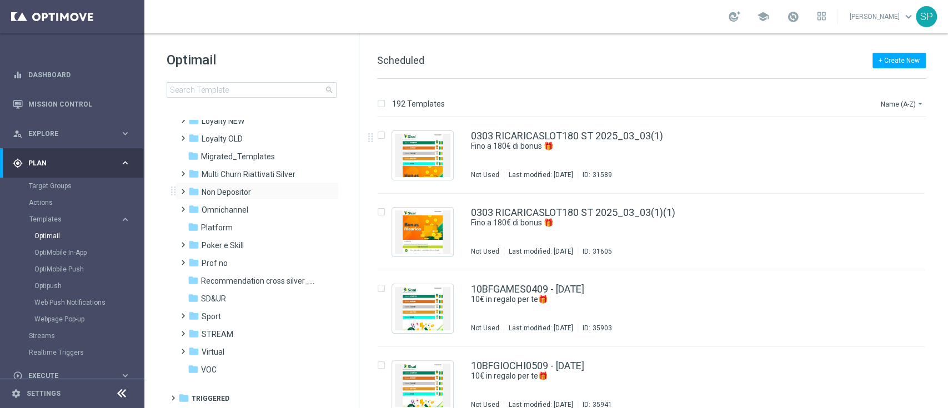
click at [244, 184] on div "folder Non Depositor more_vert" at bounding box center [257, 191] width 163 height 18
click at [239, 187] on span "Non Depositor" at bounding box center [226, 192] width 49 height 10
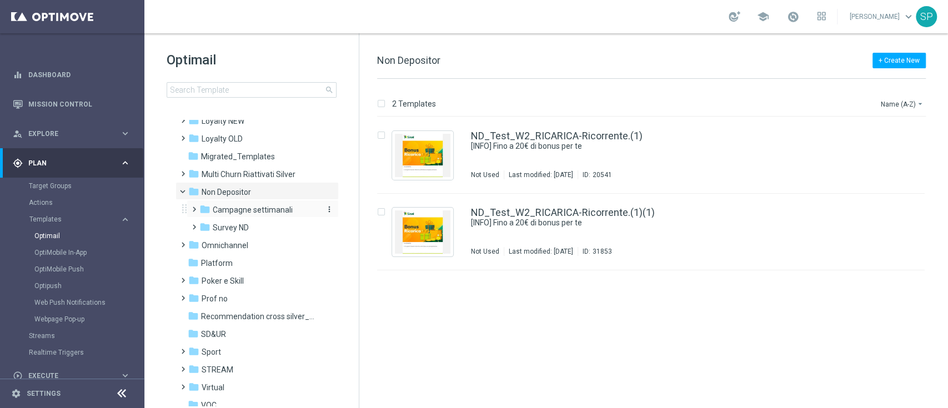
click at [246, 205] on span "Campagne settimanali" at bounding box center [253, 210] width 80 height 10
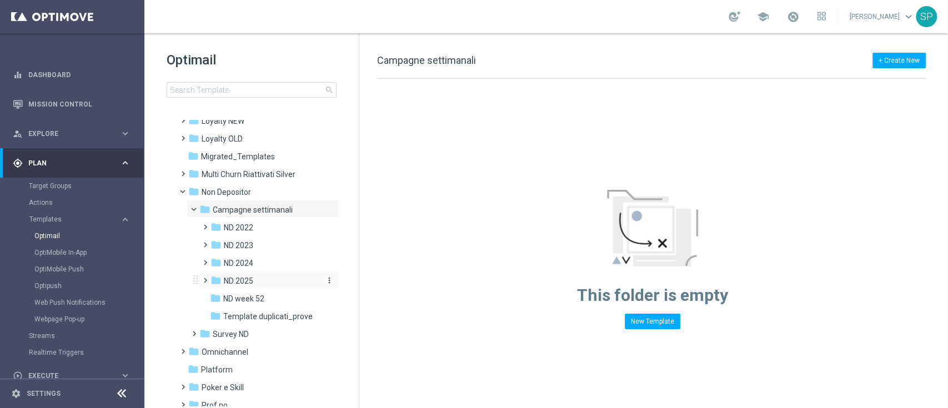
click at [252, 278] on span "ND 2025" at bounding box center [238, 281] width 29 height 10
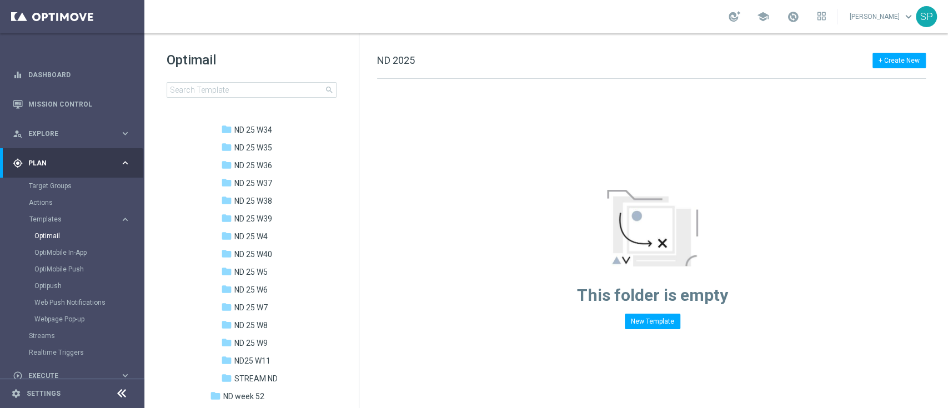
scroll to position [820, 0]
click at [269, 359] on span "STREAM ND" at bounding box center [255, 358] width 43 height 10
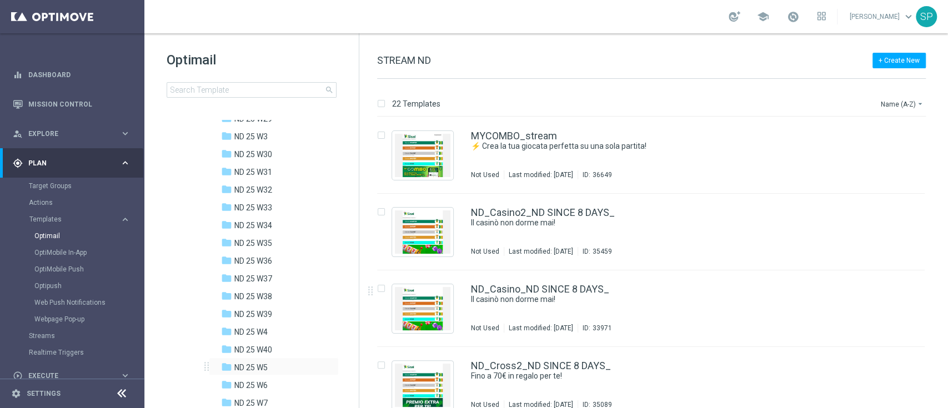
scroll to position [703, 0]
click at [269, 211] on span "ND 25 W33" at bounding box center [253, 209] width 38 height 10
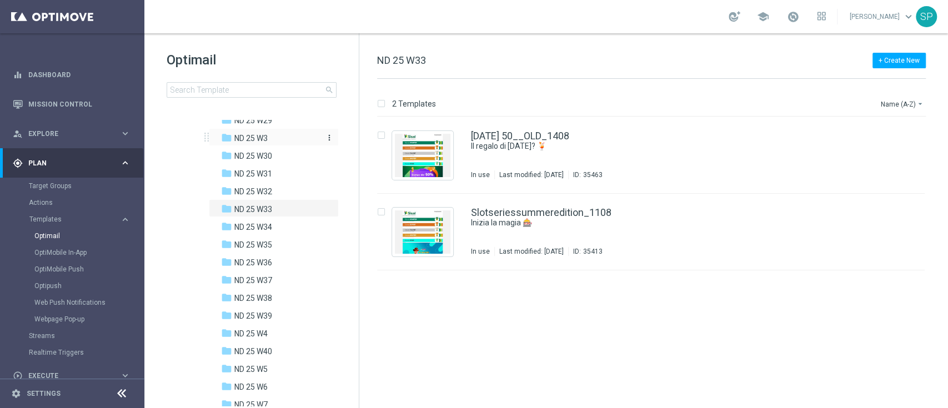
click at [268, 140] on span "ND 25 W3" at bounding box center [250, 138] width 33 height 10
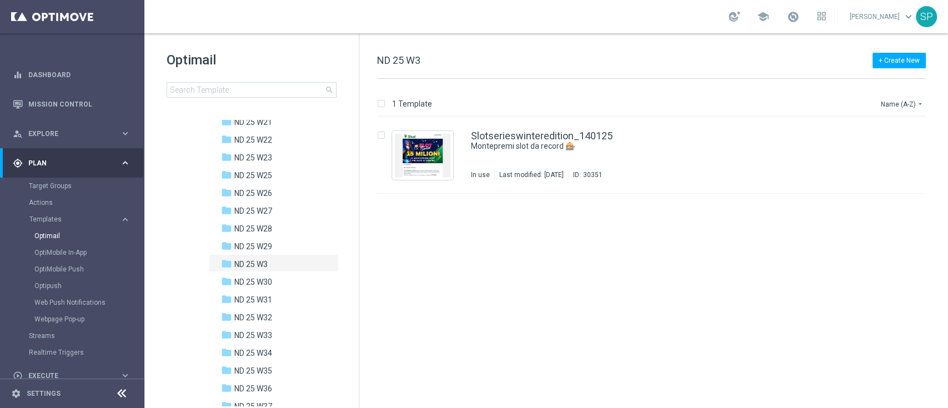
scroll to position [578, 0]
click at [443, 140] on img "Press SPACE to select this row." at bounding box center [423, 155] width 56 height 43
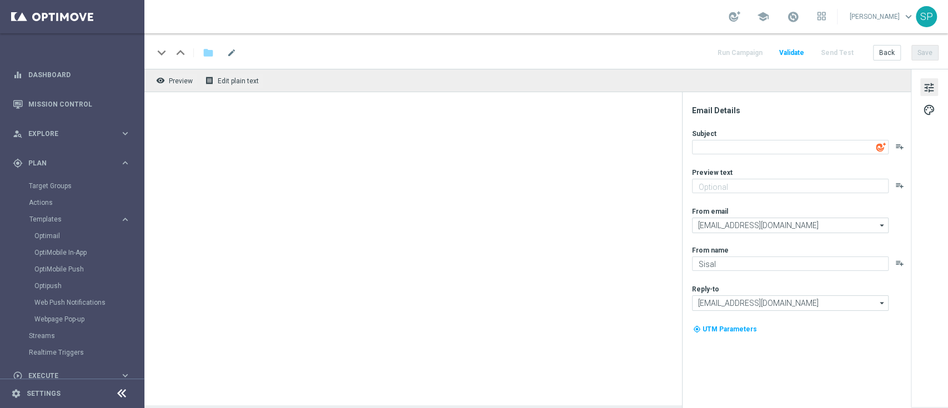
type textarea "Montepremi slot da record 🎰"
type textarea "15 MILIONI 💰"
type input "giochidicarte@comunicazioni.sisal.it"
type textarea "SISAL"
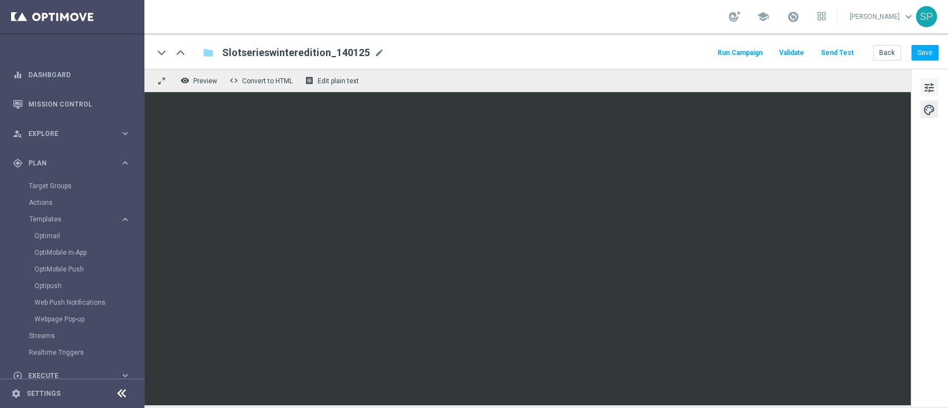
click at [934, 83] on span "tune" at bounding box center [929, 88] width 12 height 14
click at [924, 49] on button "Save" at bounding box center [925, 53] width 27 height 16
click at [930, 91] on span "tune" at bounding box center [929, 88] width 12 height 14
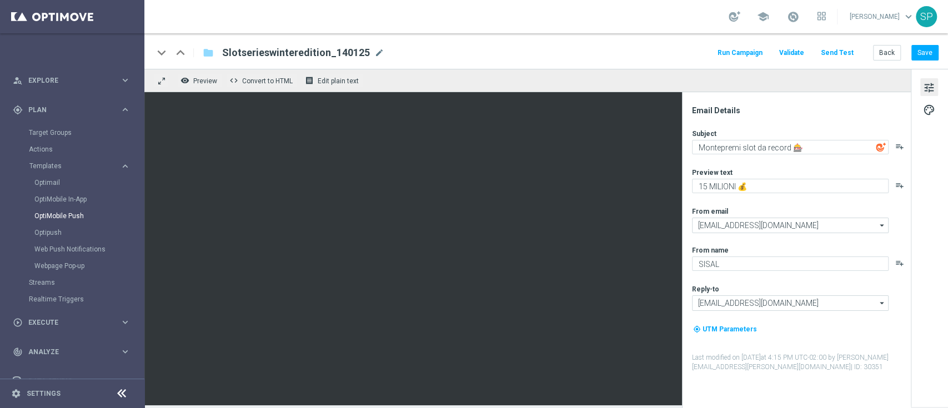
scroll to position [54, 0]
click at [51, 282] on link "Streams" at bounding box center [72, 282] width 87 height 9
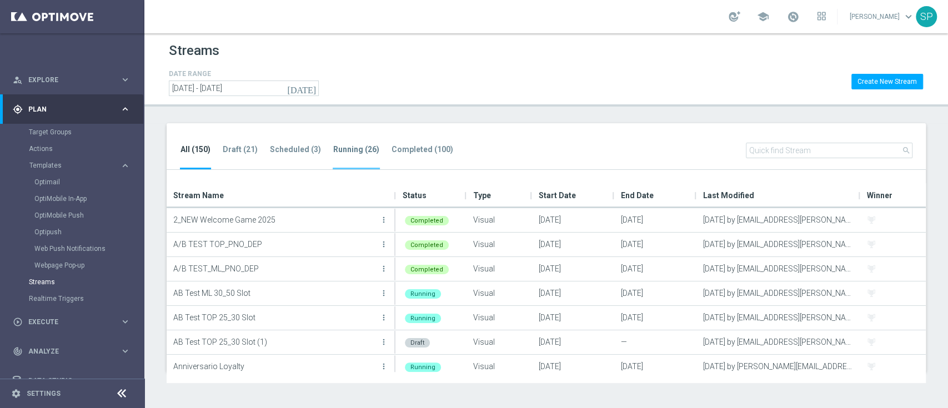
click at [333, 149] on tab-header "Running (26)" at bounding box center [356, 149] width 46 height 9
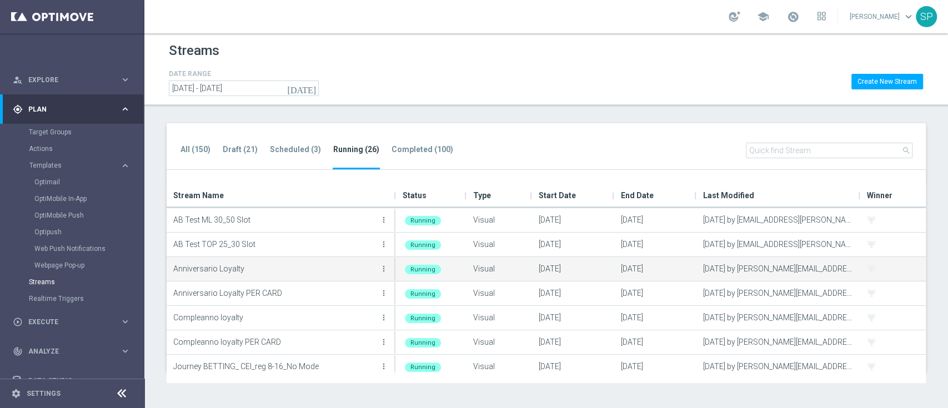
scroll to position [471, 0]
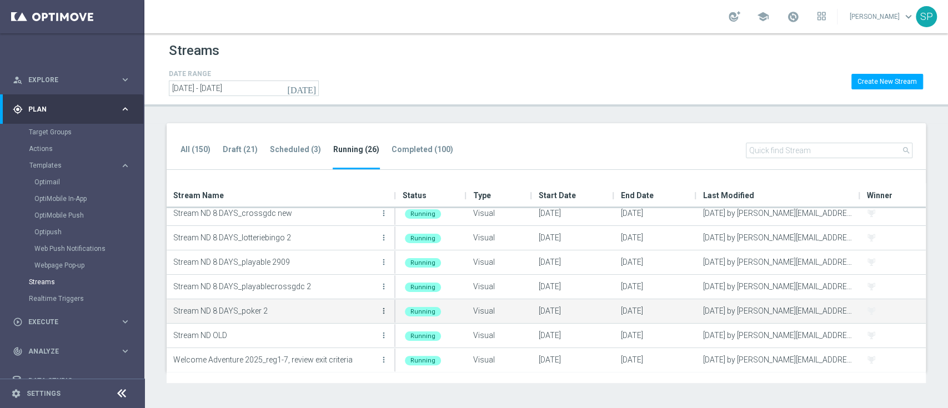
click at [384, 310] on icon "more_vert" at bounding box center [383, 311] width 9 height 9
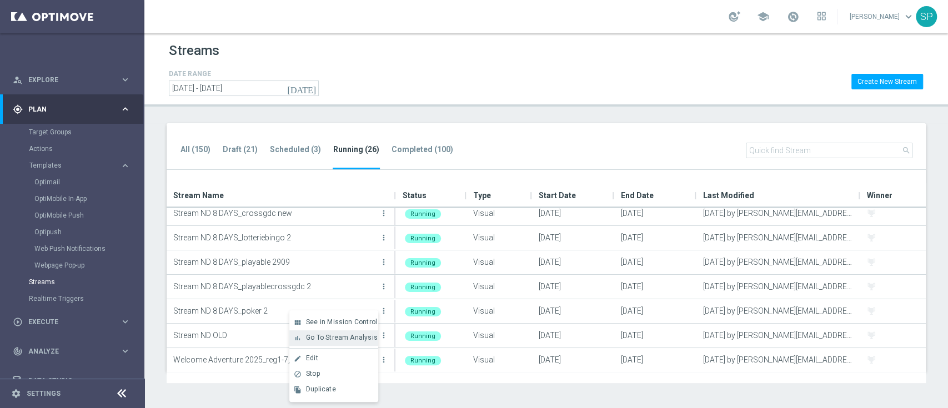
click at [372, 344] on div "bar_chart Go To Stream Analysis" at bounding box center [333, 339] width 89 height 16
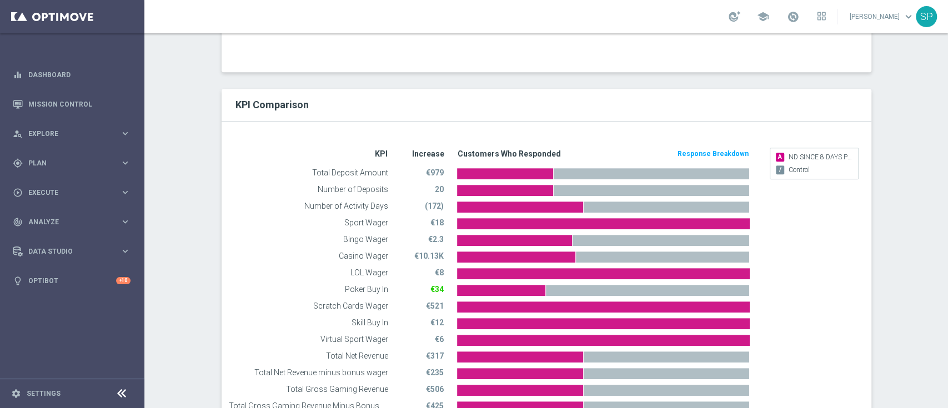
scroll to position [358, 0]
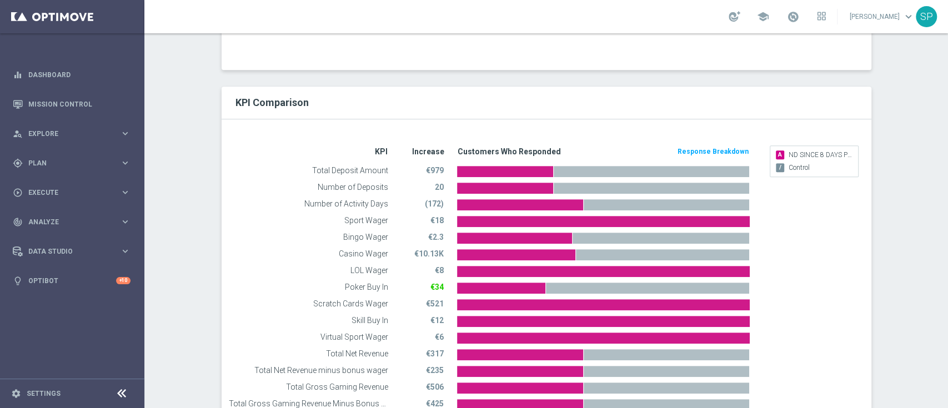
drag, startPoint x: 419, startPoint y: 169, endPoint x: 431, endPoint y: 168, distance: 11.7
click at [431, 168] on span "€979" at bounding box center [417, 171] width 53 height 11
click at [523, 134] on div "KPI Increase Customers Who Responded Response Breakdown Response Breakdown Tota…" at bounding box center [547, 356] width 650 height 475
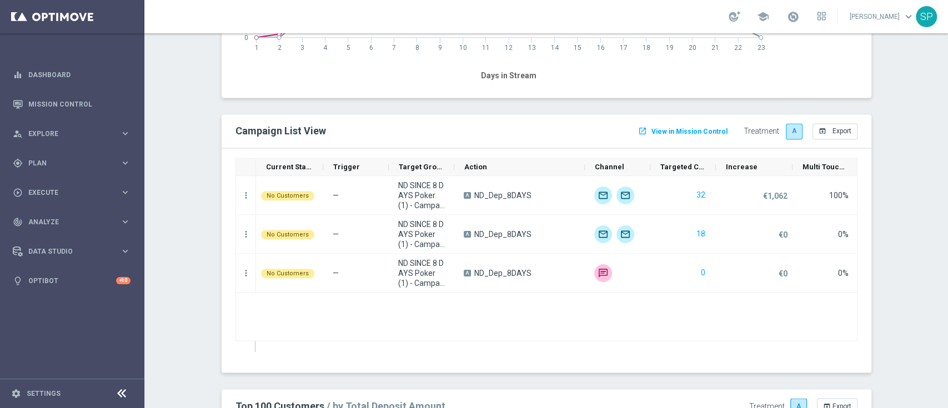
scroll to position [1143, 0]
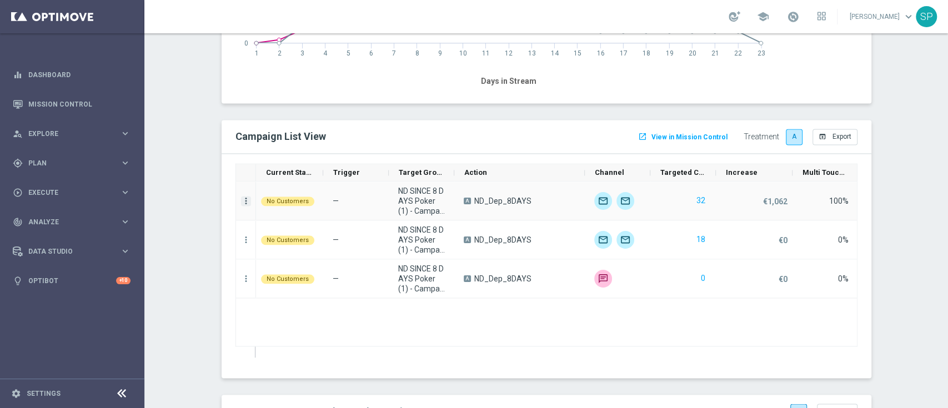
click at [244, 198] on icon "more_vert" at bounding box center [246, 201] width 10 height 10
click at [324, 209] on div "Campaign Details" at bounding box center [313, 207] width 103 height 8
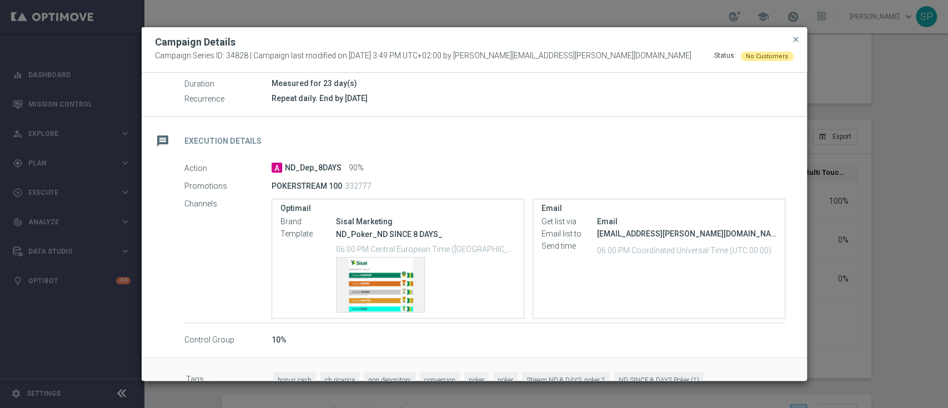
scroll to position [0, 0]
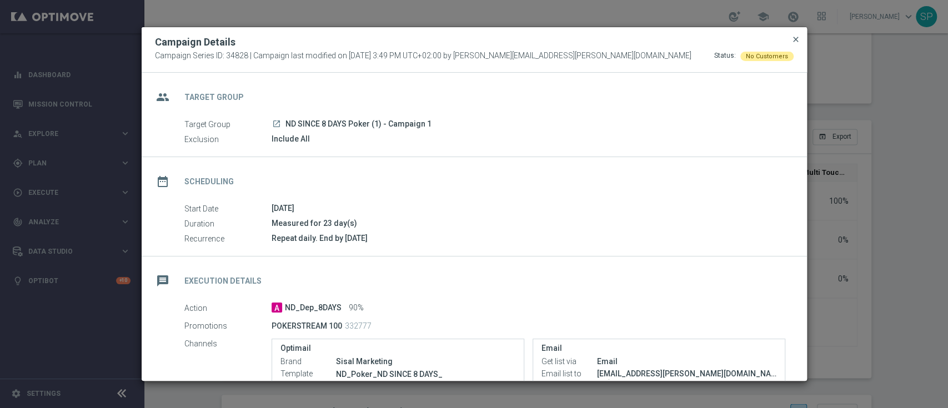
click at [792, 42] on span "close" at bounding box center [796, 39] width 9 height 9
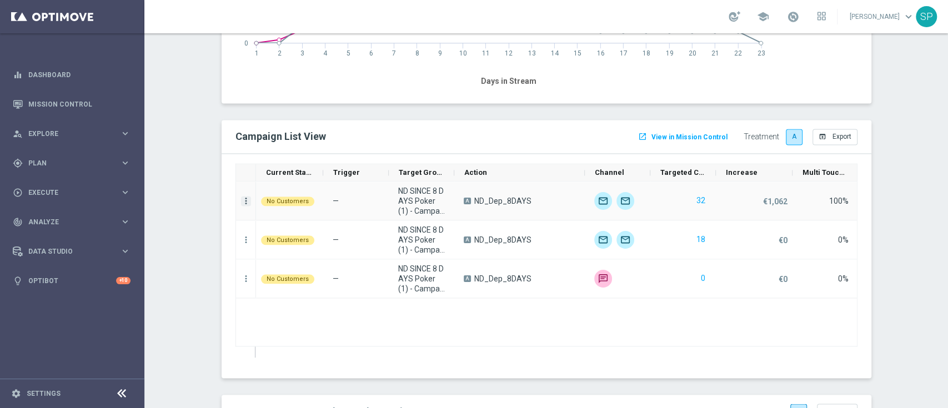
click at [241, 203] on icon "more_vert" at bounding box center [246, 201] width 10 height 10
click at [293, 224] on span "Campaign Metrics" at bounding box center [291, 222] width 58 height 8
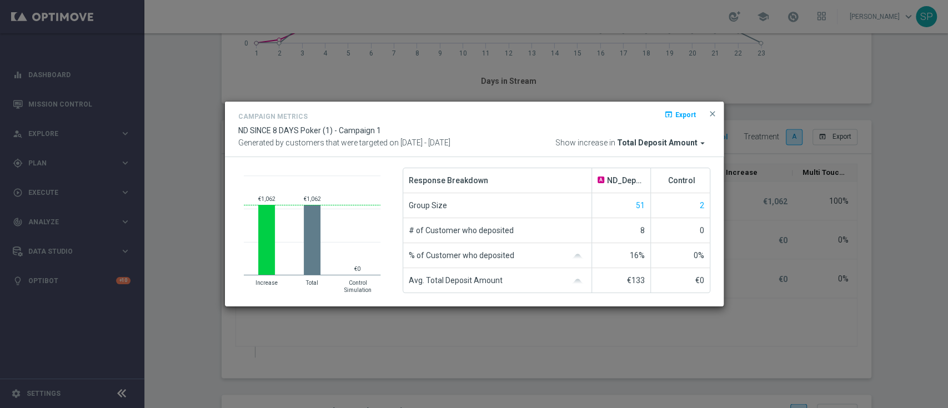
drag, startPoint x: 627, startPoint y: 201, endPoint x: 648, endPoint y: 207, distance: 22.5
click at [648, 207] on div "51" at bounding box center [621, 205] width 59 height 24
drag, startPoint x: 689, startPoint y: 207, endPoint x: 702, endPoint y: 207, distance: 12.2
click at [702, 207] on div "2" at bounding box center [680, 205] width 59 height 24
drag, startPoint x: 638, startPoint y: 233, endPoint x: 657, endPoint y: 233, distance: 18.3
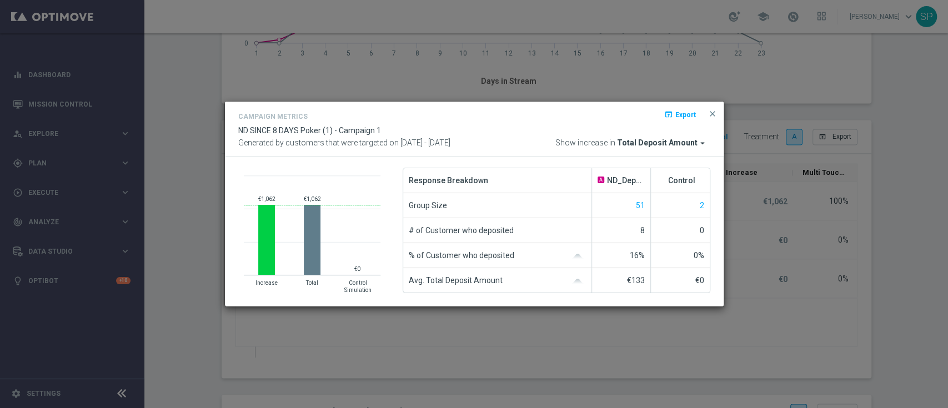
click at [657, 233] on li "# of Customer who deposited 8 0" at bounding box center [556, 230] width 307 height 25
drag, startPoint x: 629, startPoint y: 256, endPoint x: 658, endPoint y: 255, distance: 28.9
click at [658, 255] on li "% of Customer who deposited 16% 0%" at bounding box center [556, 255] width 307 height 25
drag, startPoint x: 618, startPoint y: 282, endPoint x: 651, endPoint y: 282, distance: 33.3
click at [651, 282] on li "Avg. Total Deposit Amount €133 €0" at bounding box center [556, 280] width 307 height 24
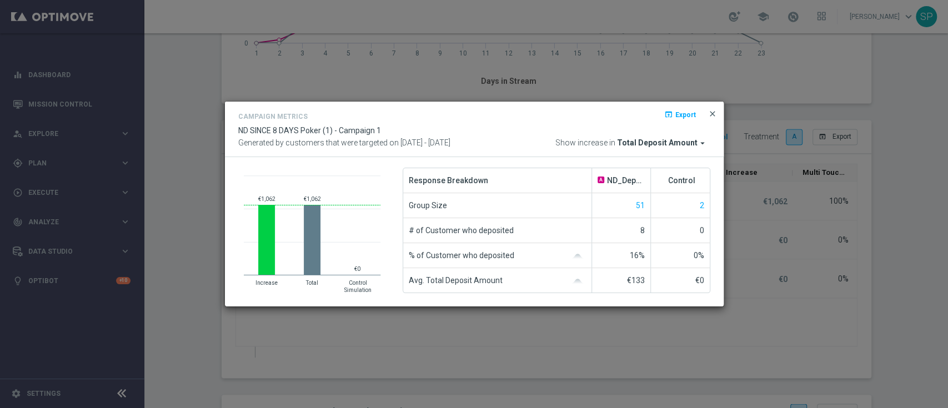
click at [715, 114] on span "close" at bounding box center [712, 113] width 9 height 9
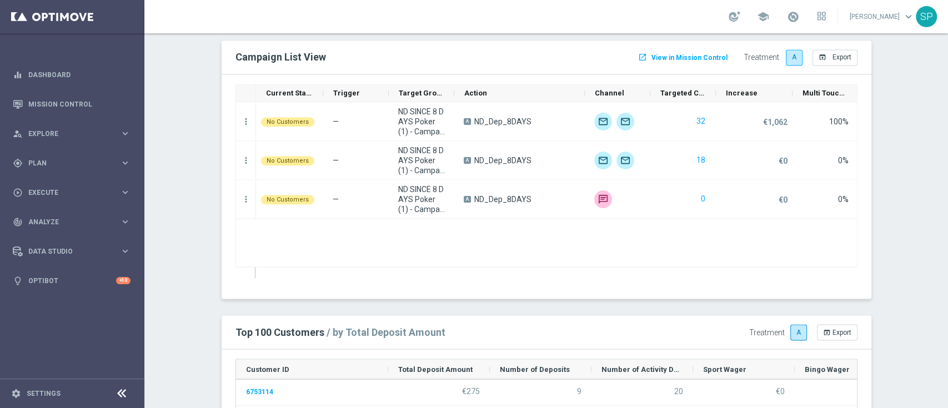
scroll to position [1158, 0]
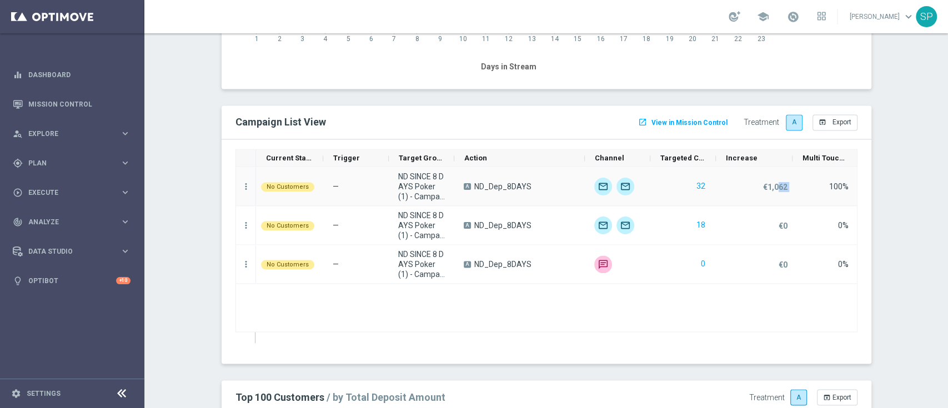
drag, startPoint x: 750, startPoint y: 181, endPoint x: 798, endPoint y: 180, distance: 47.2
click at [798, 180] on div "No Customers — ND SINCE 8 DAYS Poker (1) - Campaign 1 A ND_Dep_8DAYS 32 €1,062 …" at bounding box center [557, 186] width 602 height 39
click at [241, 182] on icon "more_vert" at bounding box center [246, 187] width 10 height 10
click at [296, 225] on span "Channel Metrics" at bounding box center [288, 223] width 52 height 8
